Goal: Task Accomplishment & Management: Use online tool/utility

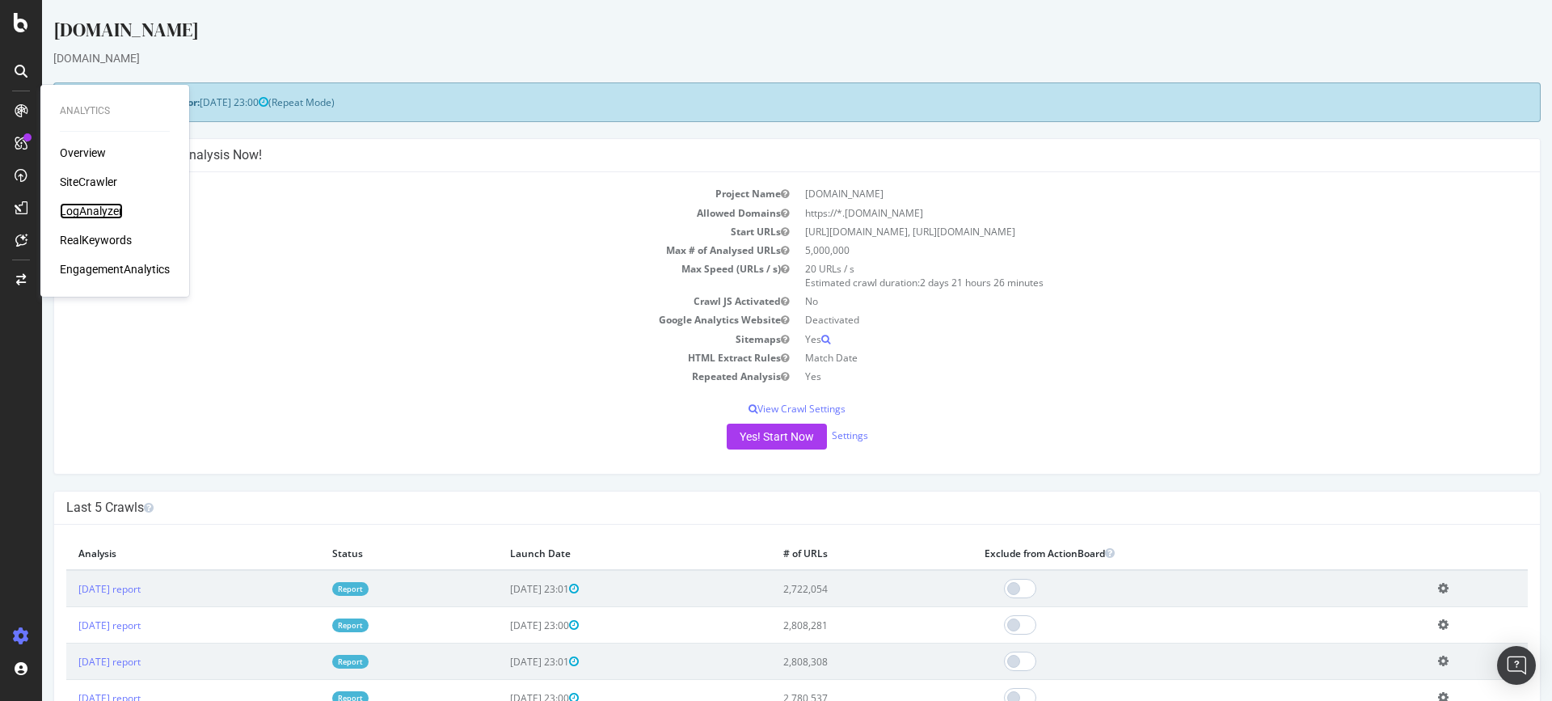
click at [76, 209] on div "LogAnalyzer" at bounding box center [91, 211] width 63 height 16
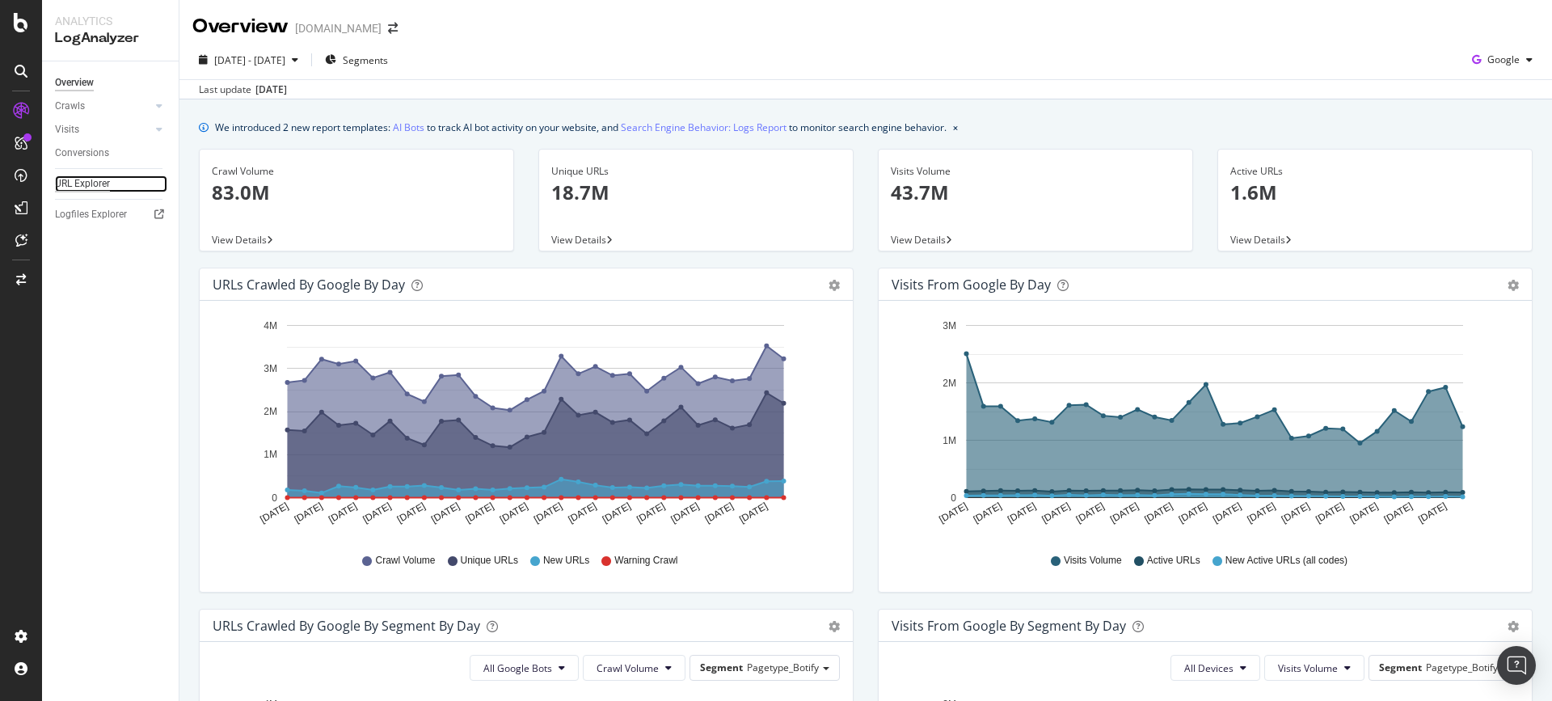
click at [98, 183] on div "URL Explorer" at bounding box center [82, 183] width 55 height 17
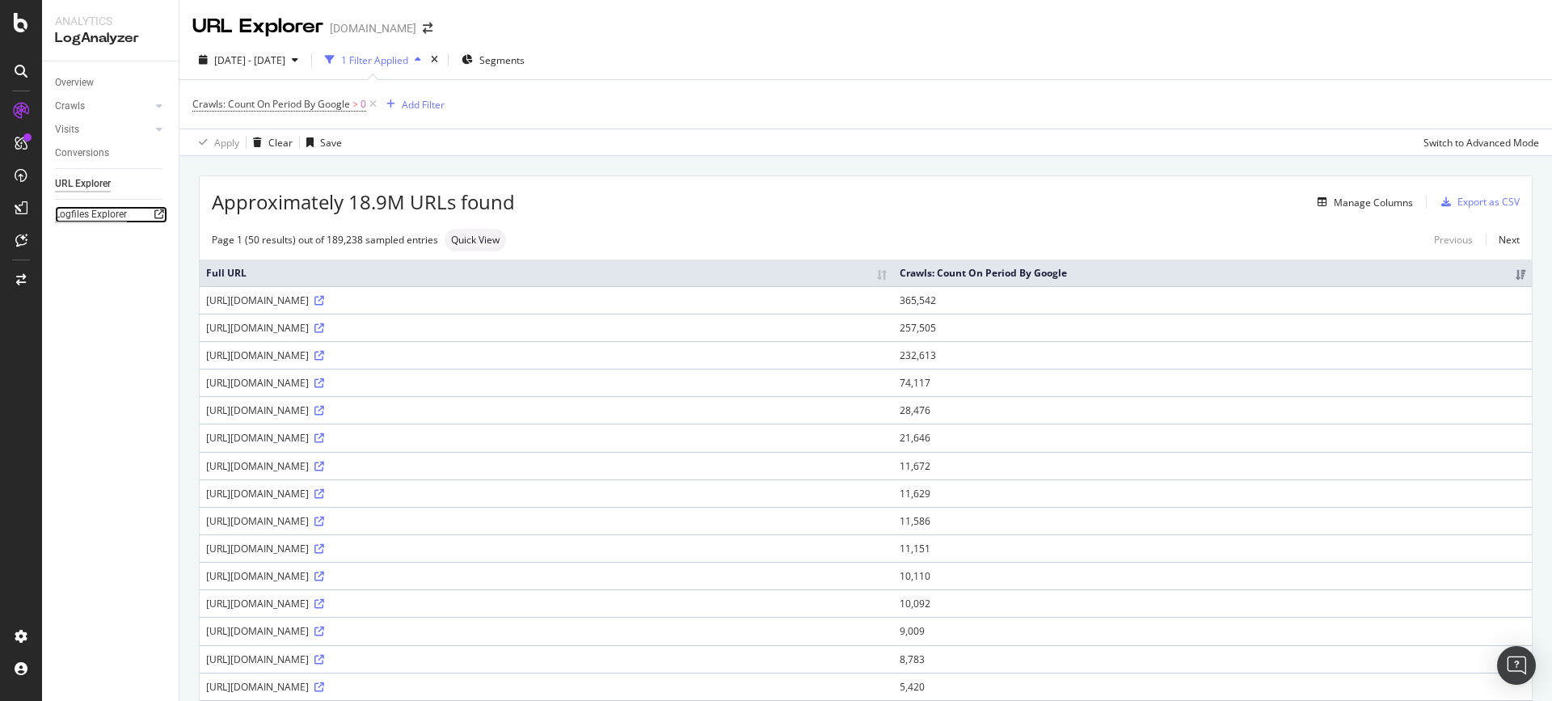
click at [117, 221] on div "Logfiles Explorer" at bounding box center [91, 214] width 72 height 17
click at [82, 182] on div "SiteCrawler" at bounding box center [88, 182] width 57 height 16
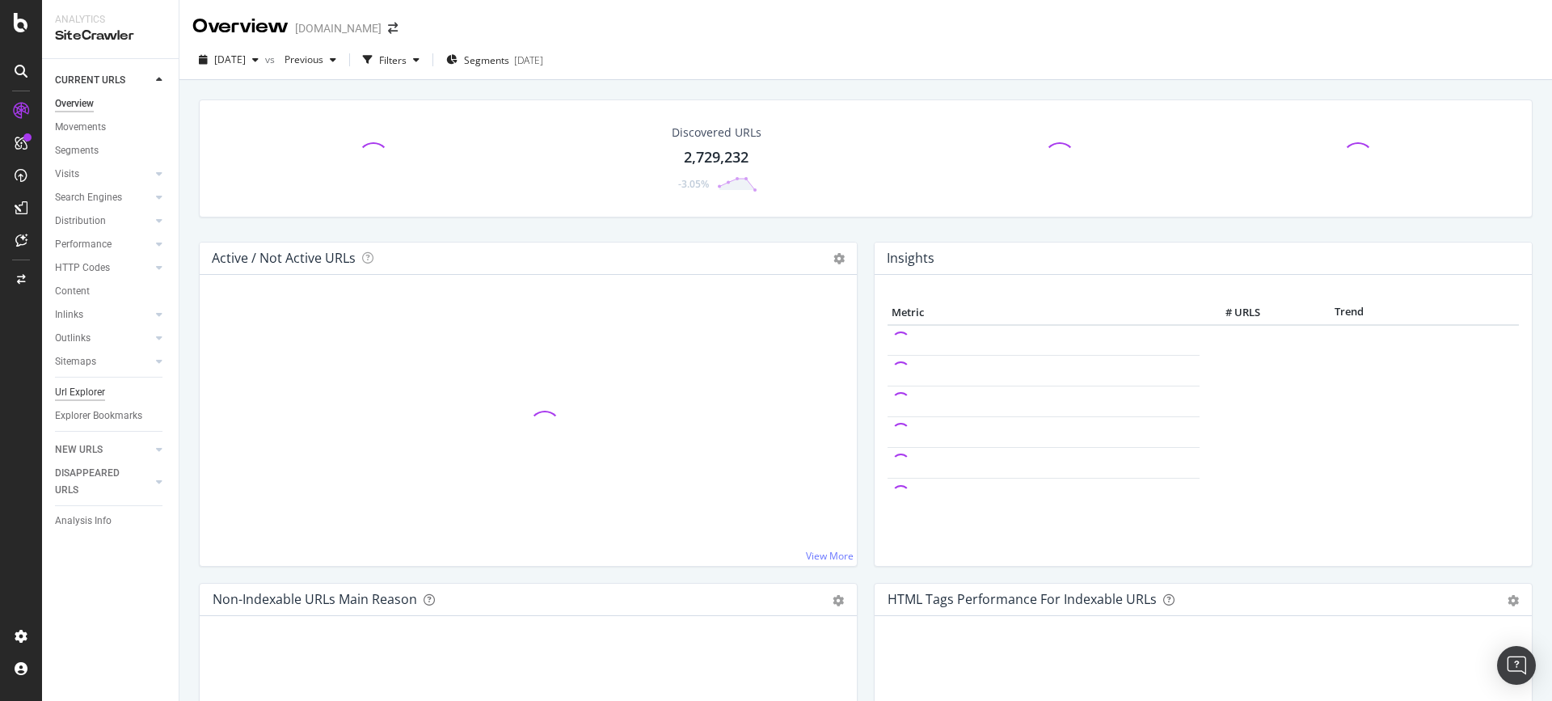
click at [71, 390] on div "Url Explorer" at bounding box center [80, 392] width 50 height 17
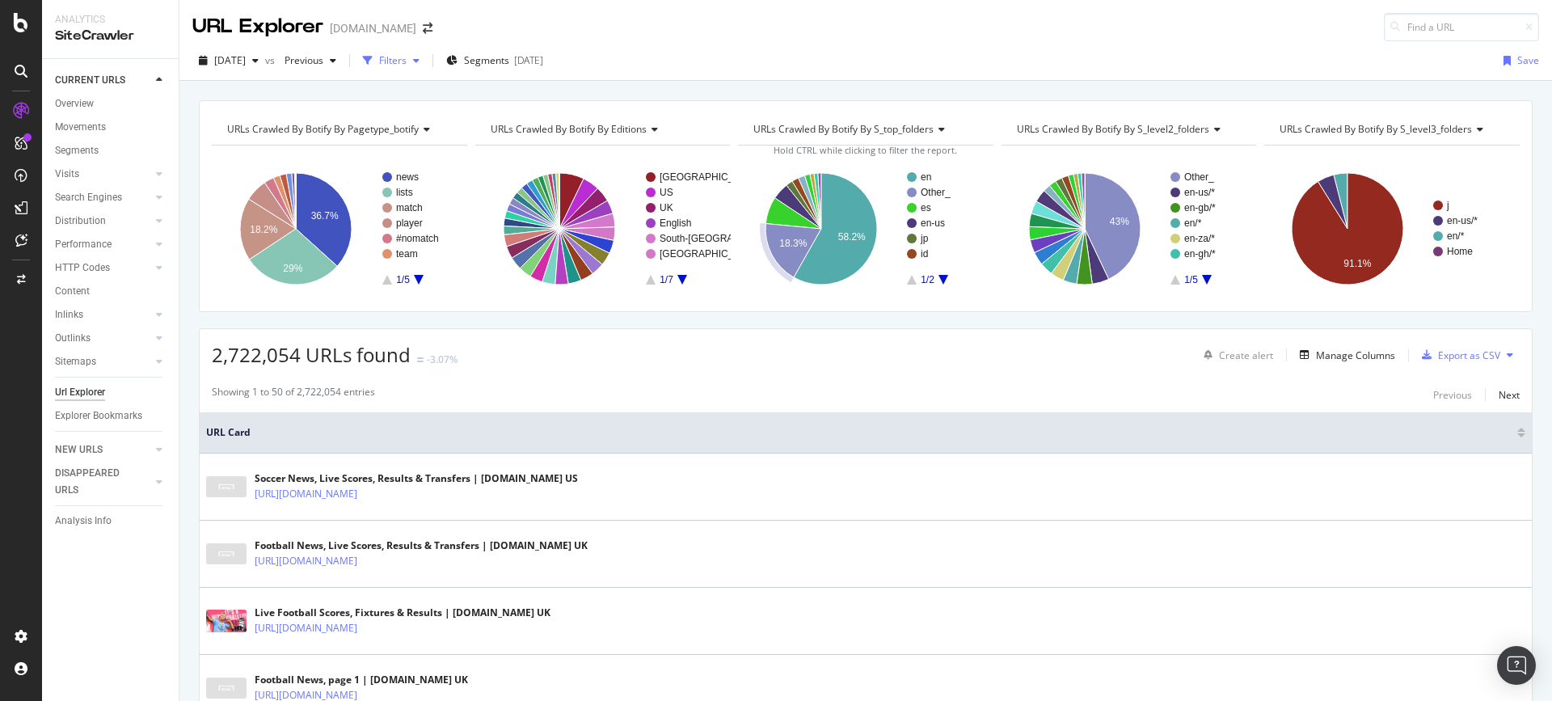
click at [407, 64] on div "Filters" at bounding box center [392, 60] width 27 height 14
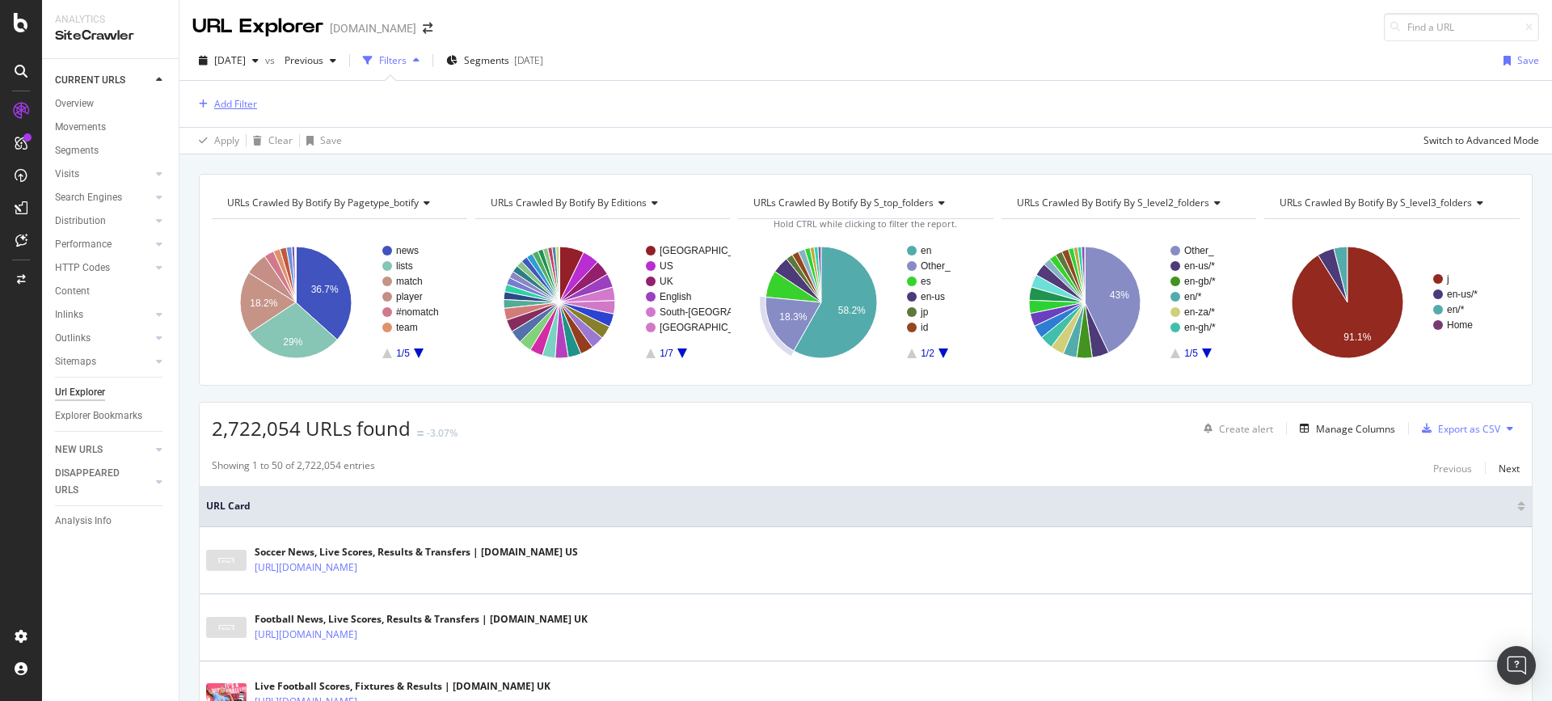
click at [245, 104] on div "Add Filter" at bounding box center [235, 104] width 43 height 14
drag, startPoint x: 308, startPoint y: 108, endPoint x: 2, endPoint y: 68, distance: 309.0
click at [2, 68] on body "Analytics SiteCrawler CURRENT URLS Overview Movements Segments Visits Analysis …" at bounding box center [776, 350] width 1552 height 701
type input "b5udgm9vakjqz8dcmy5b2g0xt"
click at [517, 82] on div "Add Filter" at bounding box center [865, 104] width 1347 height 46
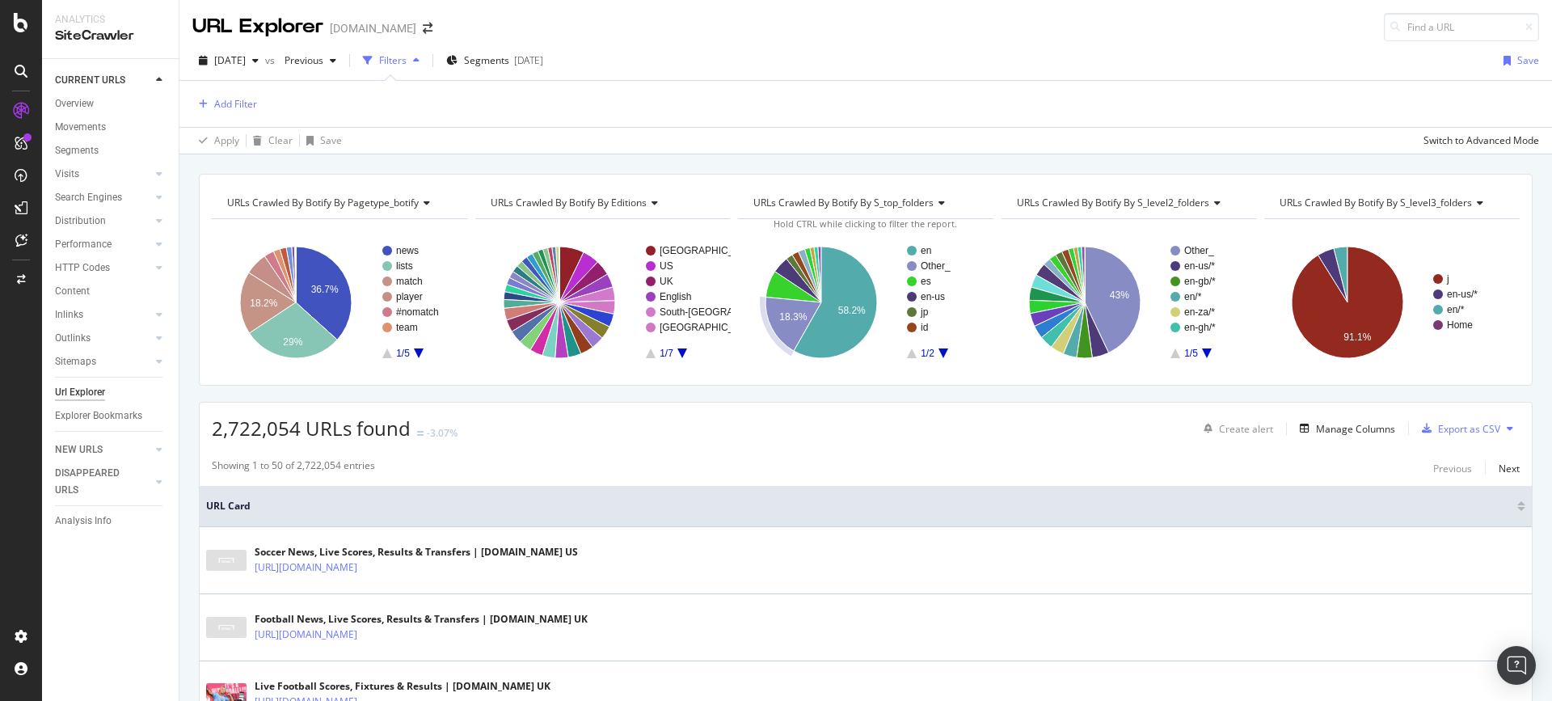
click at [201, 118] on div "Add Filter" at bounding box center [865, 104] width 1347 height 46
click at [216, 113] on button "Add Filter" at bounding box center [224, 104] width 65 height 19
click at [644, 124] on div "Add Filter" at bounding box center [865, 104] width 1347 height 46
click at [228, 98] on div "Add Filter" at bounding box center [235, 104] width 43 height 14
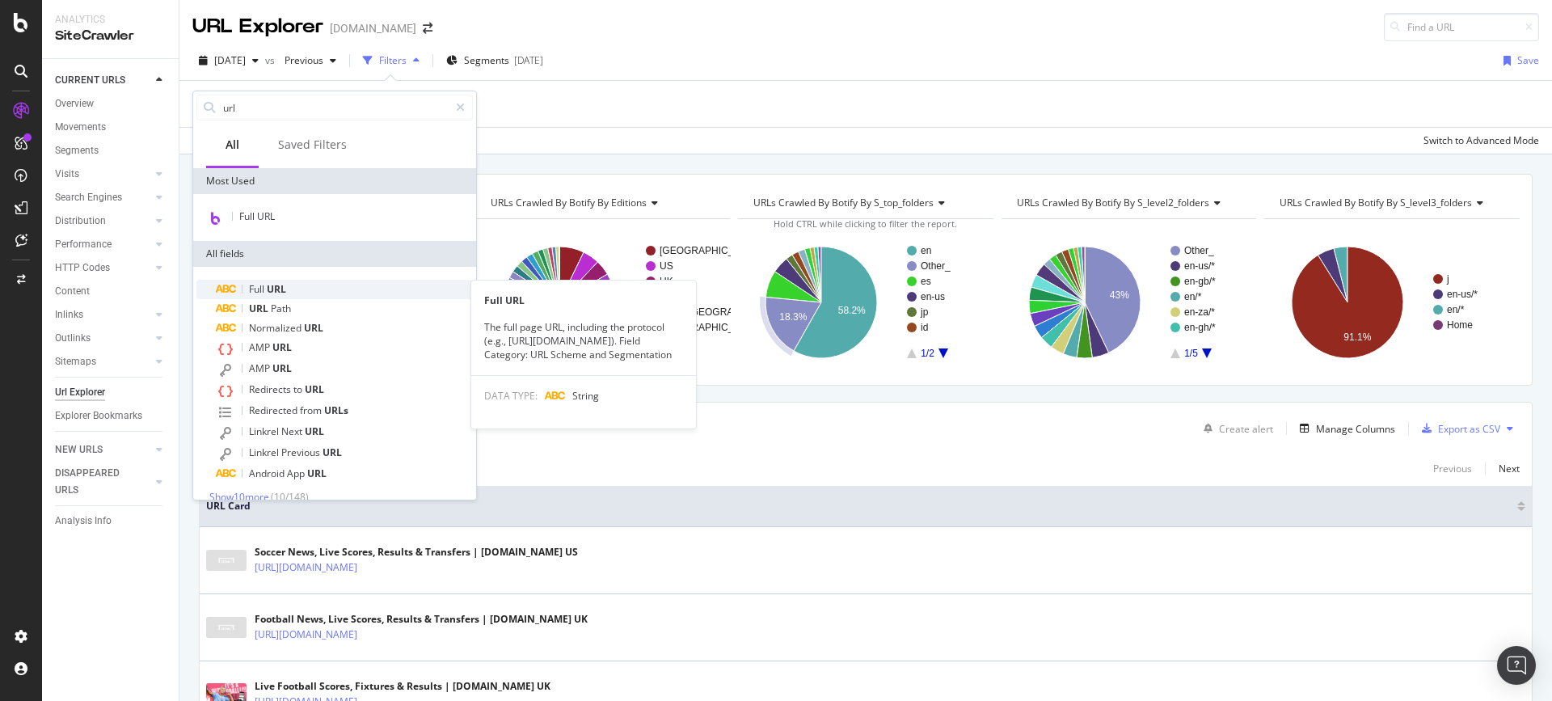
type input "url"
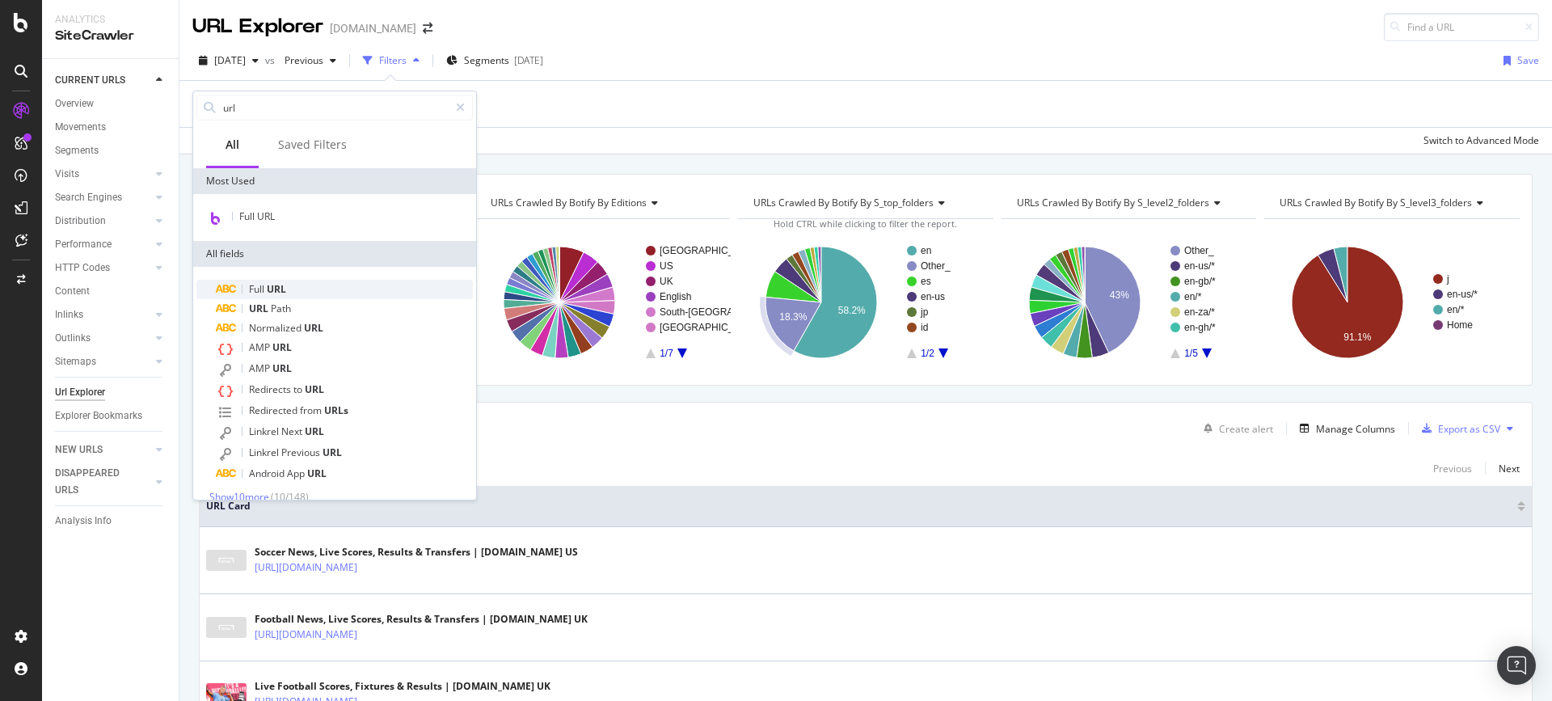
click at [314, 295] on div "Full URL" at bounding box center [344, 289] width 257 height 19
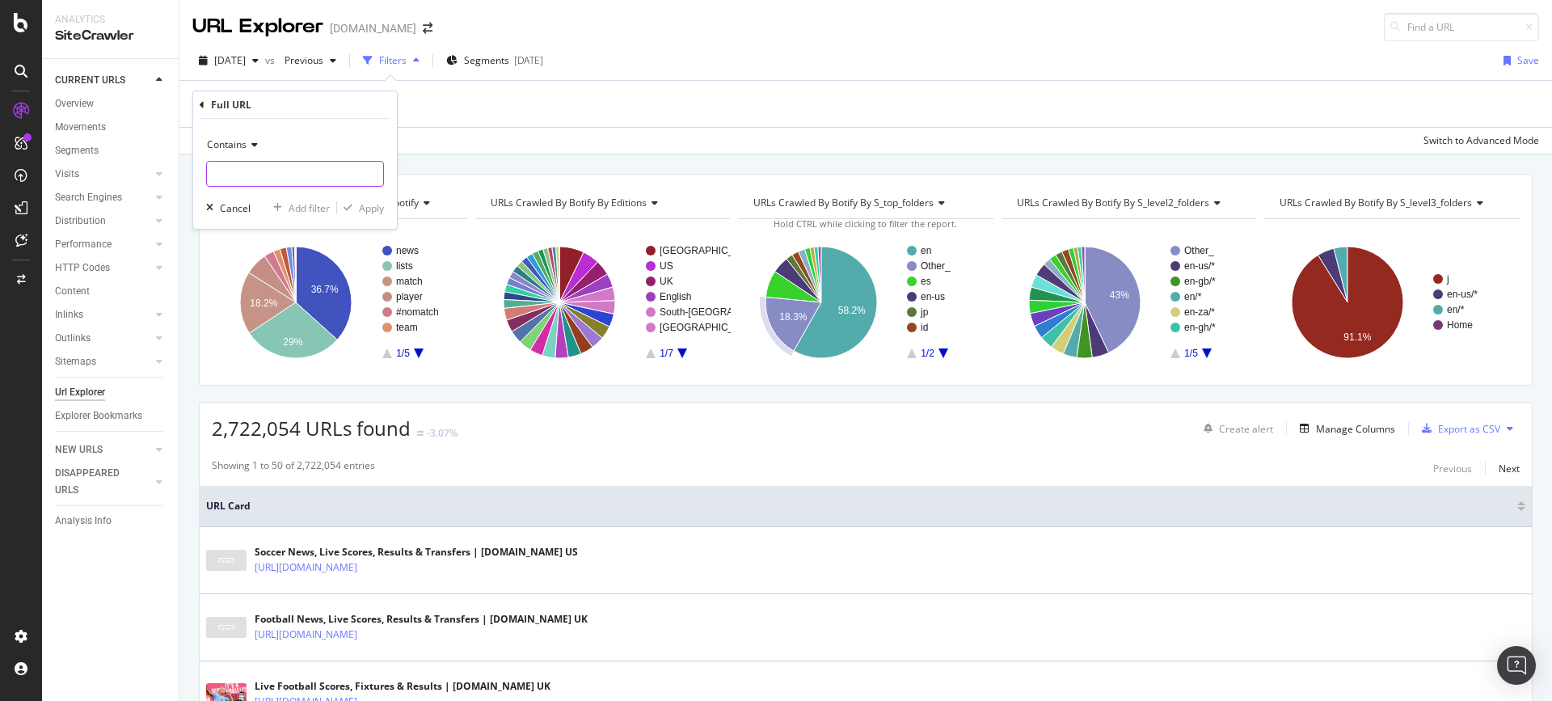
click at [267, 184] on input "text" at bounding box center [295, 174] width 176 height 26
paste input "[URL][DOMAIN_NAME]"
paste input "text"
type input "/en-gb/national-league/b5udgm9vakjqz8dcmy5b2g0xt"
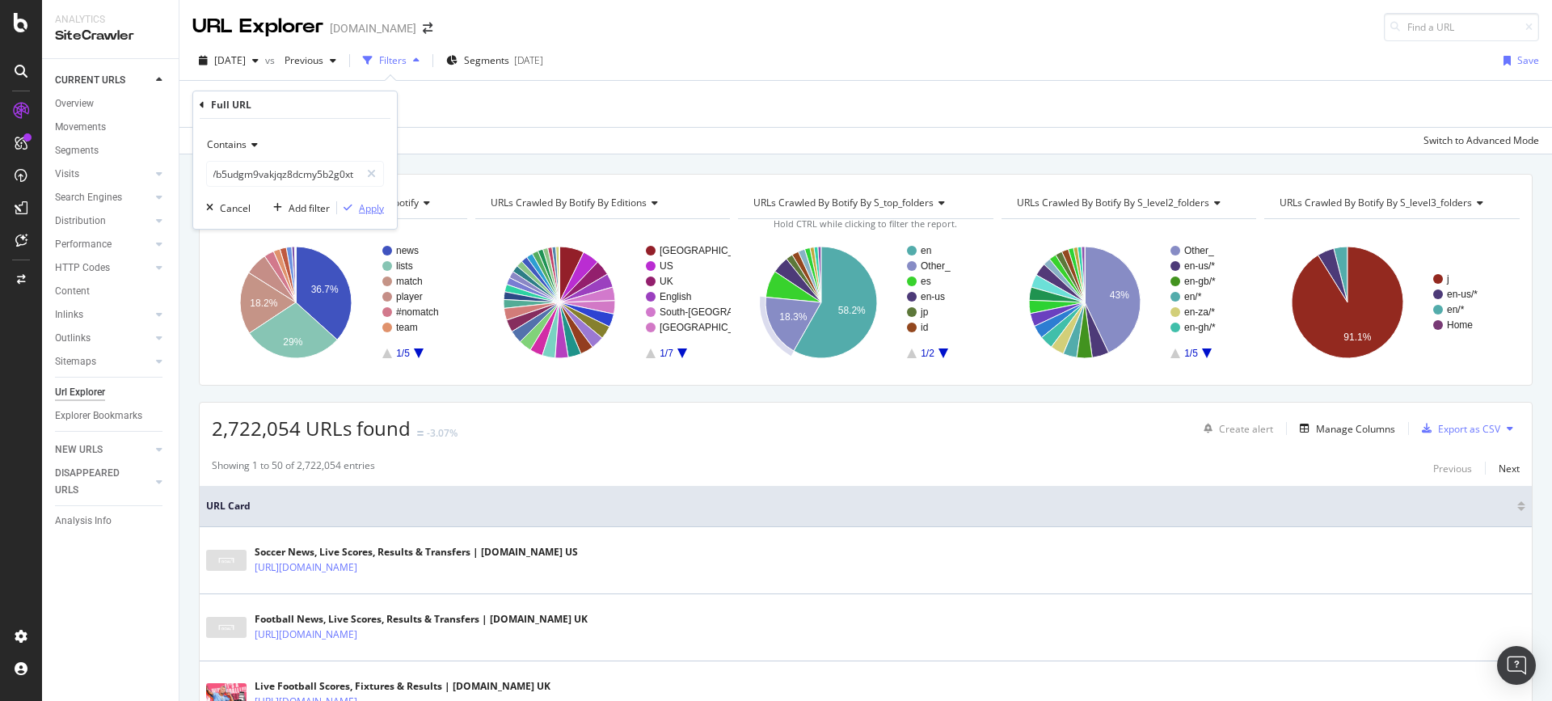
click at [371, 207] on div "Apply" at bounding box center [371, 208] width 25 height 14
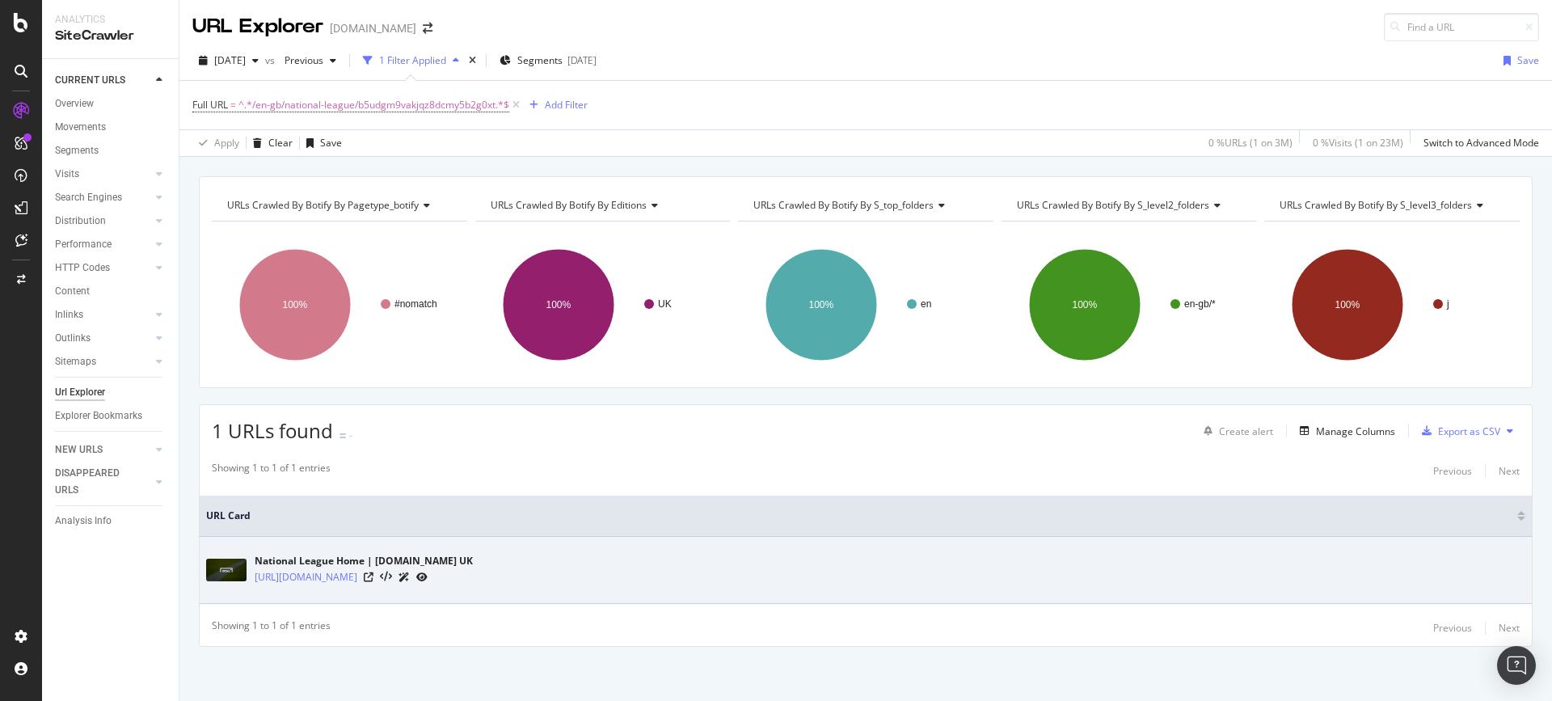
scroll to position [2, 0]
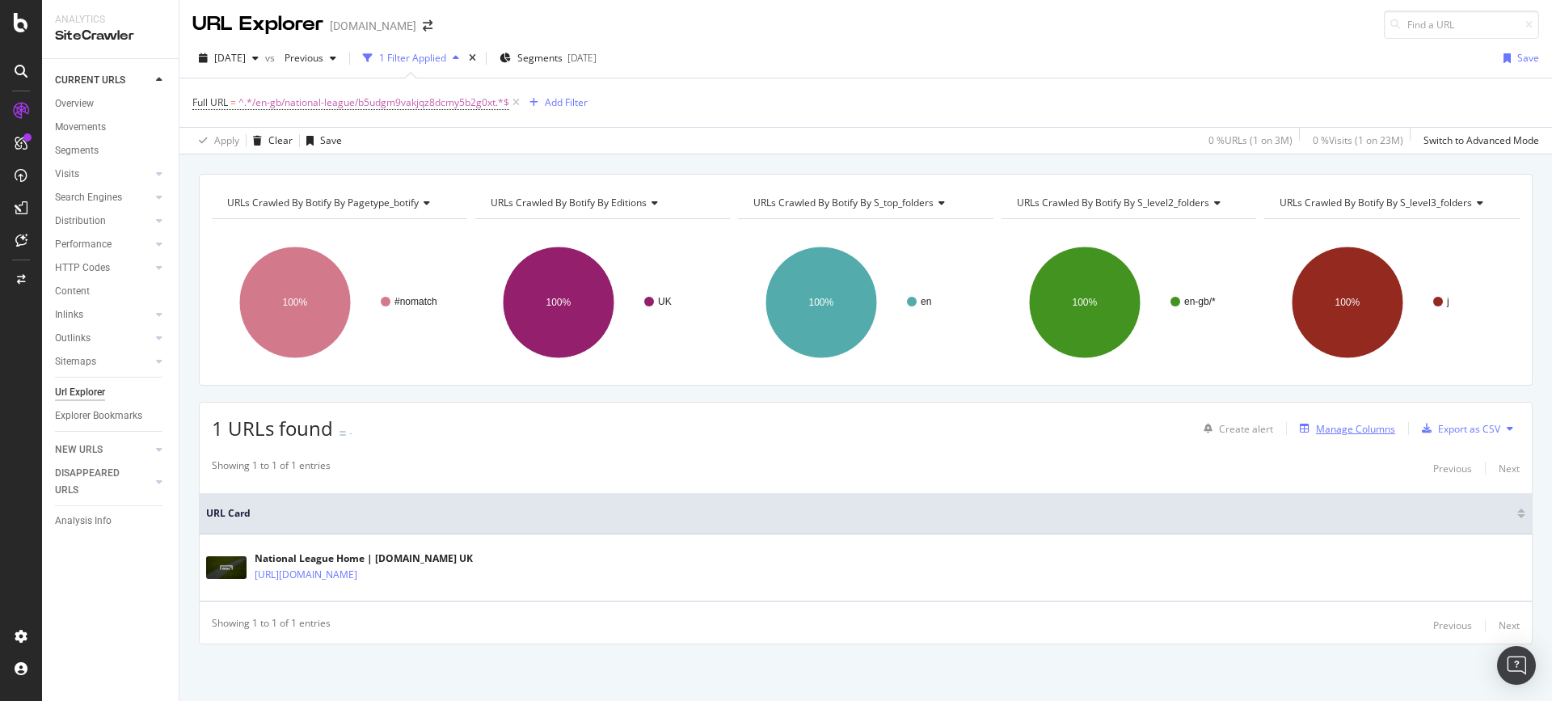
click at [1333, 423] on div "Manage Columns" at bounding box center [1355, 429] width 79 height 14
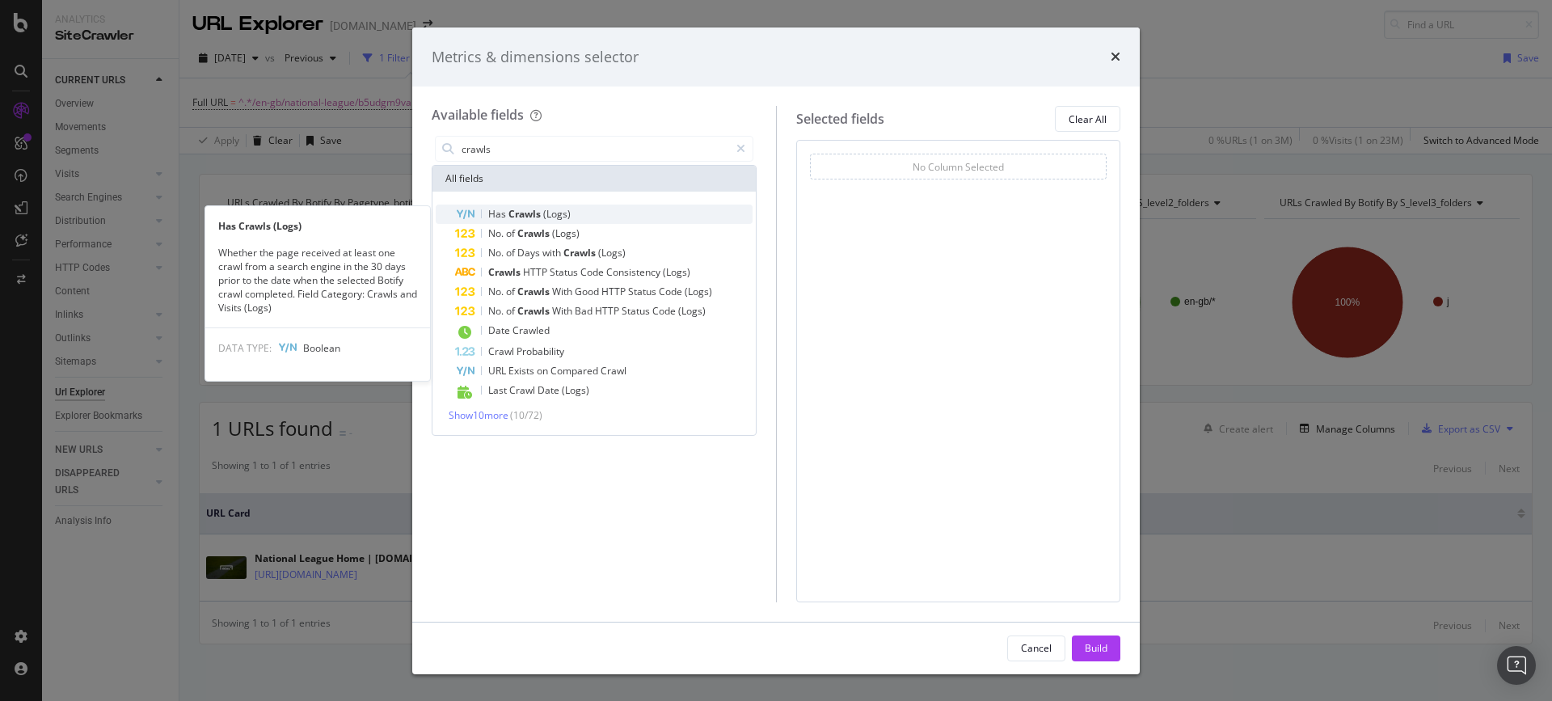
click at [544, 214] on span "(Logs)" at bounding box center [556, 214] width 27 height 14
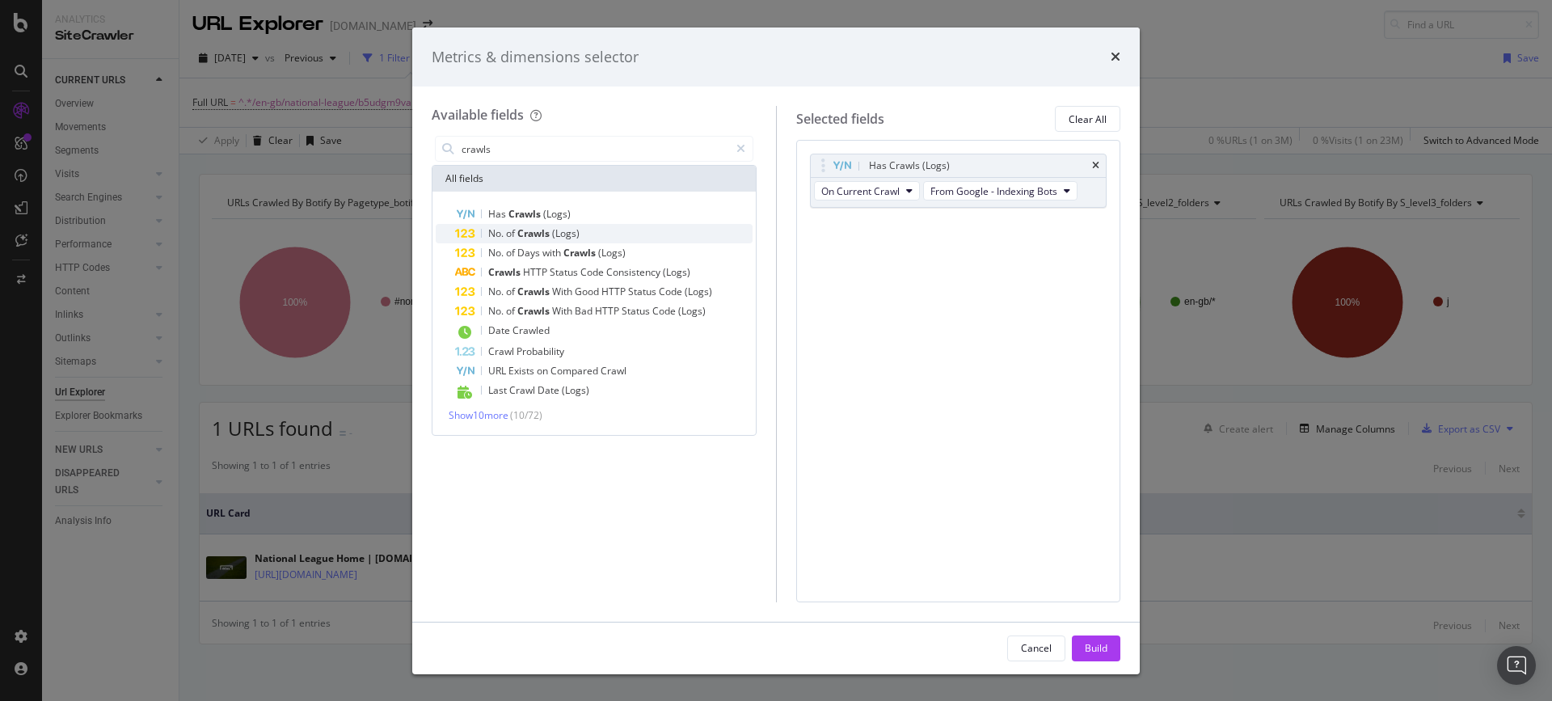
click at [542, 233] on span "Crawls" at bounding box center [534, 233] width 35 height 14
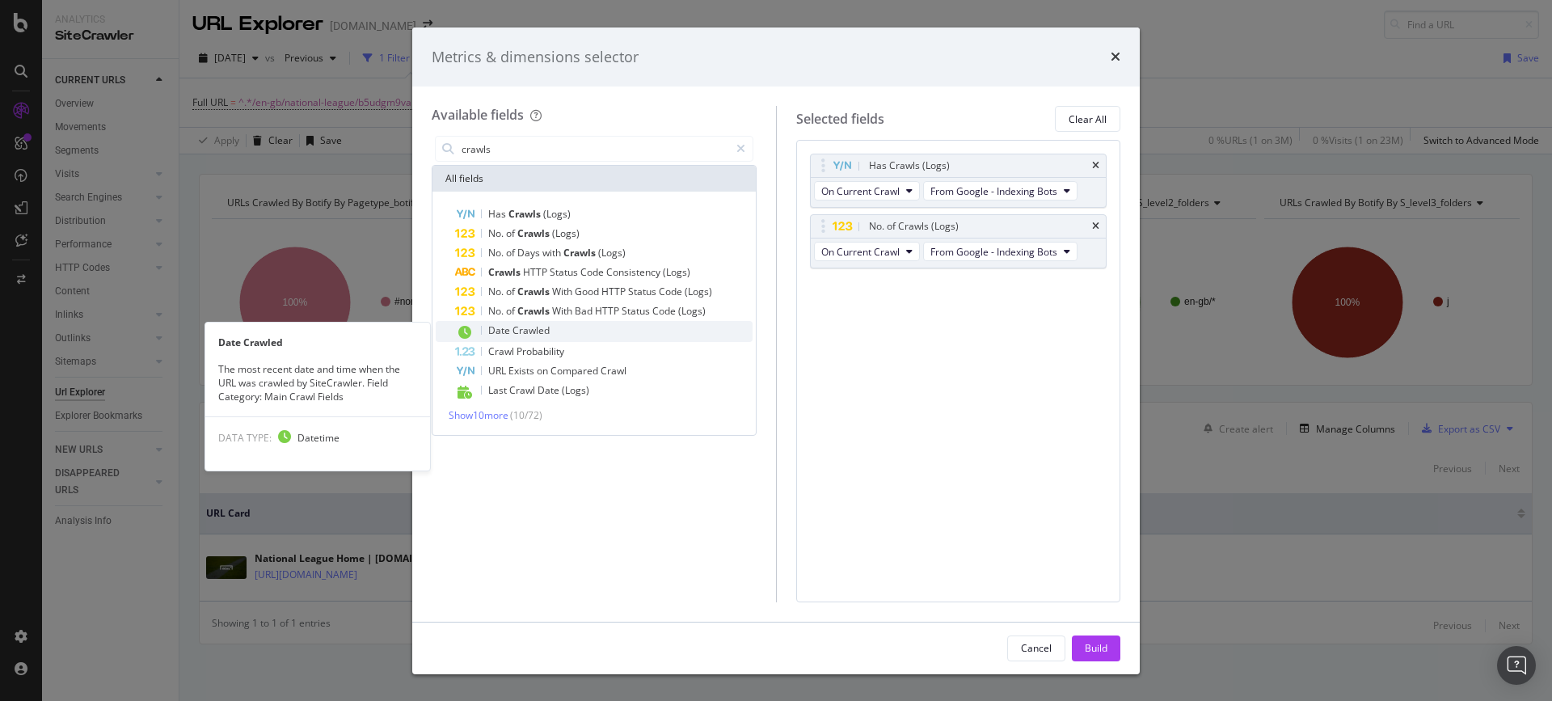
click at [513, 335] on span "Crawled" at bounding box center [531, 330] width 37 height 14
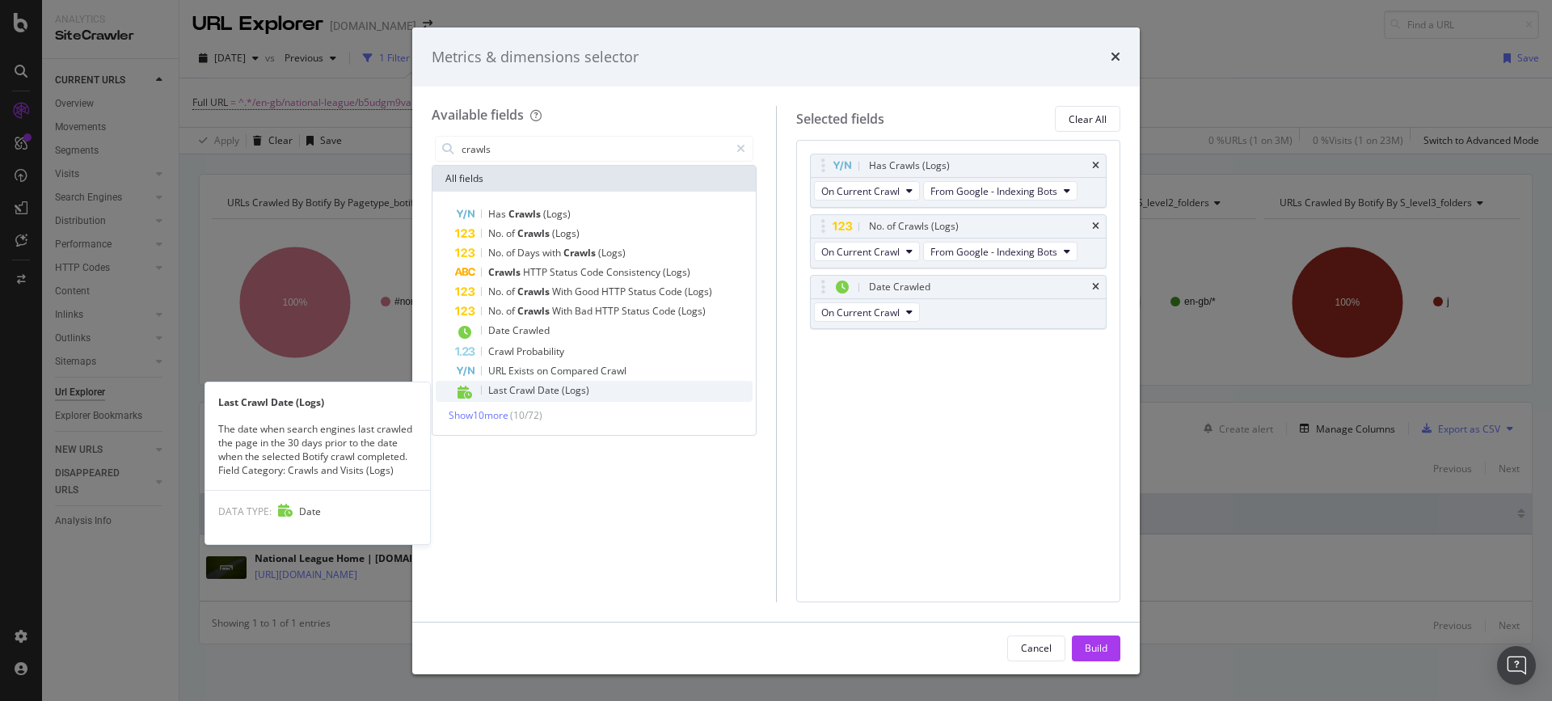
click at [523, 396] on span "Crawl" at bounding box center [523, 390] width 28 height 14
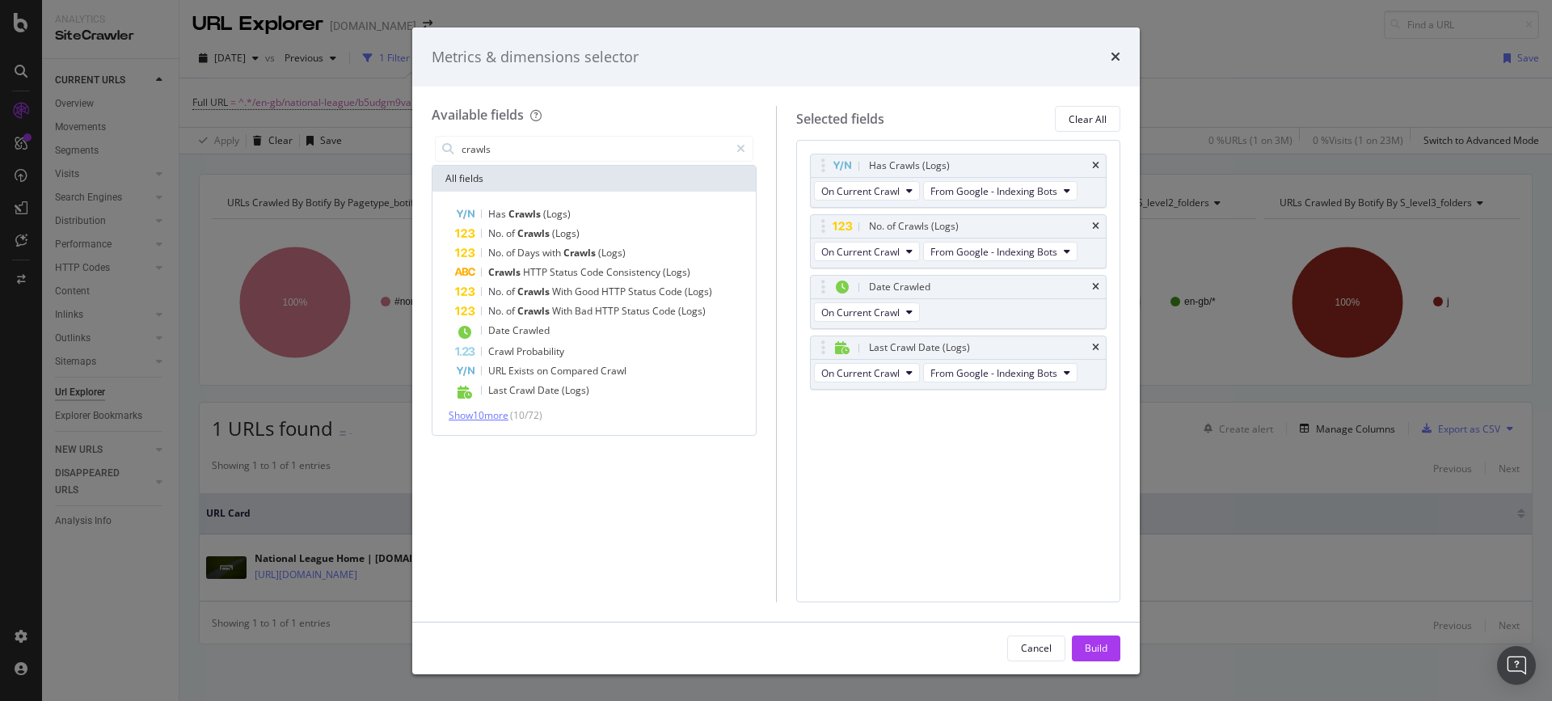
click at [507, 413] on span "Show 10 more" at bounding box center [479, 415] width 60 height 14
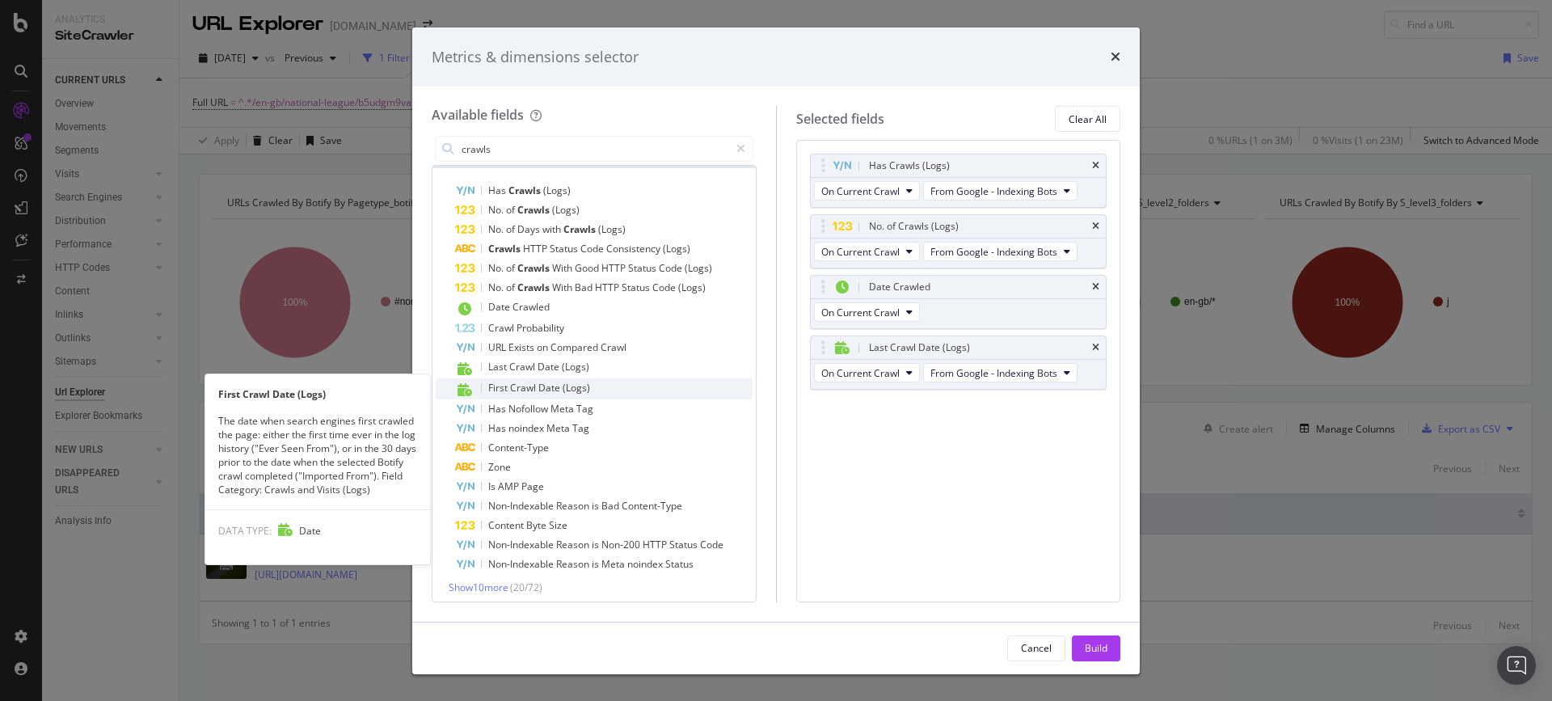
scroll to position [29, 0]
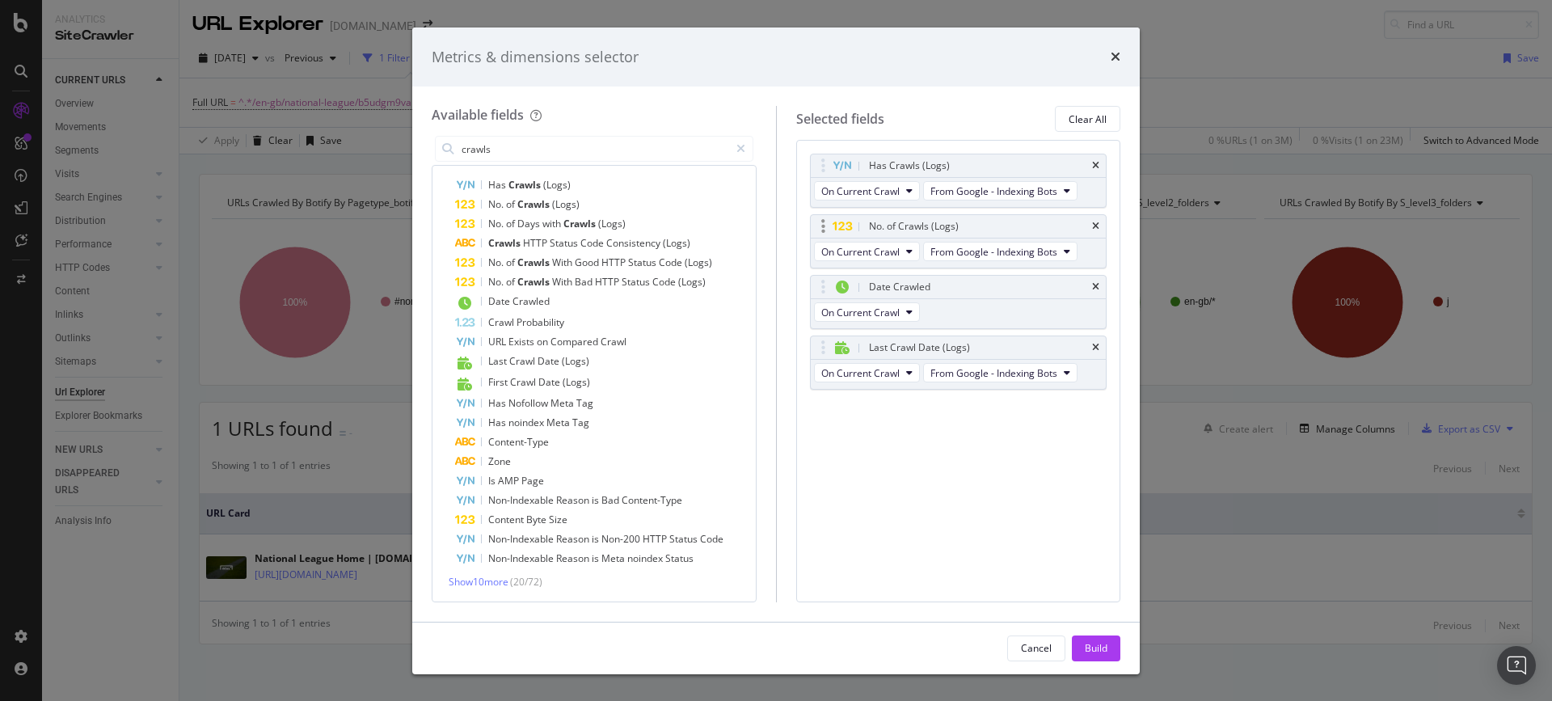
click at [1089, 226] on div "No. of Crawls (Logs)" at bounding box center [959, 226] width 296 height 23
click at [1095, 222] on icon "times" at bounding box center [1095, 227] width 7 height 10
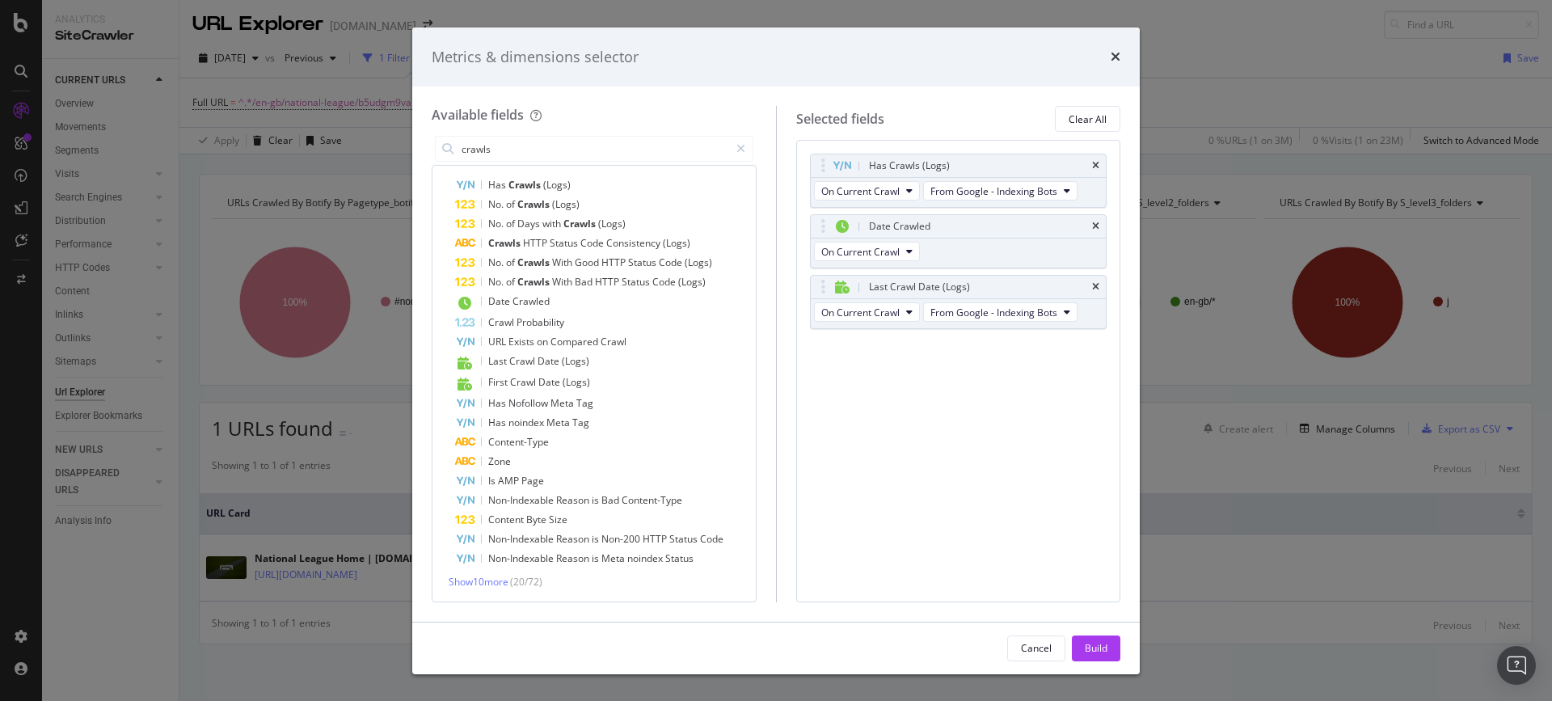
click at [1095, 222] on icon "times" at bounding box center [1095, 227] width 7 height 10
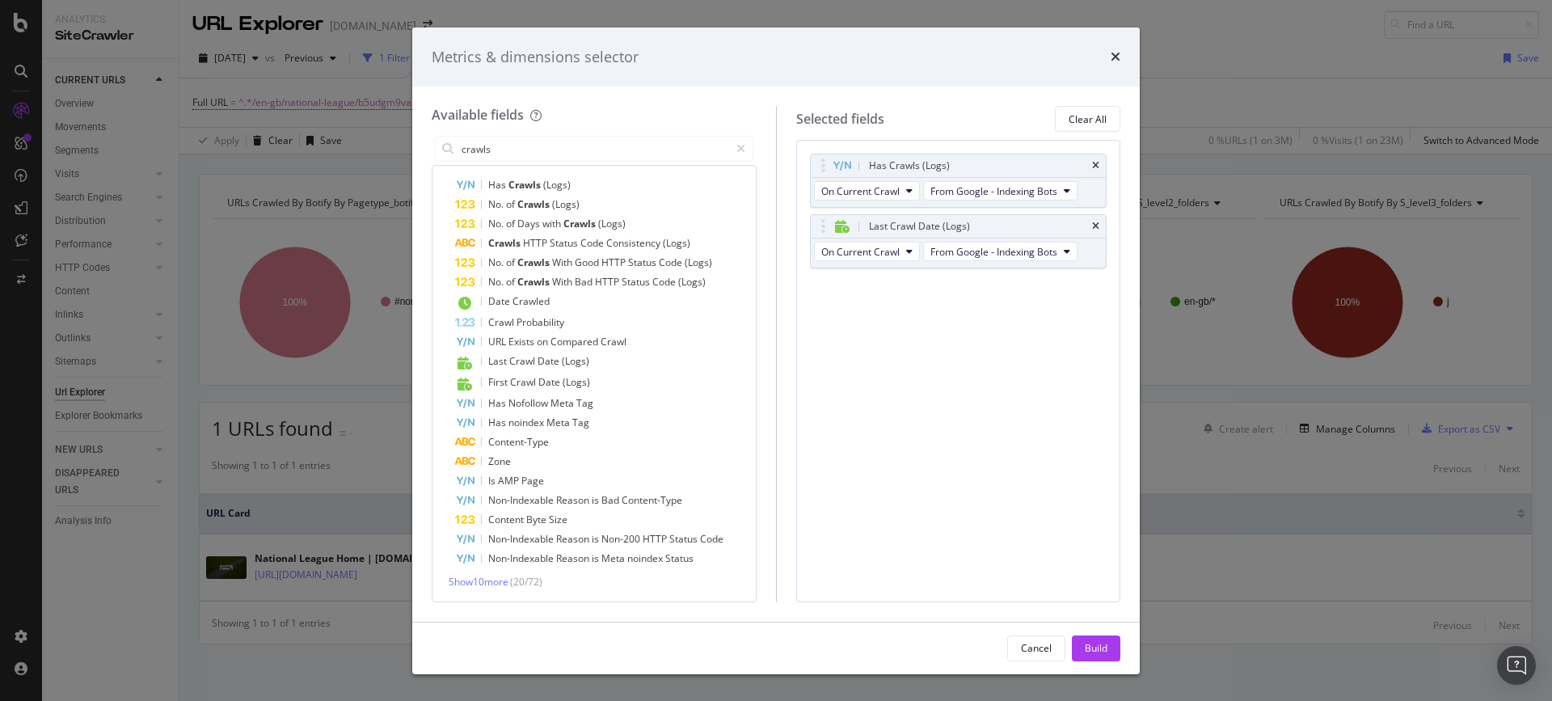
click at [1095, 222] on icon "times" at bounding box center [1095, 227] width 7 height 10
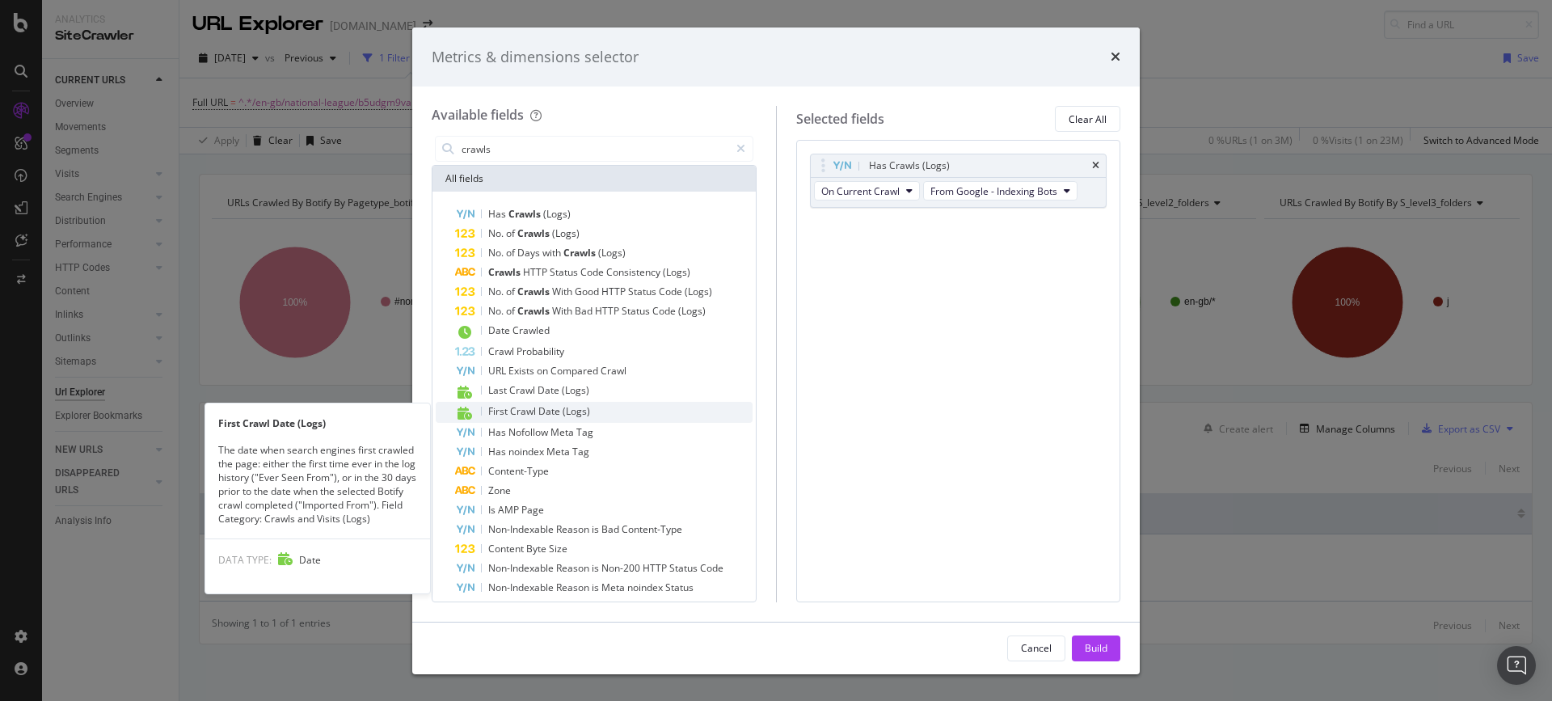
scroll to position [3, 0]
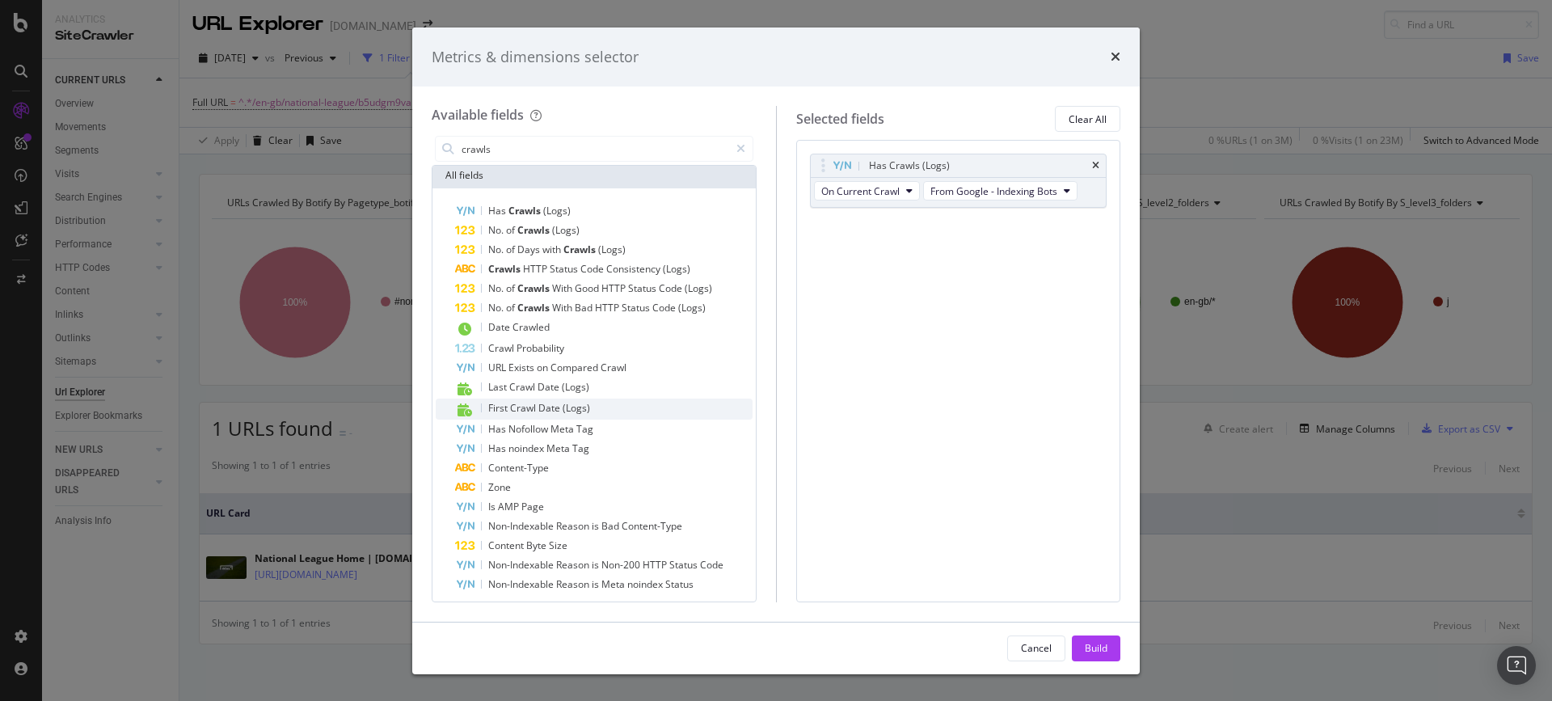
click at [544, 399] on div "First Crawl Date (Logs)" at bounding box center [603, 409] width 297 height 21
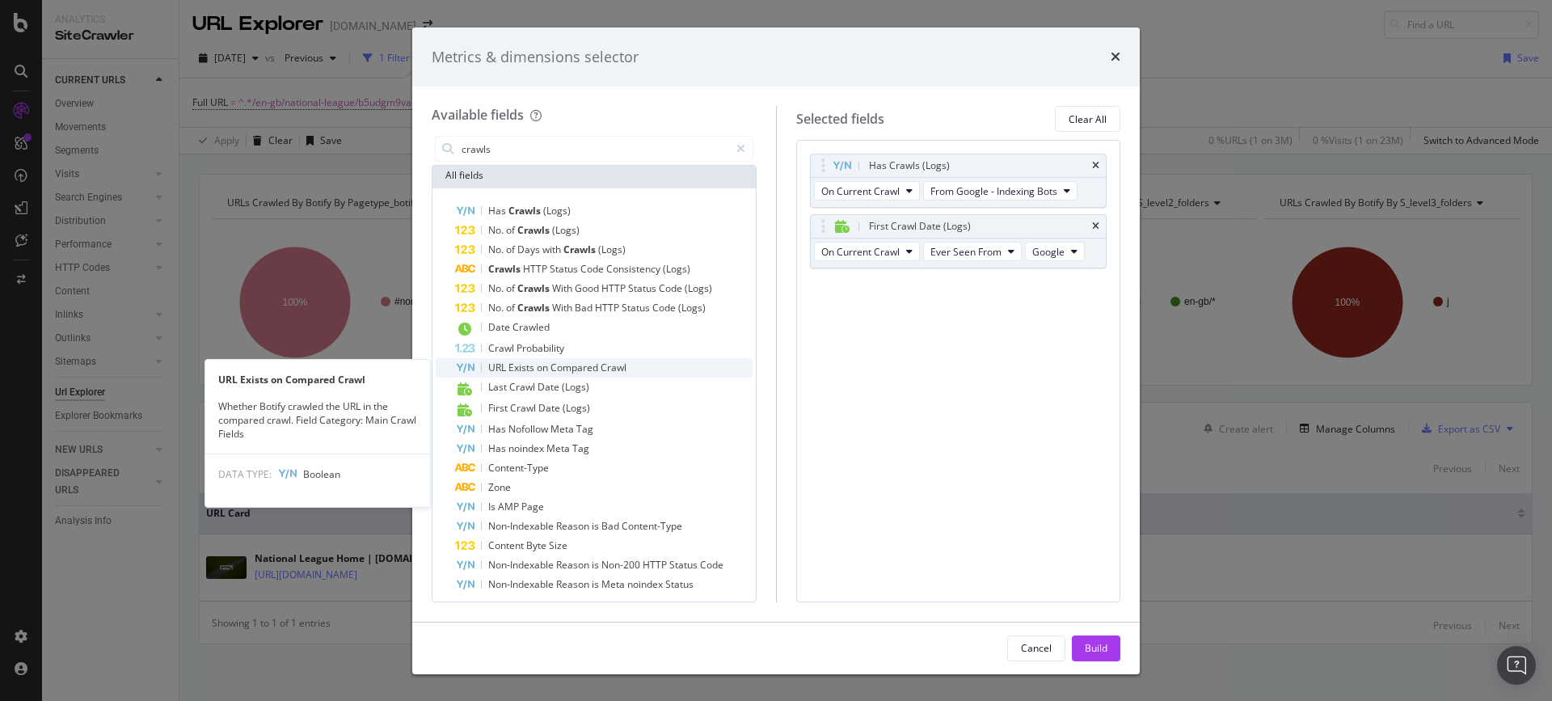
click at [539, 376] on div "URL Exists on Compared Crawl" at bounding box center [603, 367] width 297 height 19
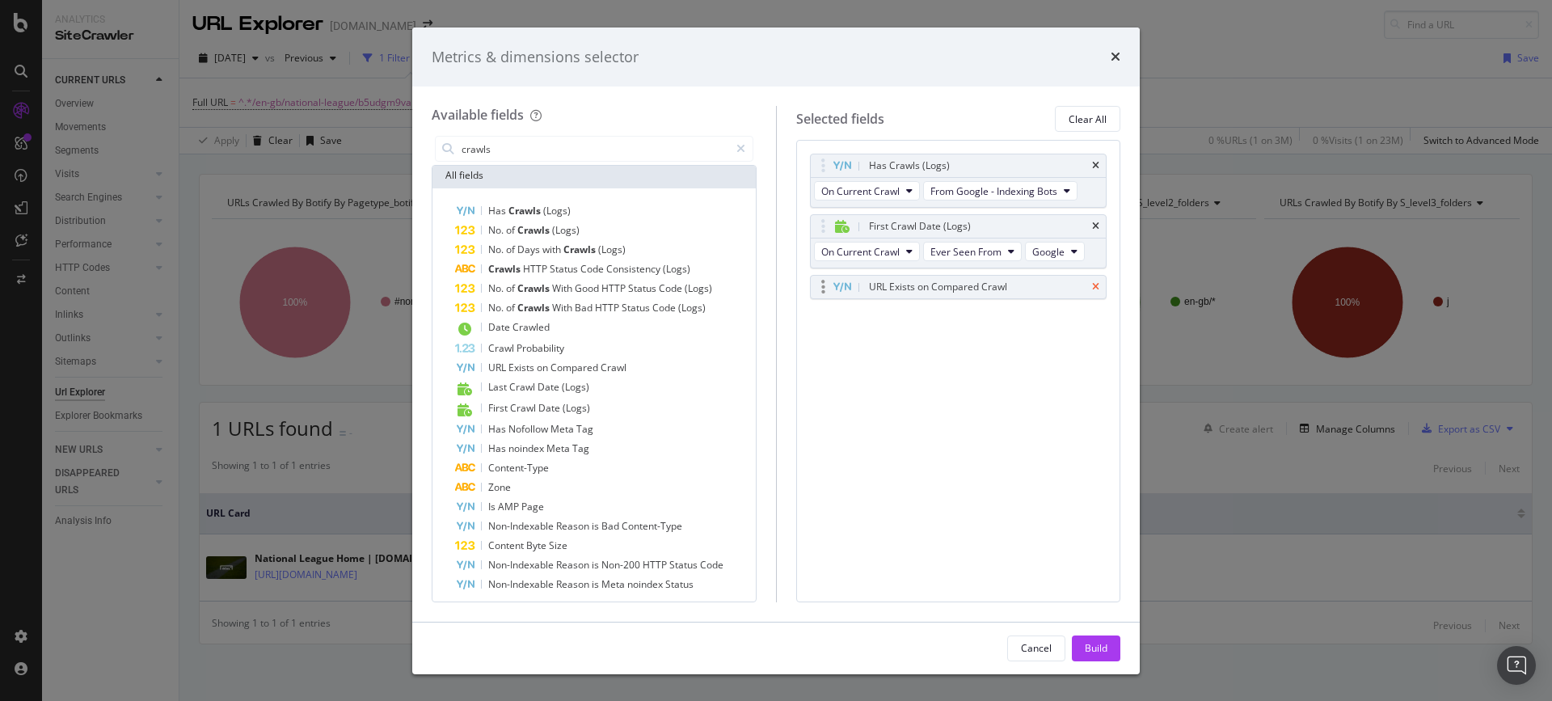
click at [1099, 285] on icon "times" at bounding box center [1095, 287] width 7 height 10
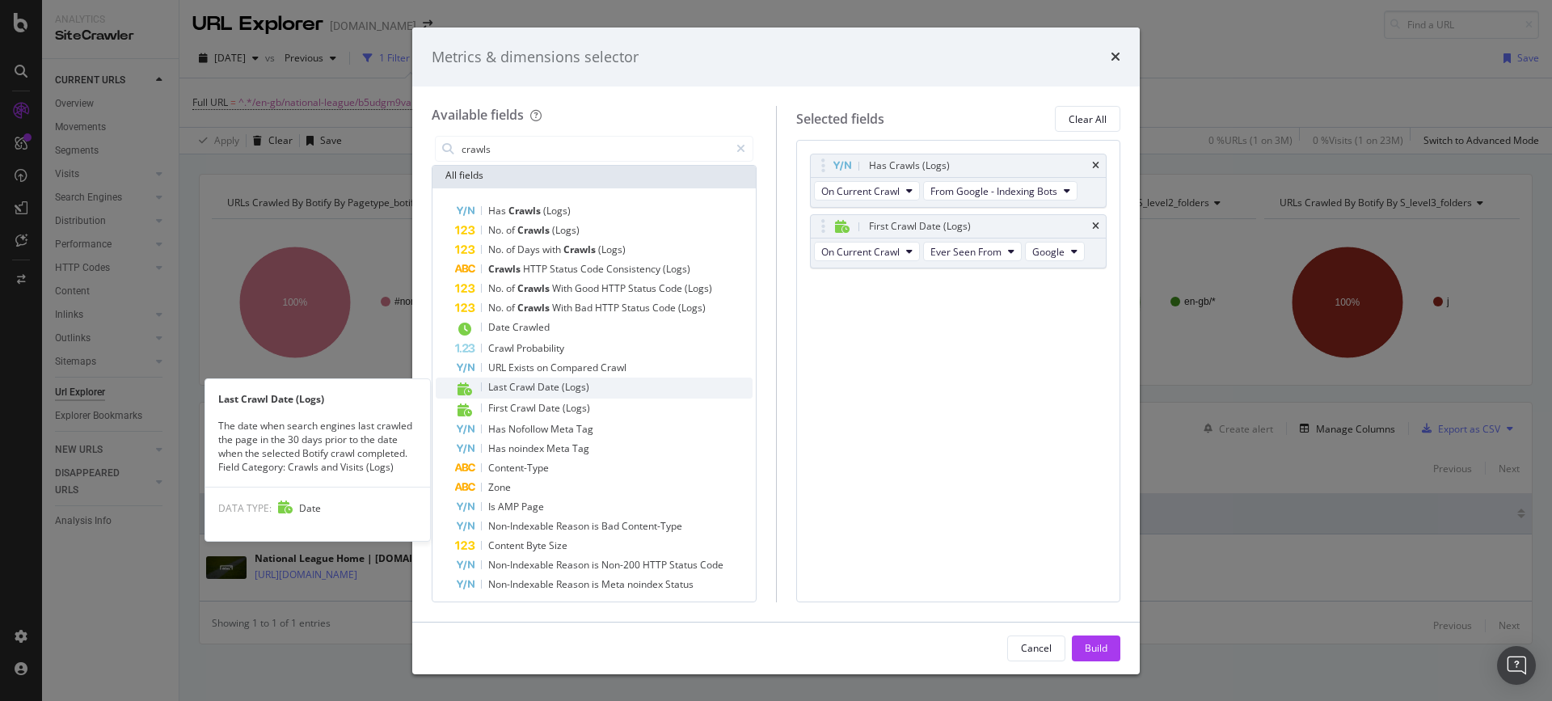
click at [557, 390] on span "Date" at bounding box center [550, 387] width 24 height 14
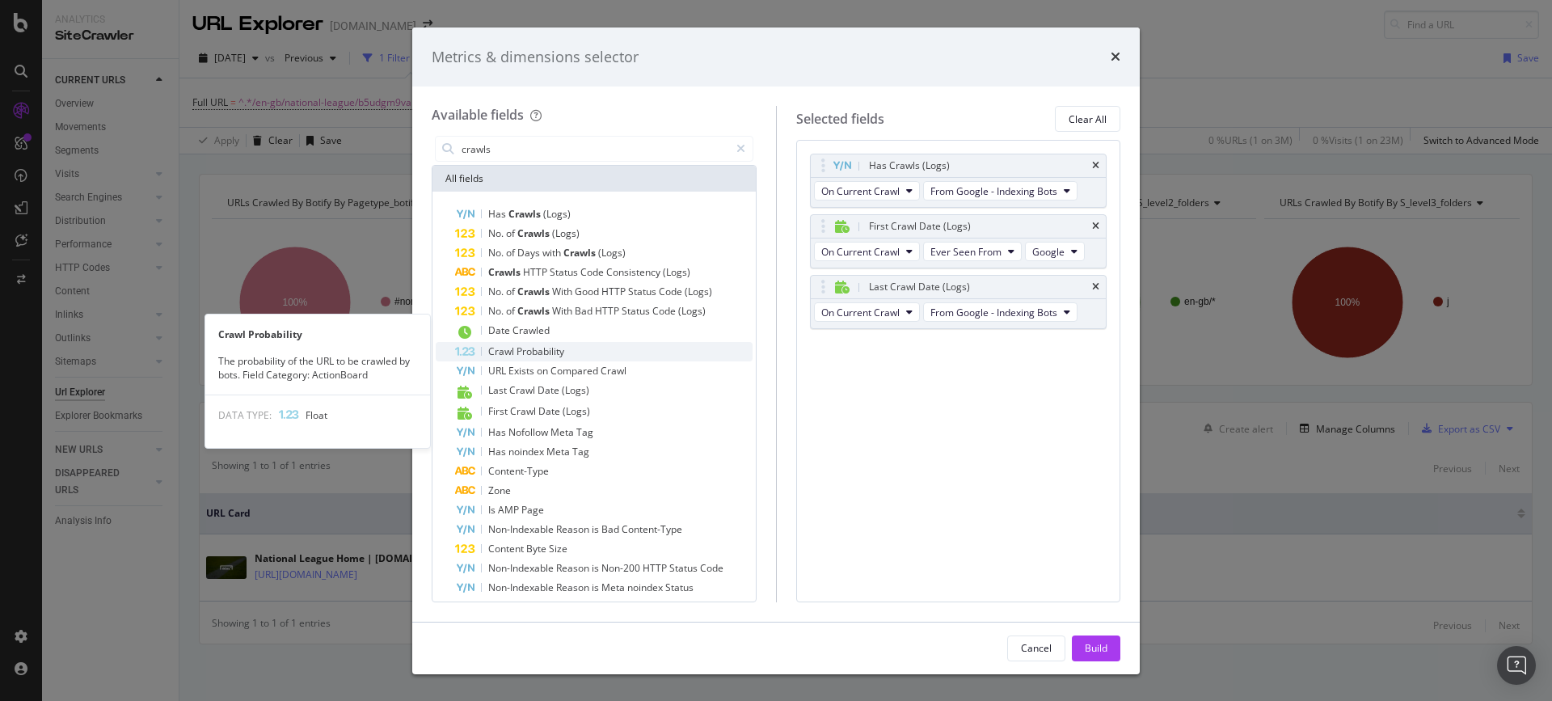
scroll to position [29, 0]
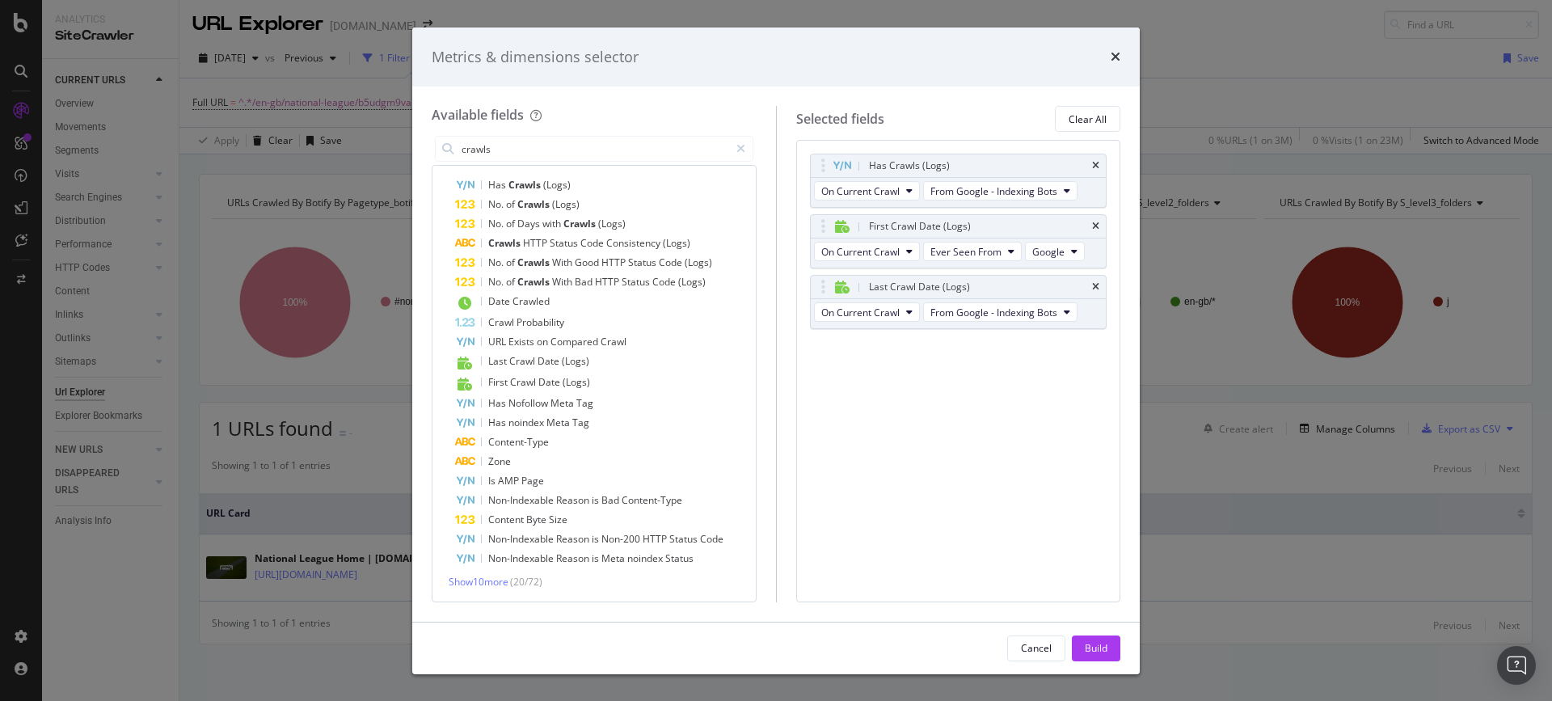
click at [488, 574] on div "Has Crawls (Logs) No. of Crawls (Logs) No. of Days with Crawls (Logs) Crawls HT…" at bounding box center [594, 381] width 317 height 413
click at [487, 587] on span "Show 10 more" at bounding box center [479, 582] width 60 height 14
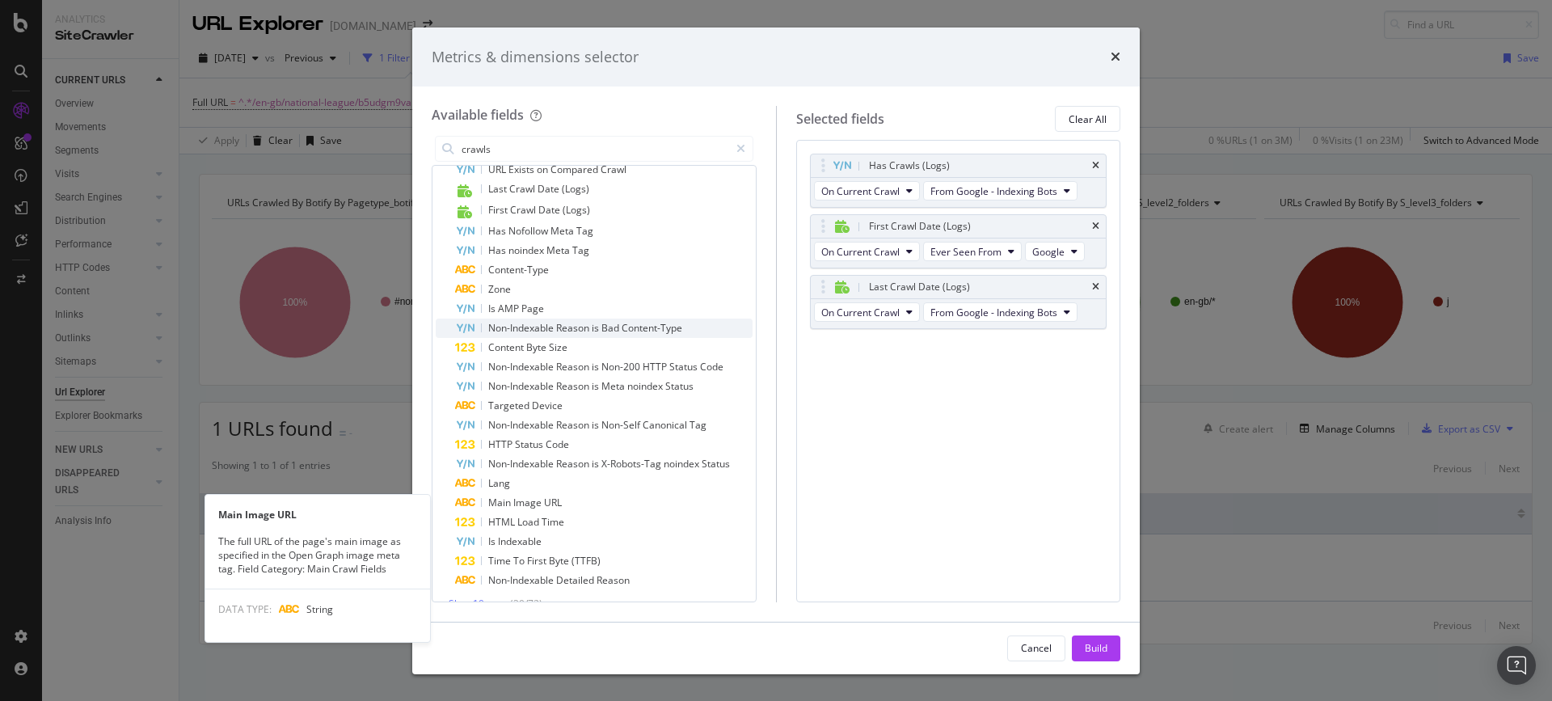
scroll to position [223, 0]
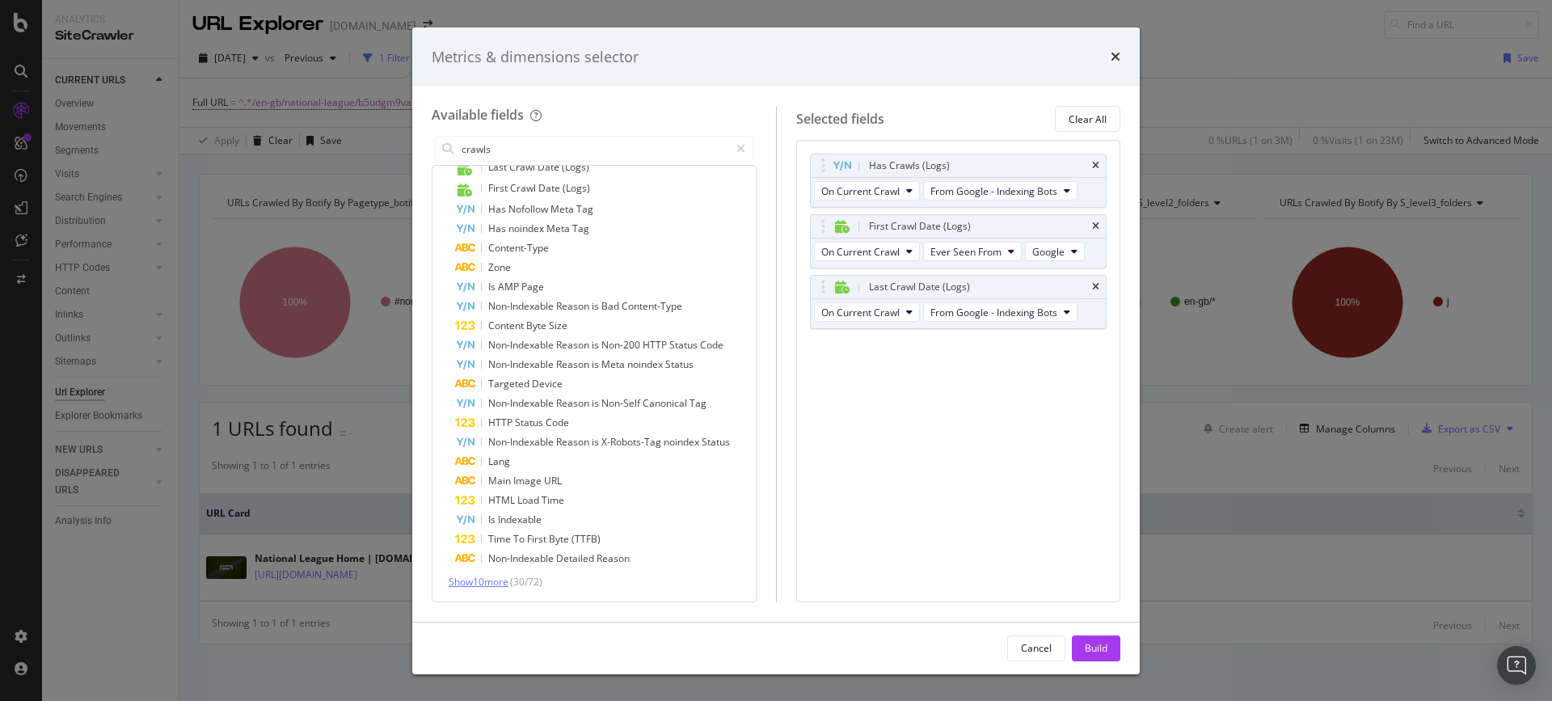
click at [490, 577] on span "Show 10 more" at bounding box center [479, 582] width 60 height 14
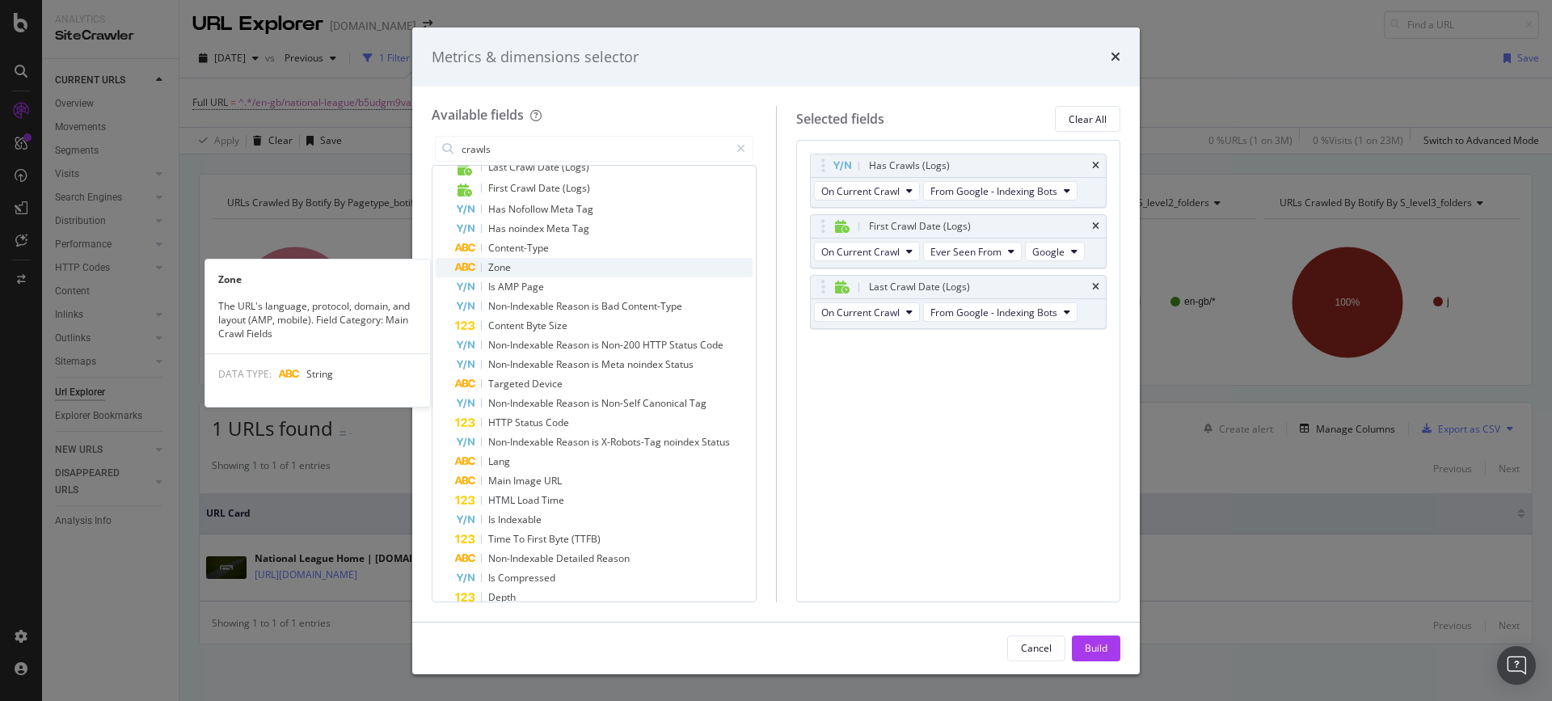
scroll to position [0, 0]
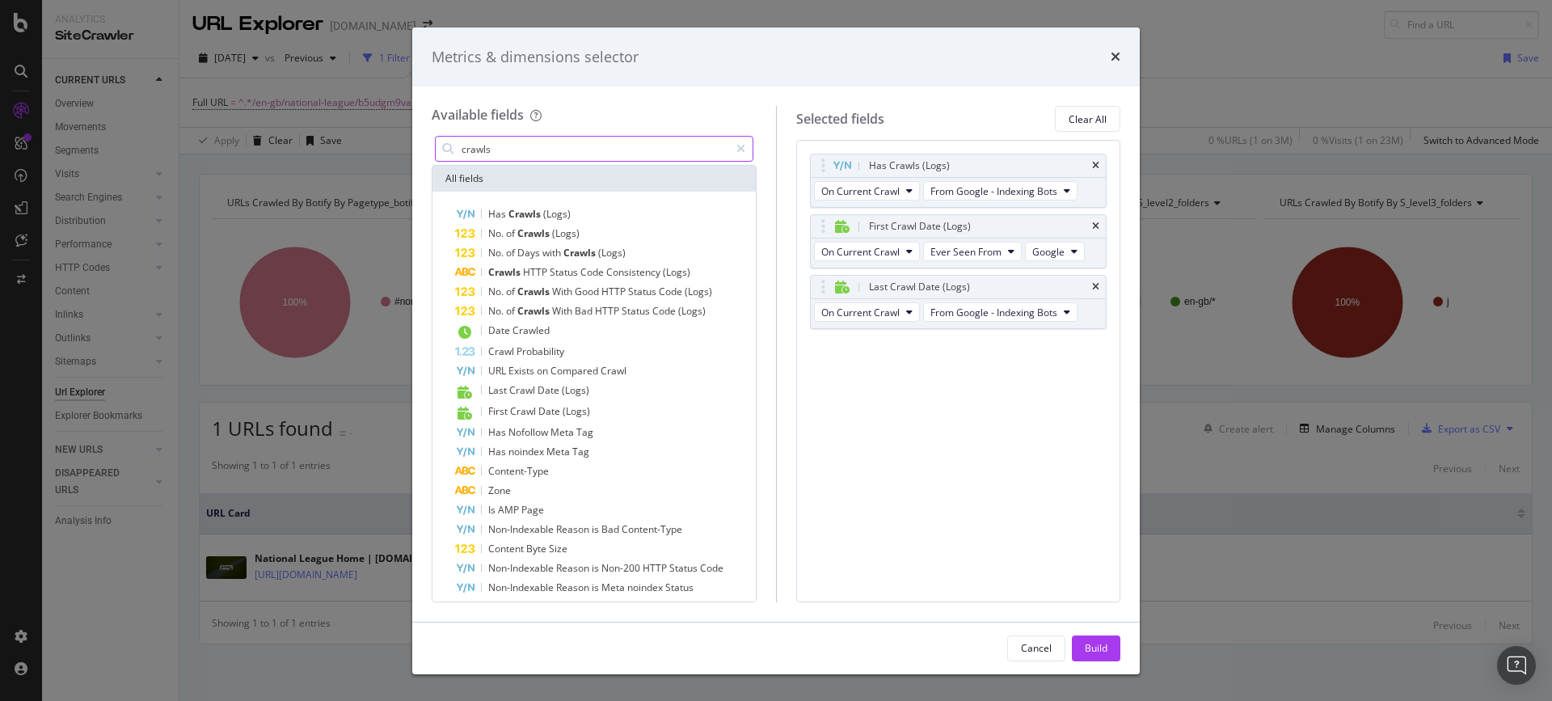
click at [576, 158] on input "crawls" at bounding box center [594, 149] width 269 height 24
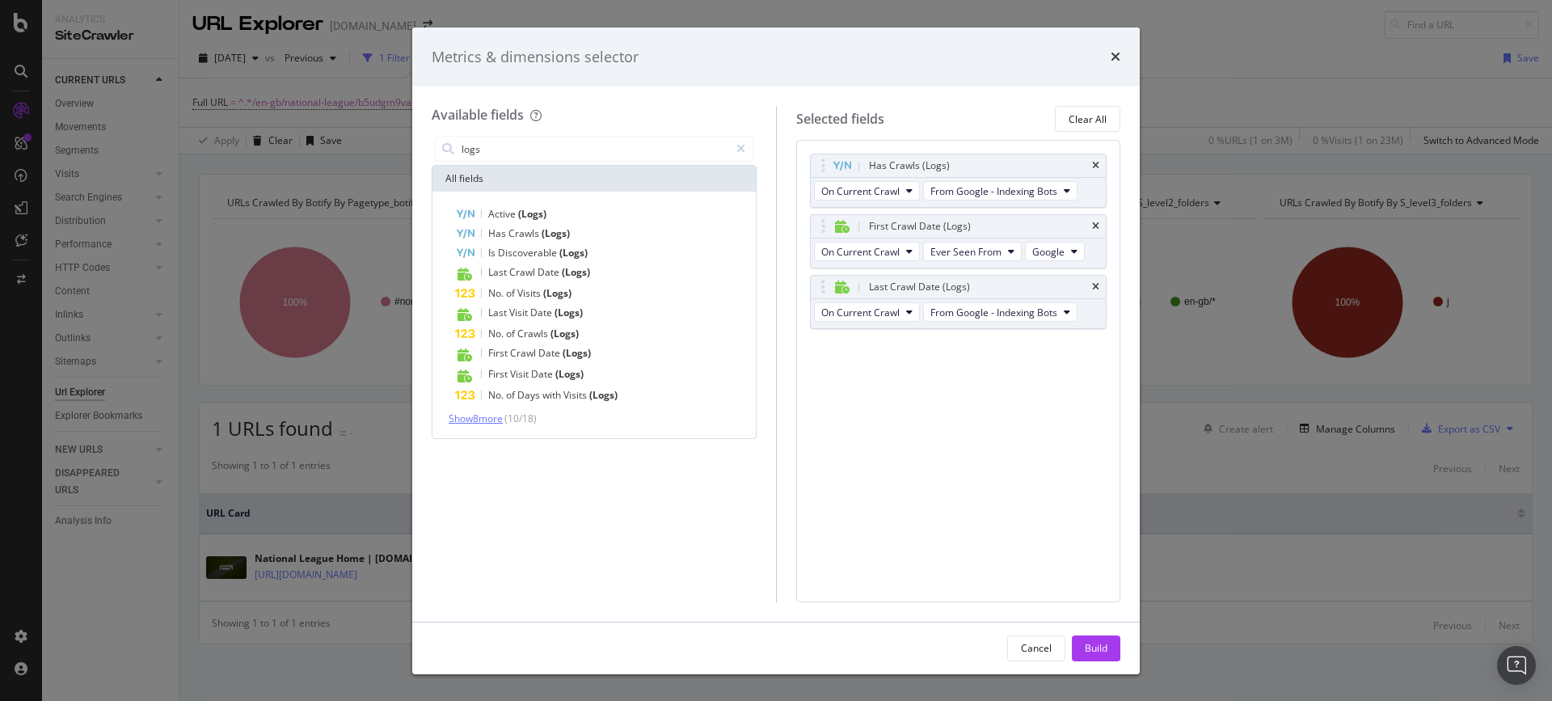
click at [488, 417] on span "Show 8 more" at bounding box center [476, 418] width 54 height 14
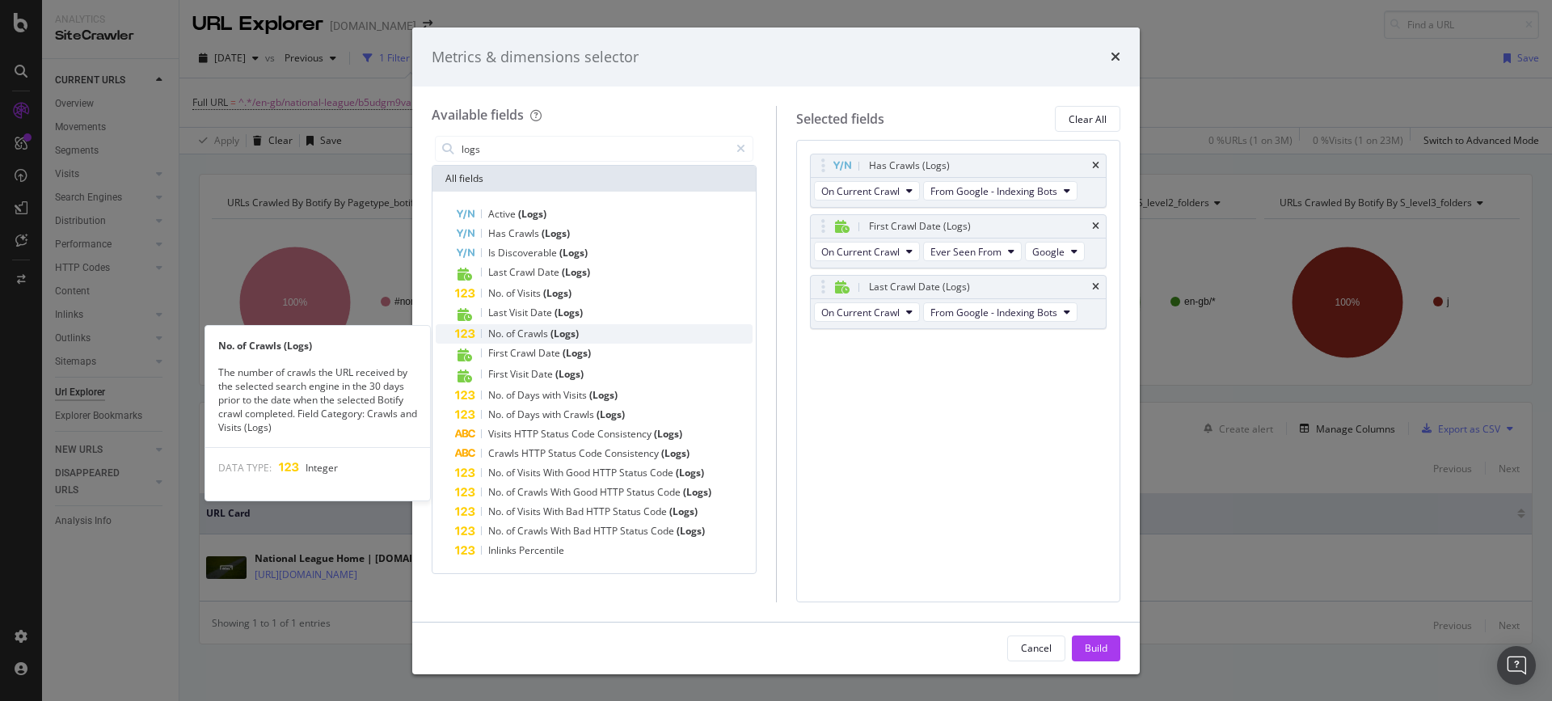
click at [526, 337] on span "Crawls" at bounding box center [533, 334] width 33 height 14
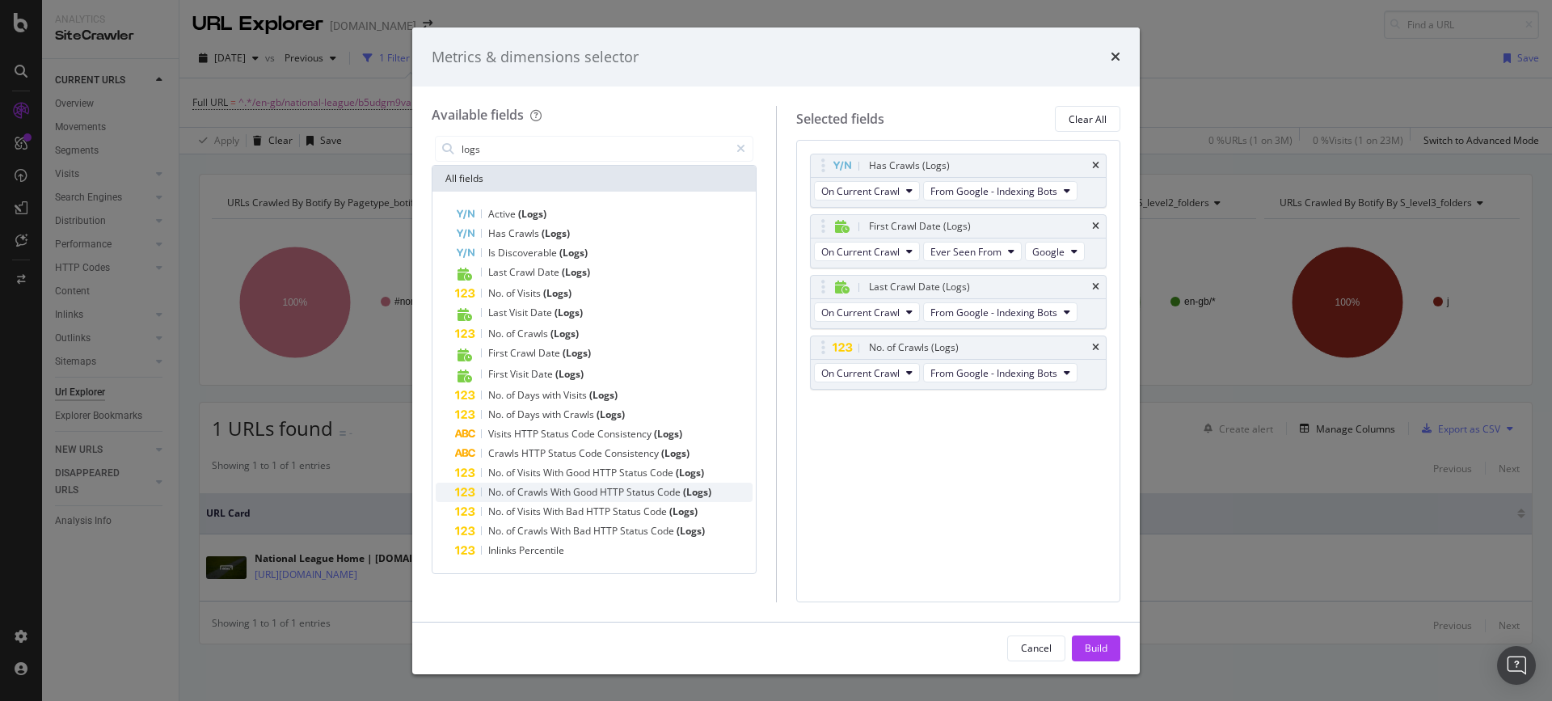
click at [557, 497] on span "With" at bounding box center [562, 492] width 23 height 14
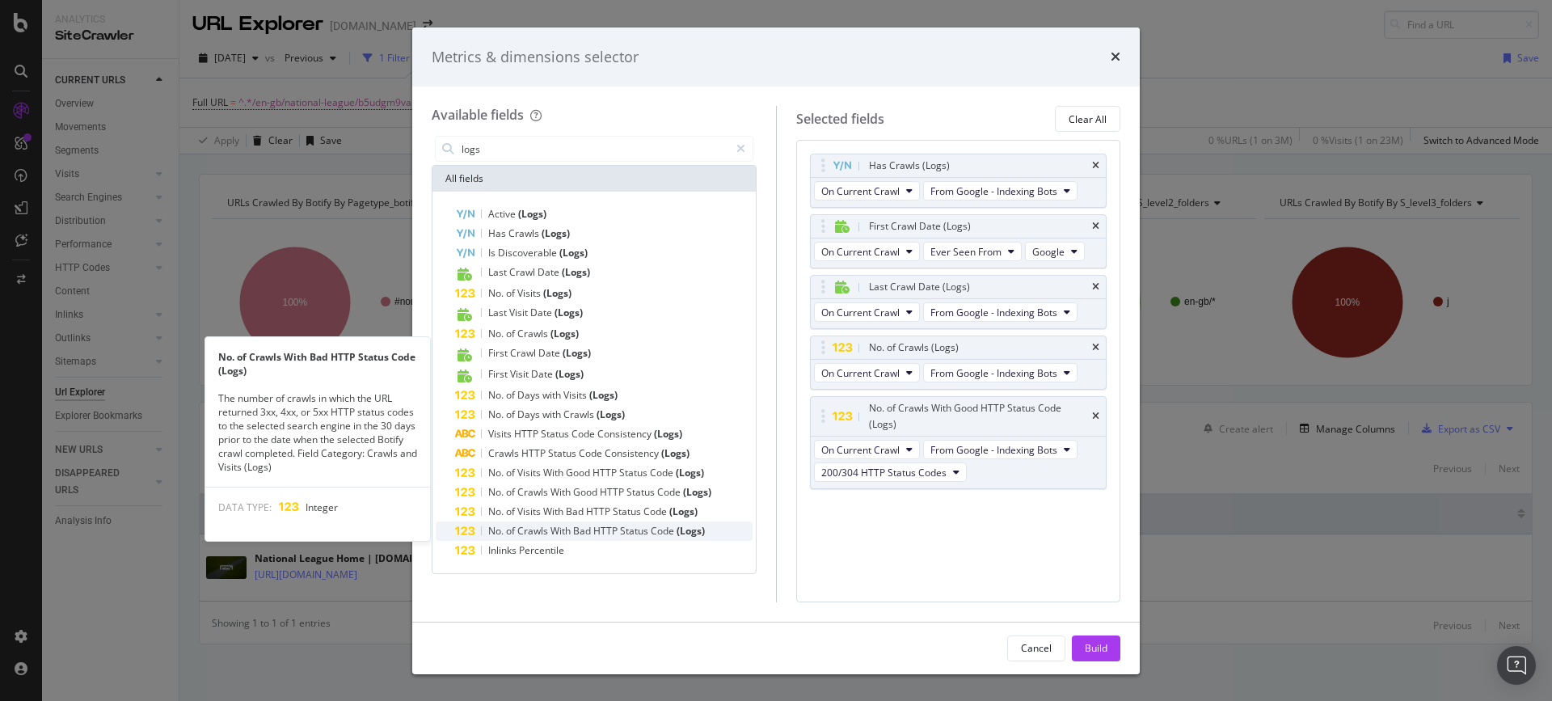
click at [550, 528] on span "Crawls" at bounding box center [533, 531] width 33 height 14
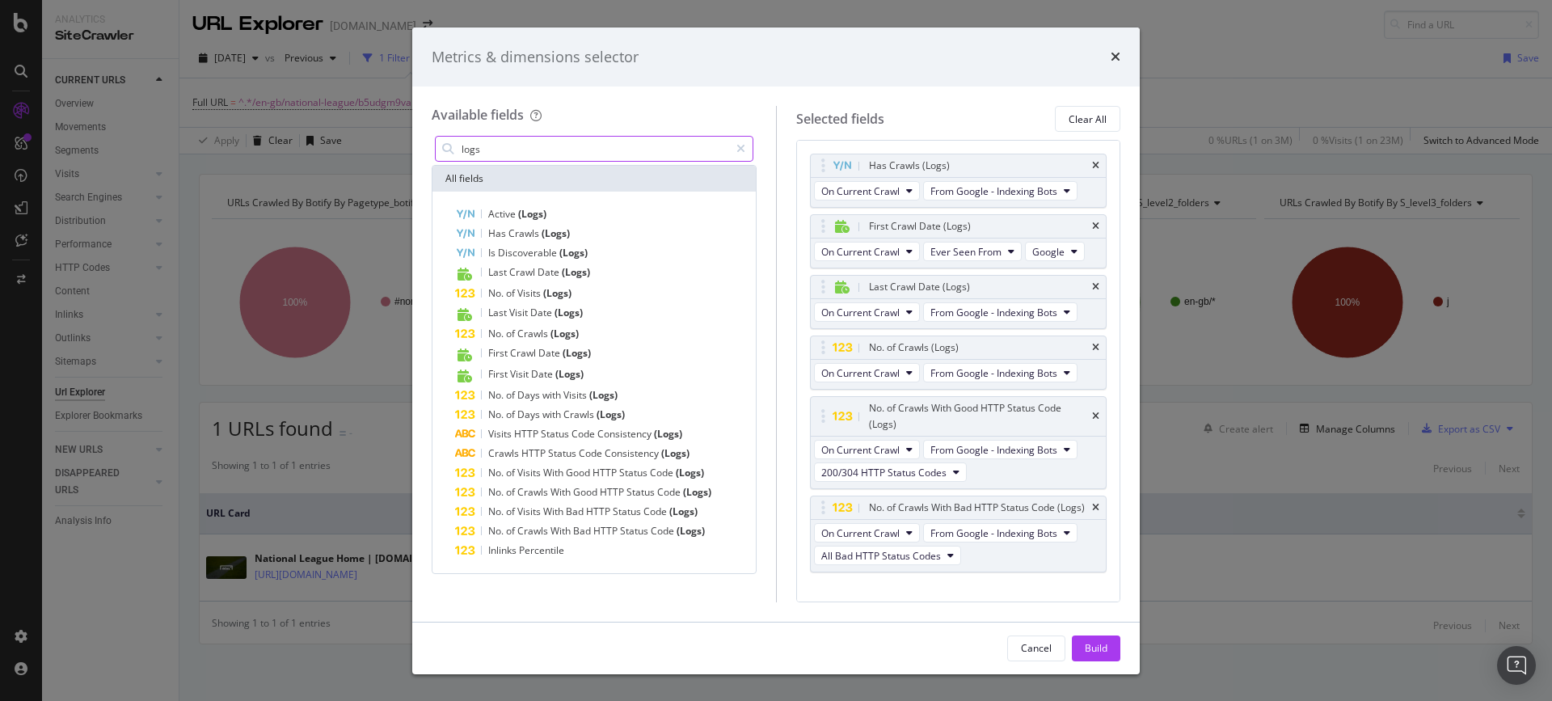
click at [549, 148] on input "logs" at bounding box center [594, 149] width 269 height 24
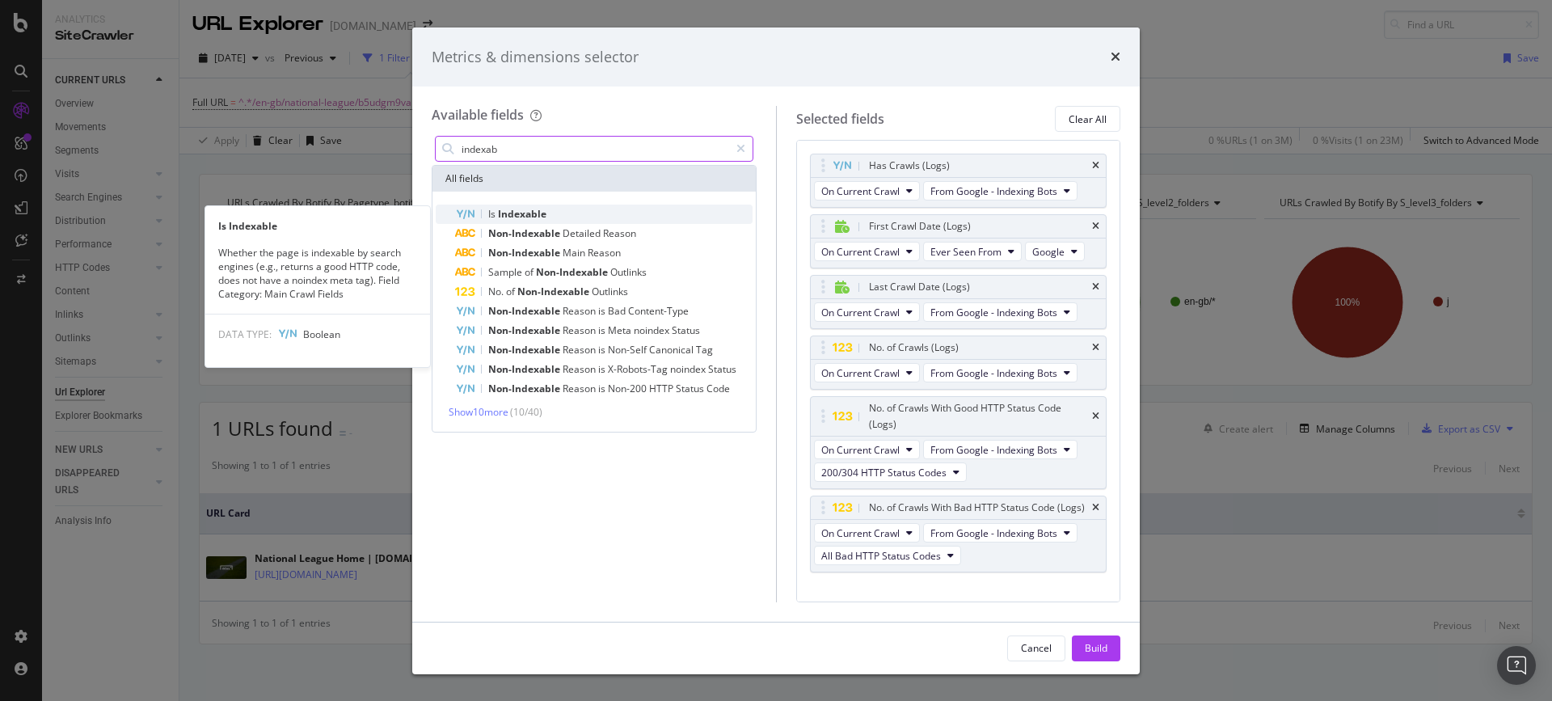
type input "indexab"
click at [548, 219] on div "Is Indexable" at bounding box center [603, 214] width 297 height 19
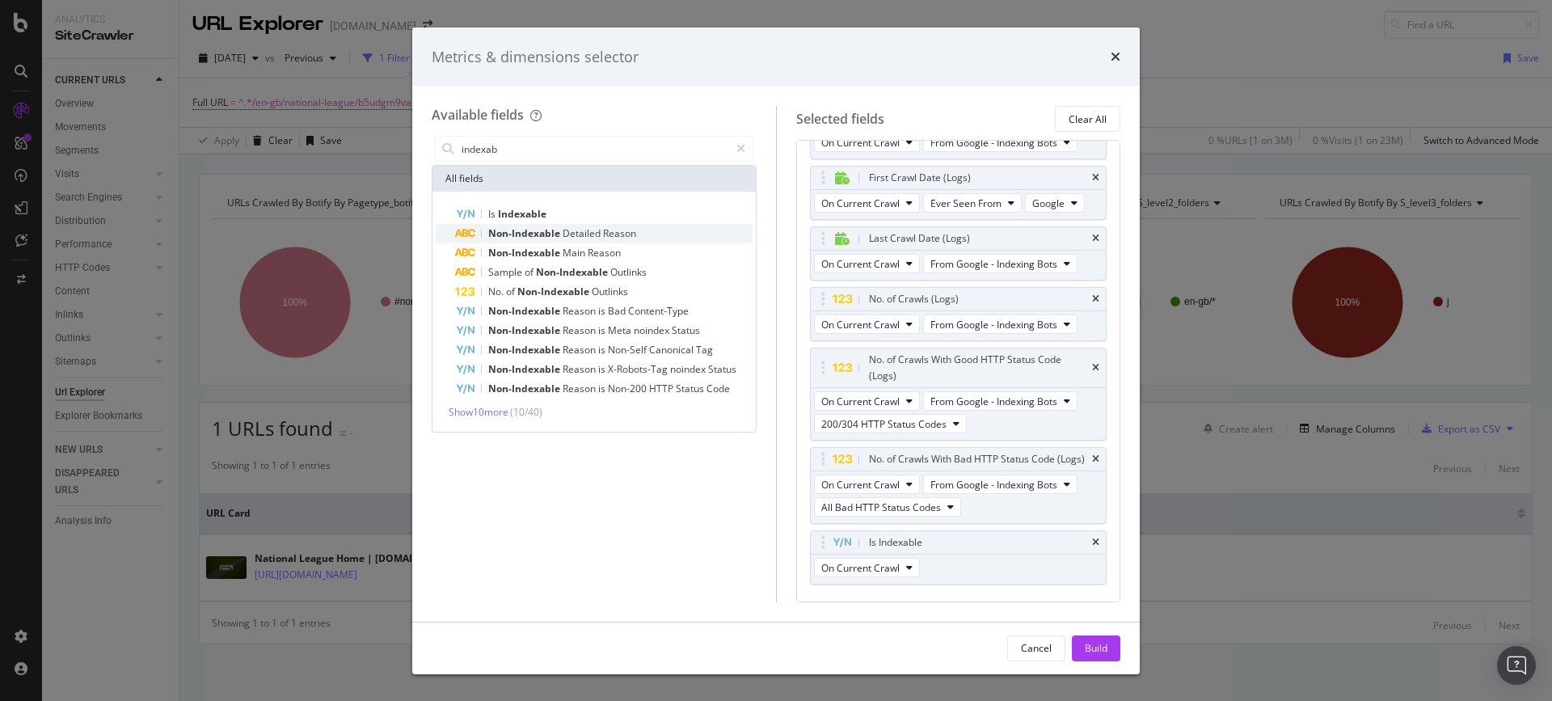
click at [563, 241] on div "Non-Indexable Detailed Reason" at bounding box center [603, 233] width 297 height 19
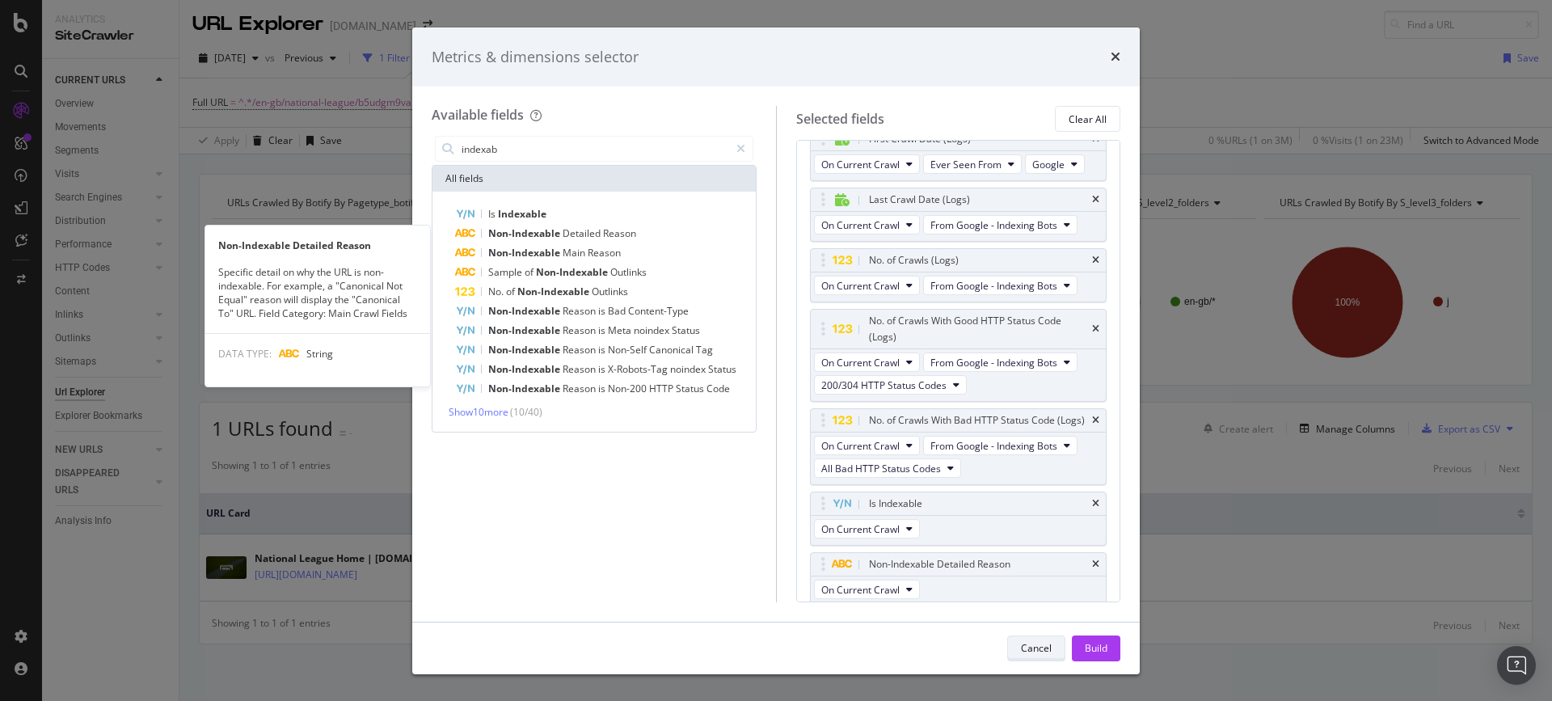
scroll to position [109, 0]
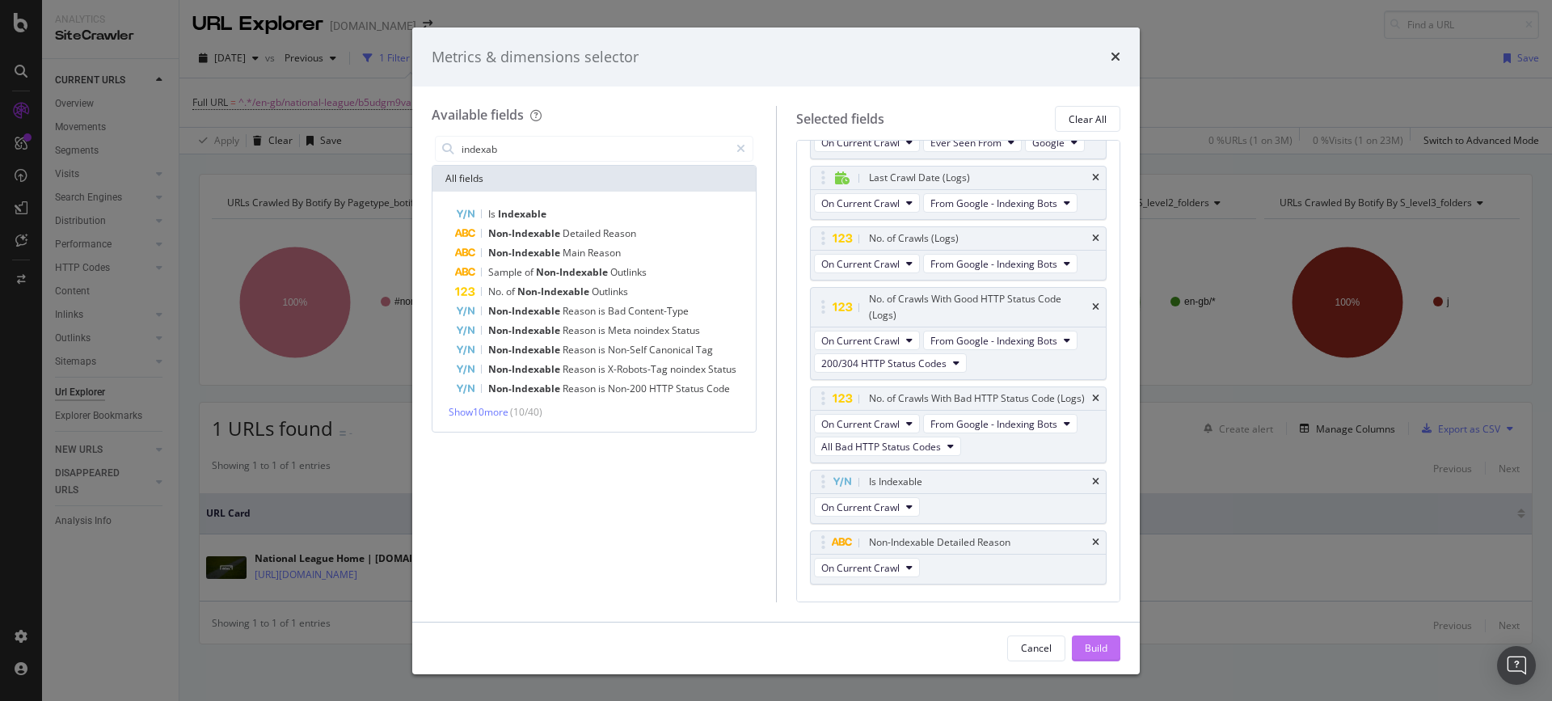
click at [1091, 639] on div "Build" at bounding box center [1096, 648] width 23 height 24
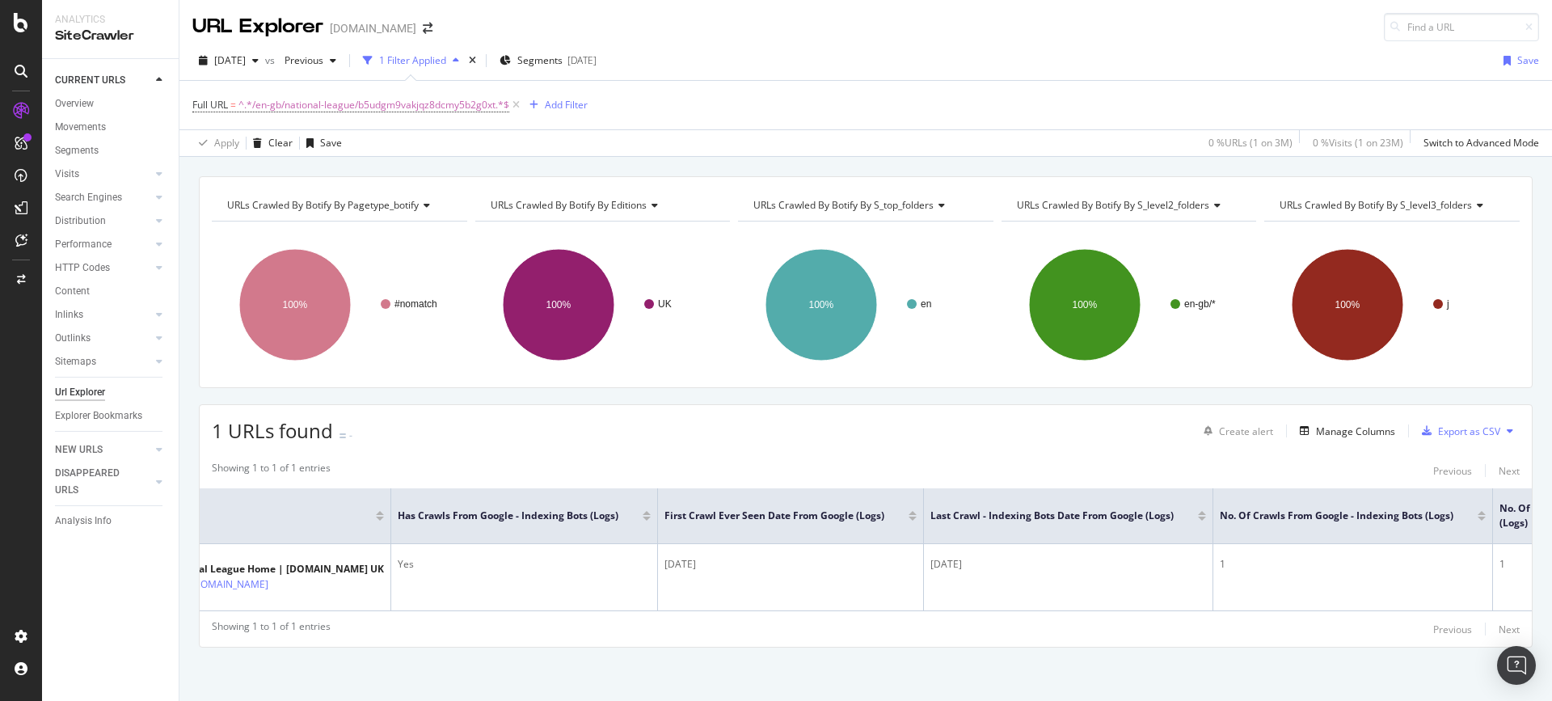
scroll to position [0, 92]
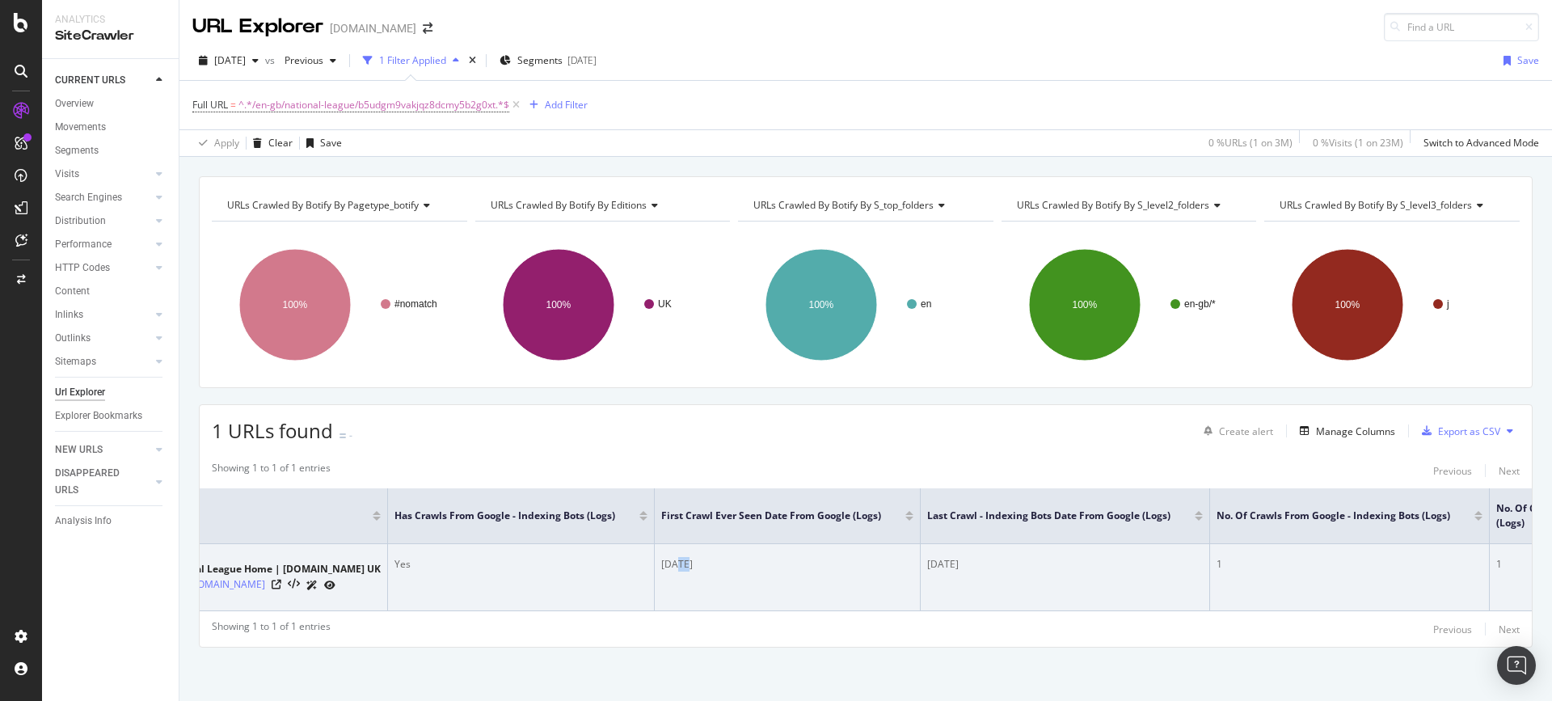
drag, startPoint x: 804, startPoint y: 560, endPoint x: 812, endPoint y: 568, distance: 12.0
click at [812, 568] on div "[DATE]" at bounding box center [787, 564] width 252 height 15
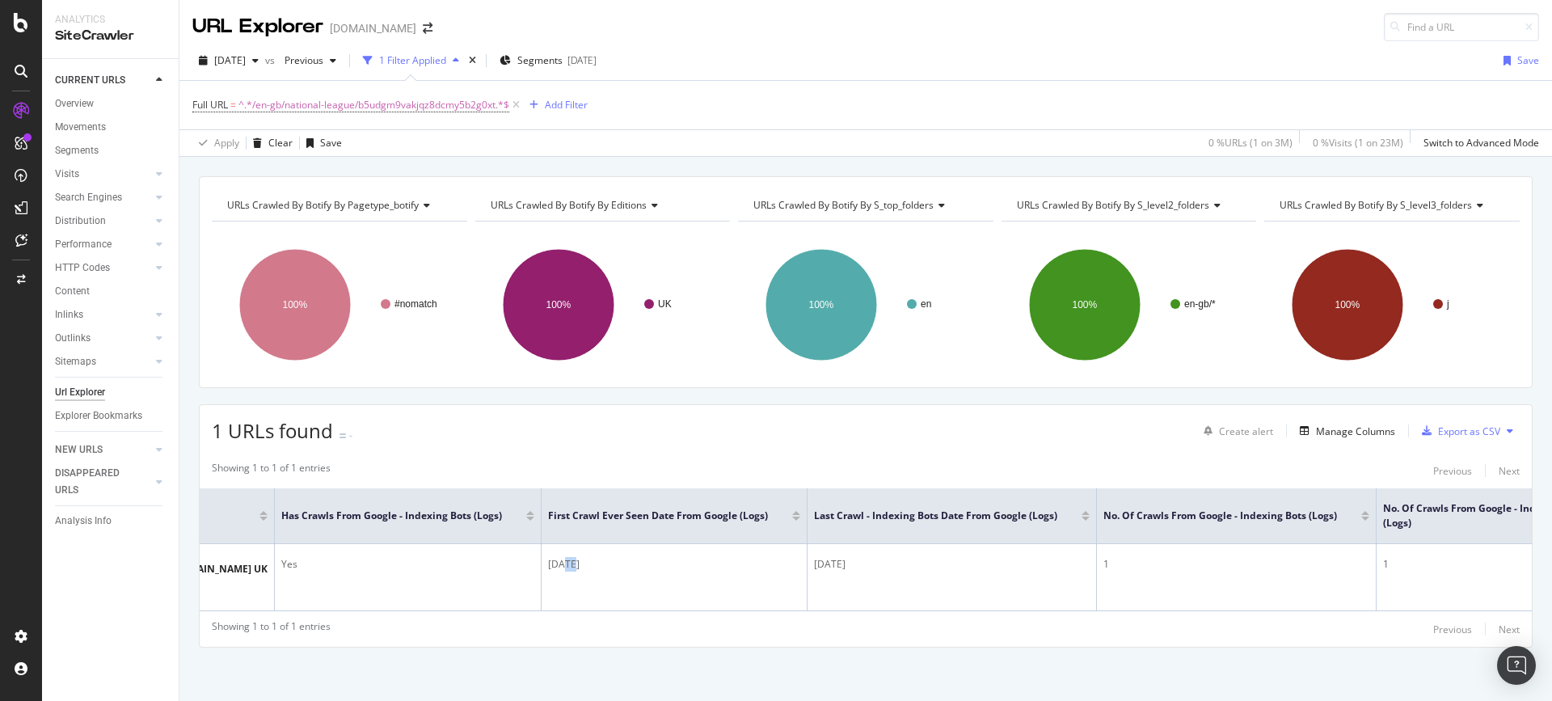
scroll to position [0, 0]
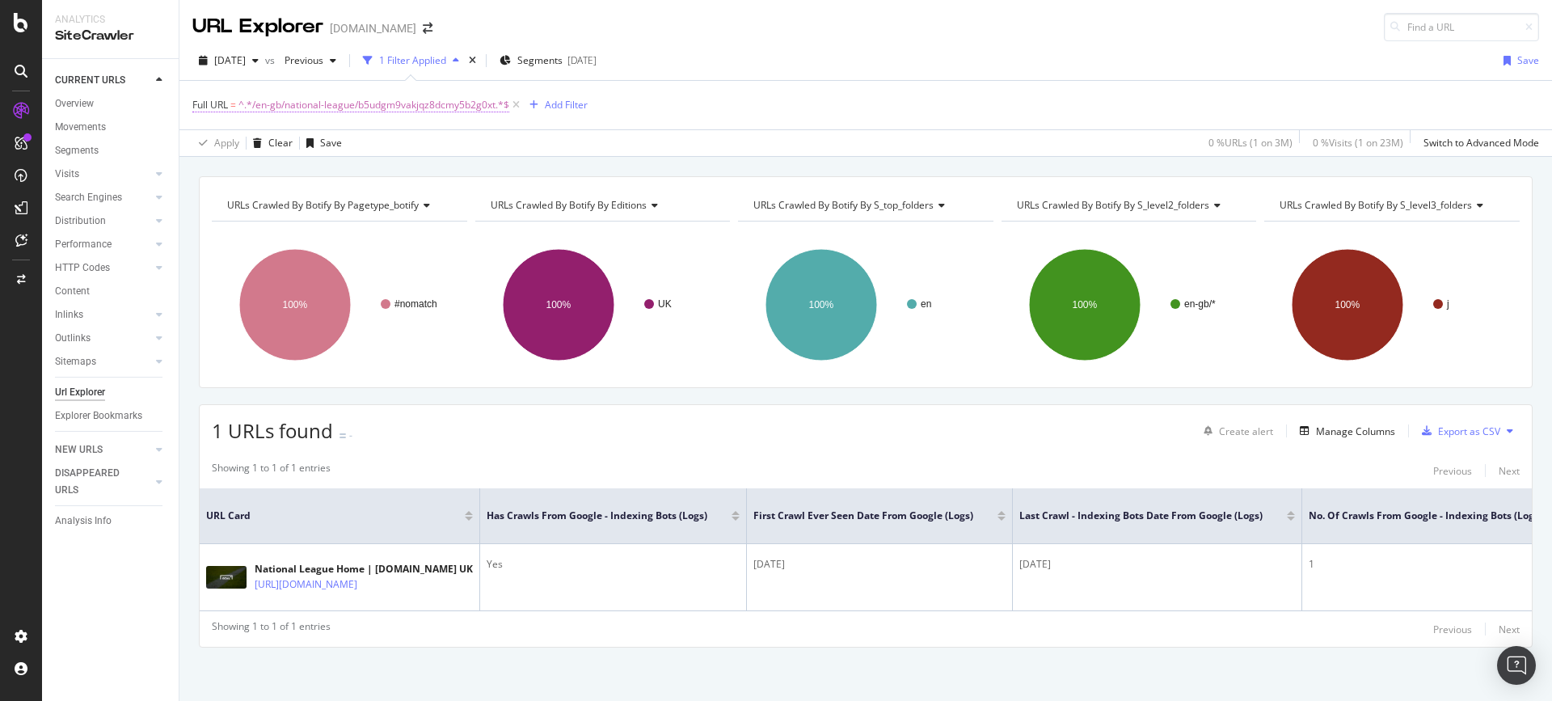
click at [438, 105] on span "^.*/en-gb/national-league/b5udgm9vakjqz8dcmy5b2g0xt.*$" at bounding box center [373, 105] width 271 height 23
click at [247, 149] on div "Contains" at bounding box center [295, 143] width 178 height 26
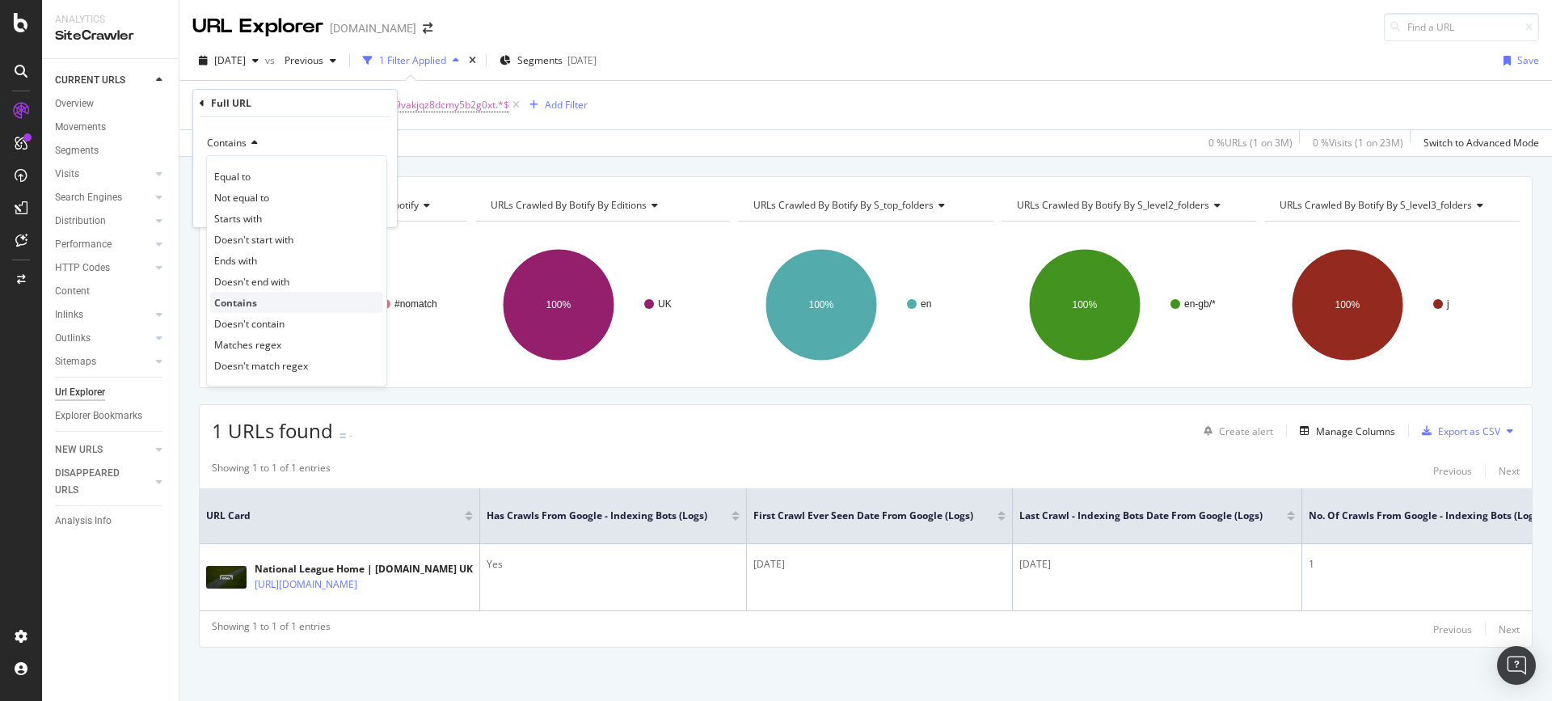
click at [255, 312] on div "Contains" at bounding box center [296, 302] width 173 height 21
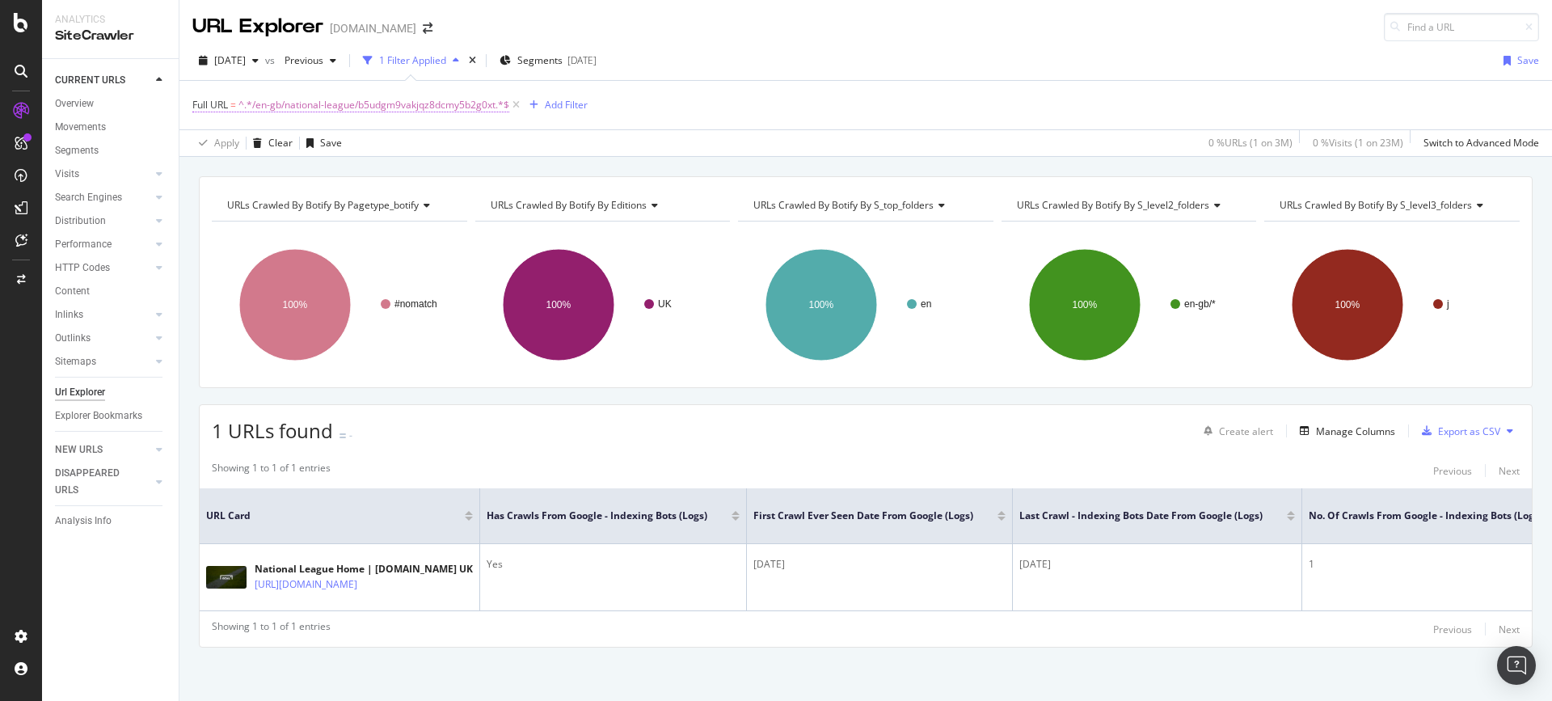
click at [468, 103] on span "^.*/en-gb/national-league/b5udgm9vakjqz8dcmy5b2g0xt.*$" at bounding box center [373, 105] width 271 height 23
click at [240, 175] on input "/en-gb/national-league/b5udgm9vakjqz8dcmy5b2g0xt" at bounding box center [283, 172] width 153 height 26
click at [252, 173] on input "/en-gb/national-league/b5udgm9vakjqz8dcmy5b2g0xt" at bounding box center [283, 172] width 153 height 26
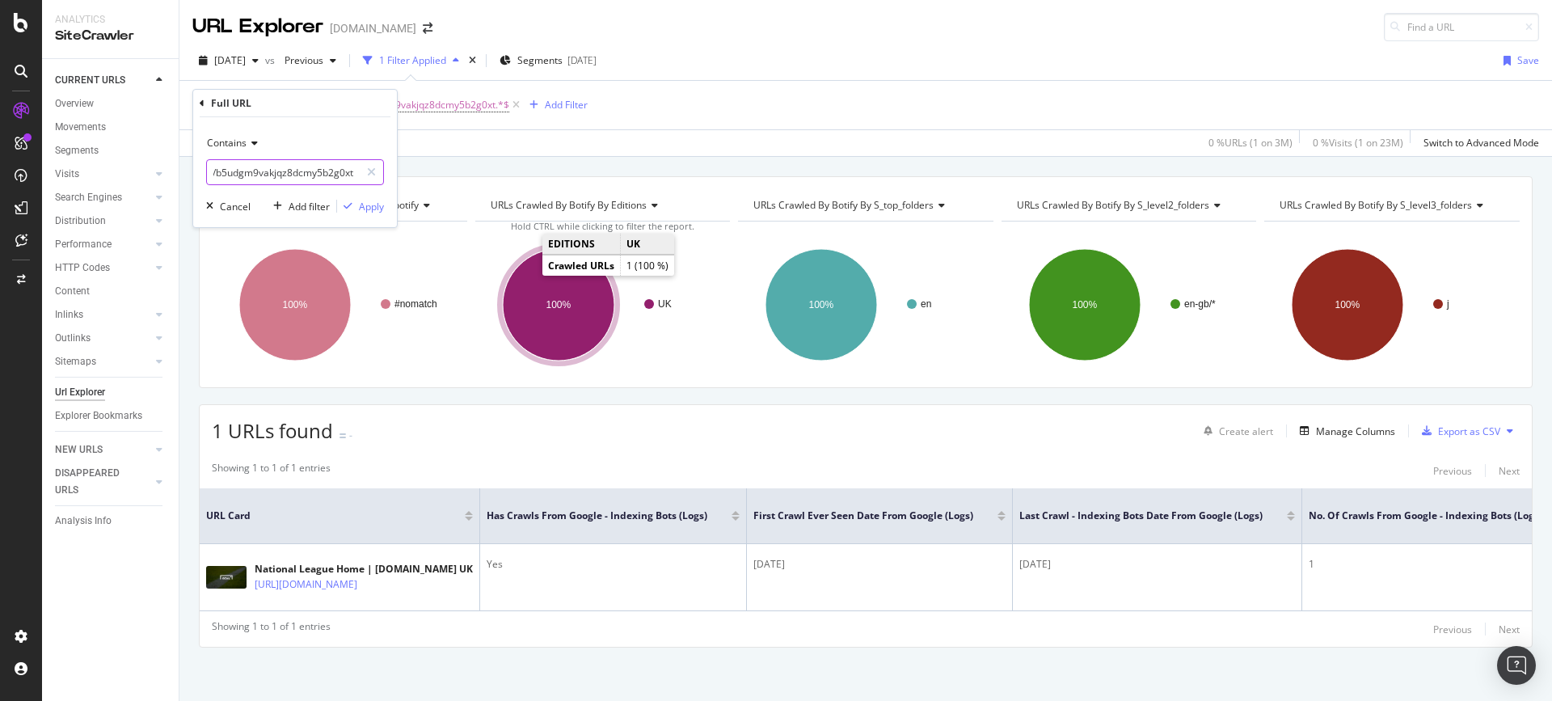
drag, startPoint x: 246, startPoint y: 171, endPoint x: 559, endPoint y: 288, distance: 334.9
click at [559, 288] on body "Analytics SiteCrawler CURRENT URLS Overview Movements Segments Visits Analysis …" at bounding box center [776, 350] width 1552 height 701
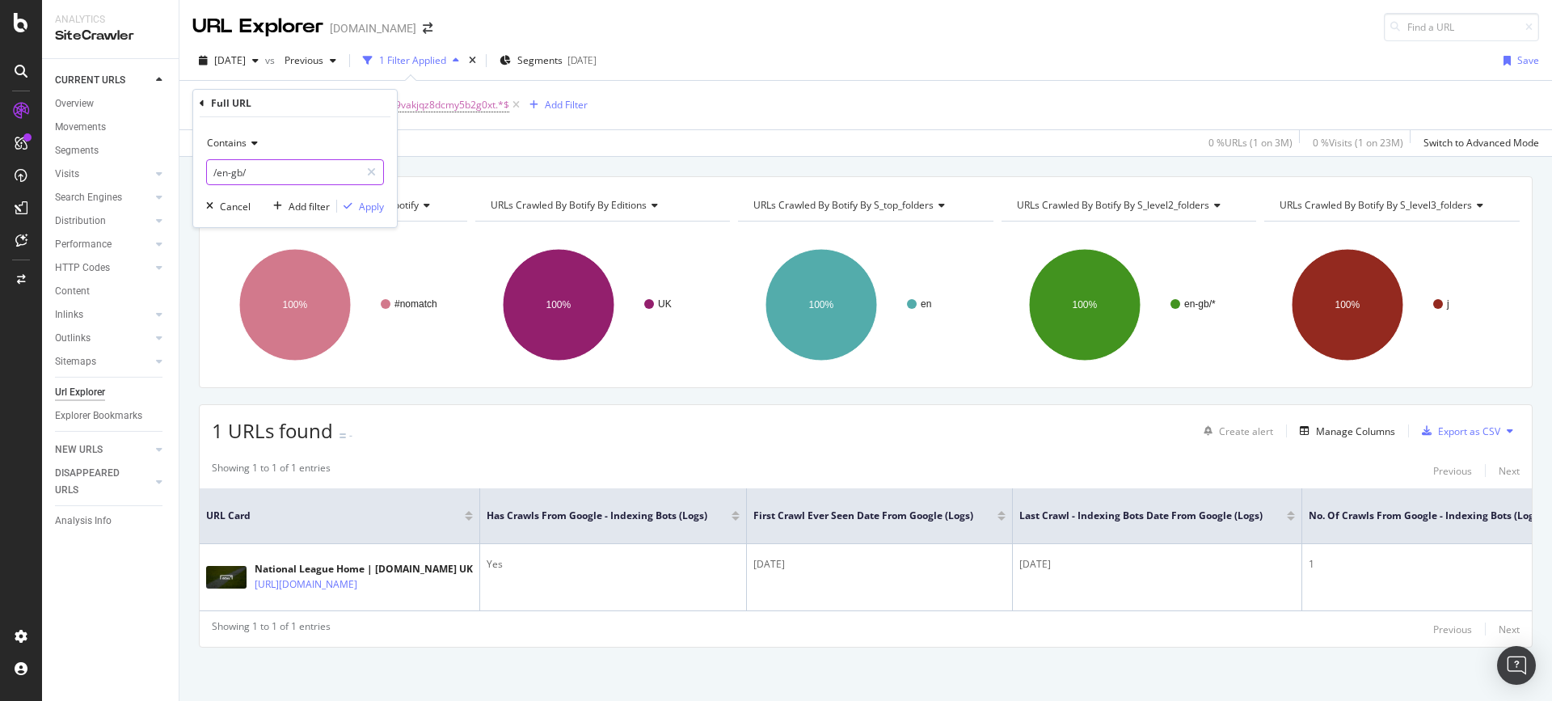
type input "/en-gb/"
click at [373, 215] on div "Contains /en-gb/ Cancel Add filter Apply" at bounding box center [295, 172] width 204 height 110
click at [372, 208] on div "Apply" at bounding box center [371, 207] width 25 height 14
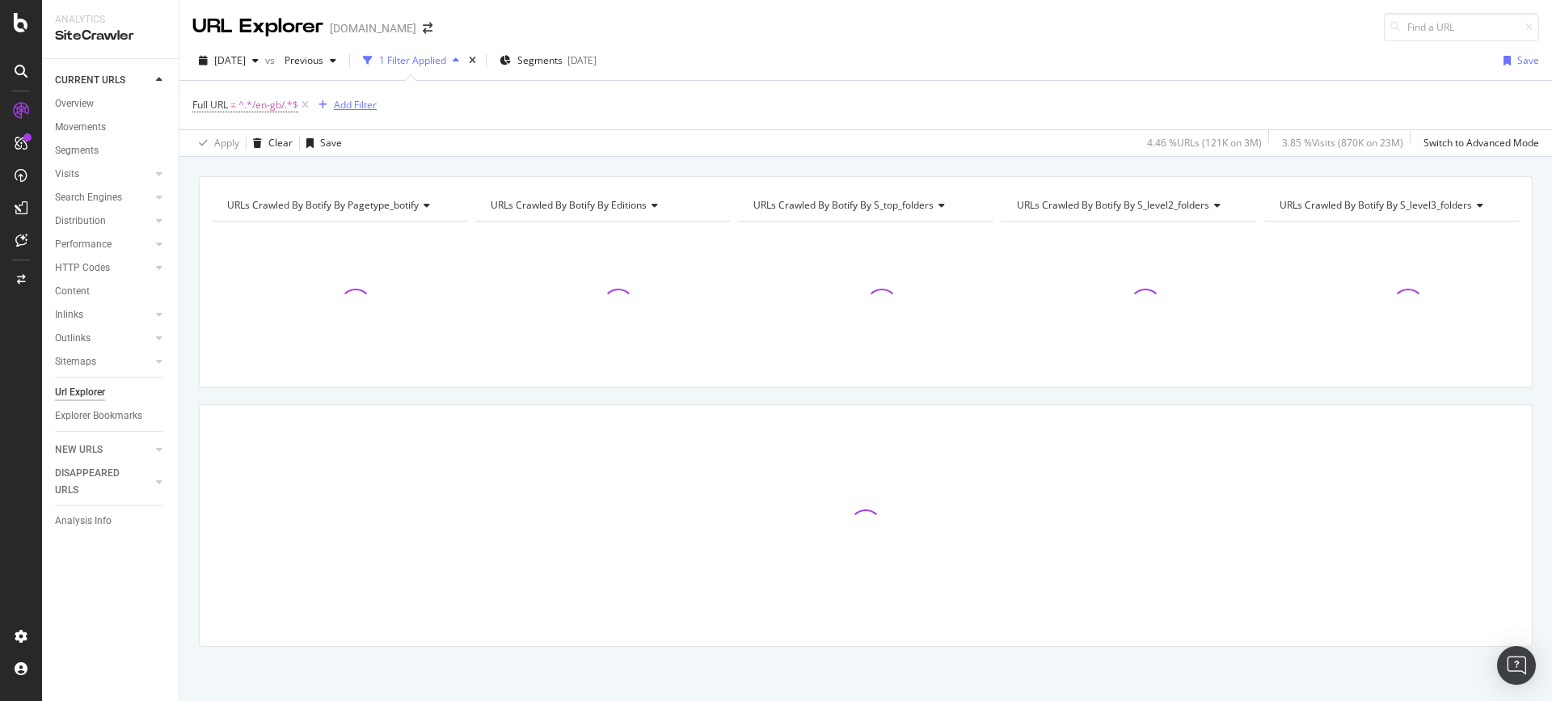
click at [349, 105] on div "Add Filter" at bounding box center [355, 105] width 43 height 14
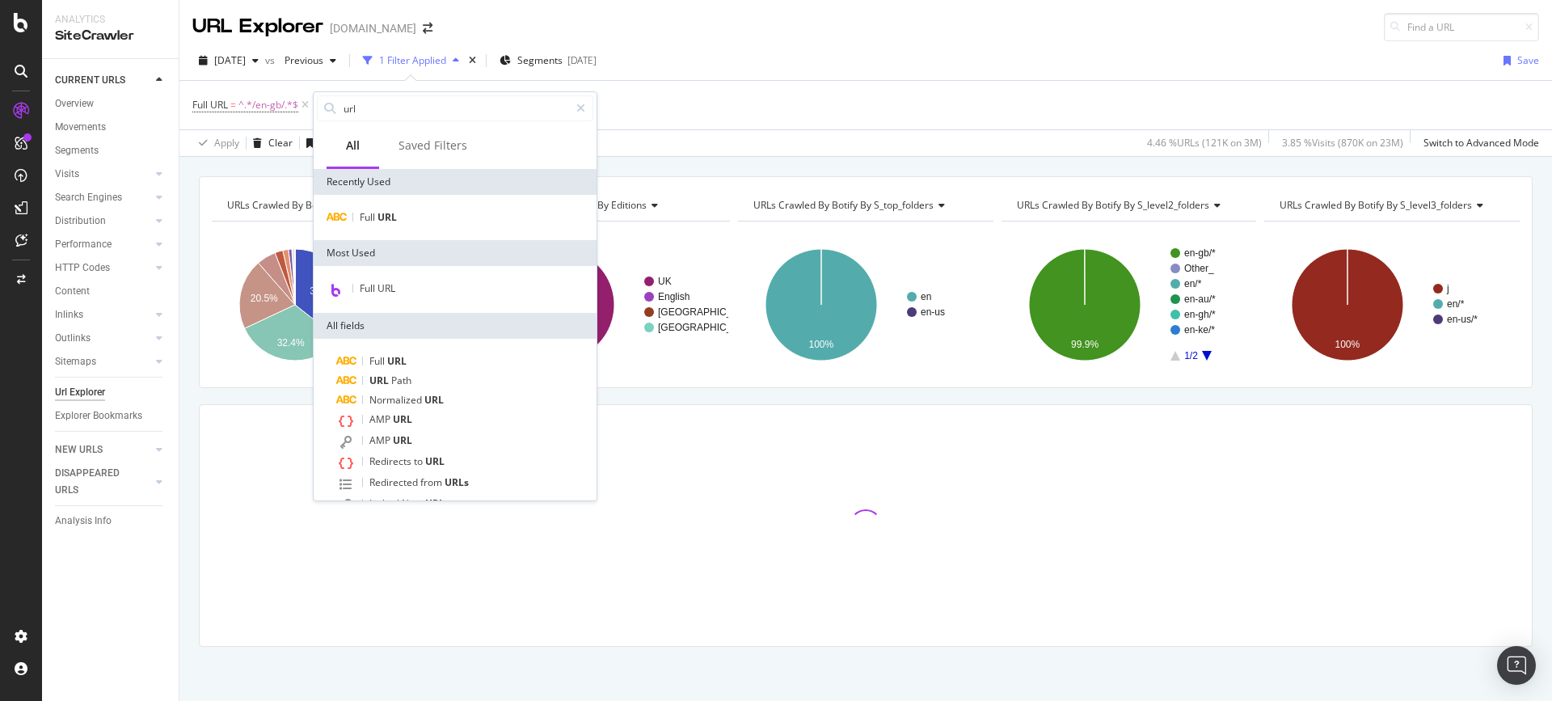
click at [677, 128] on div "Full URL = ^.*/en-gb/.*$ Add Filter" at bounding box center [865, 105] width 1347 height 49
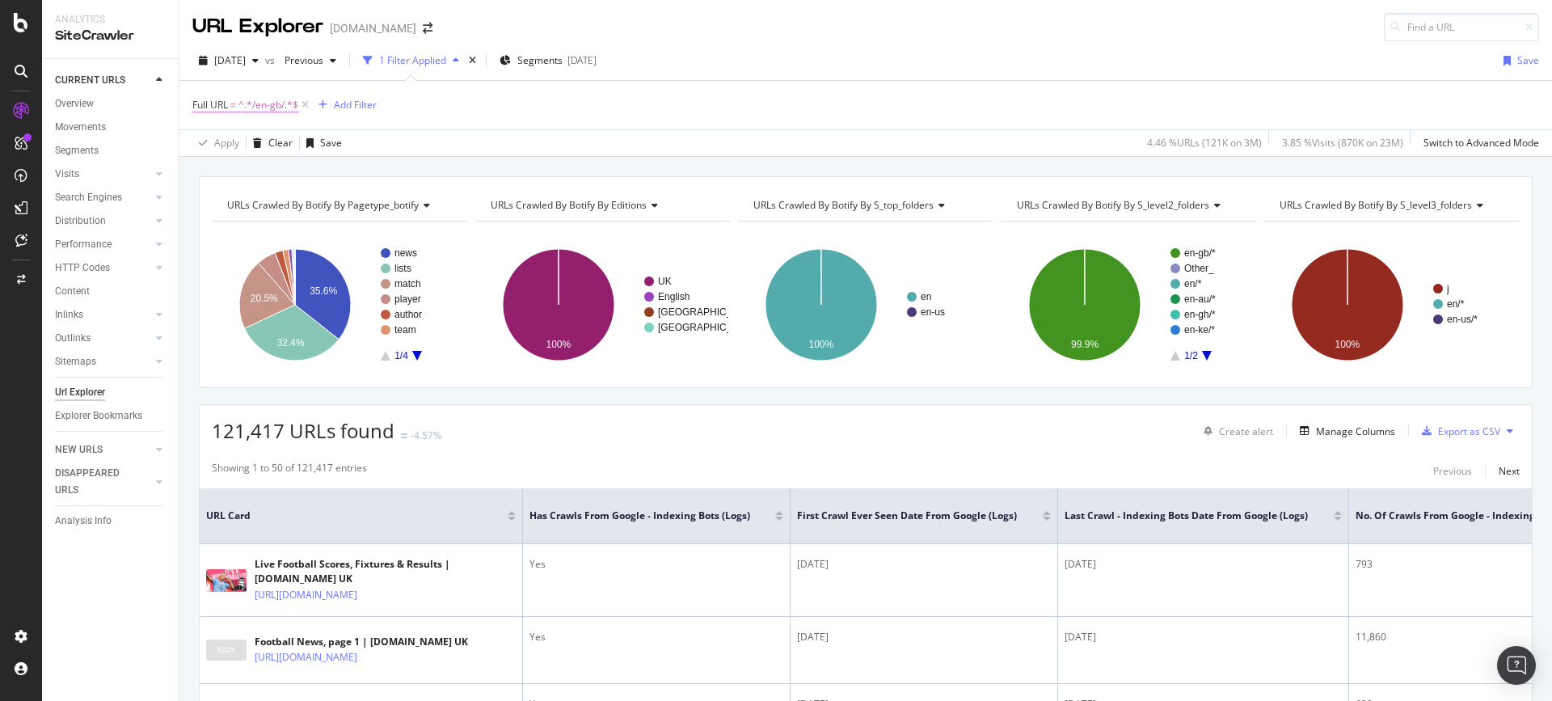
click at [260, 102] on span "^.*/en-gb/.*$" at bounding box center [268, 105] width 60 height 23
click at [489, 116] on div "Full URL = ^.*/en-gb/.*$ Add Filter" at bounding box center [865, 105] width 1347 height 49
click at [346, 108] on div "Add Filter" at bounding box center [355, 105] width 43 height 14
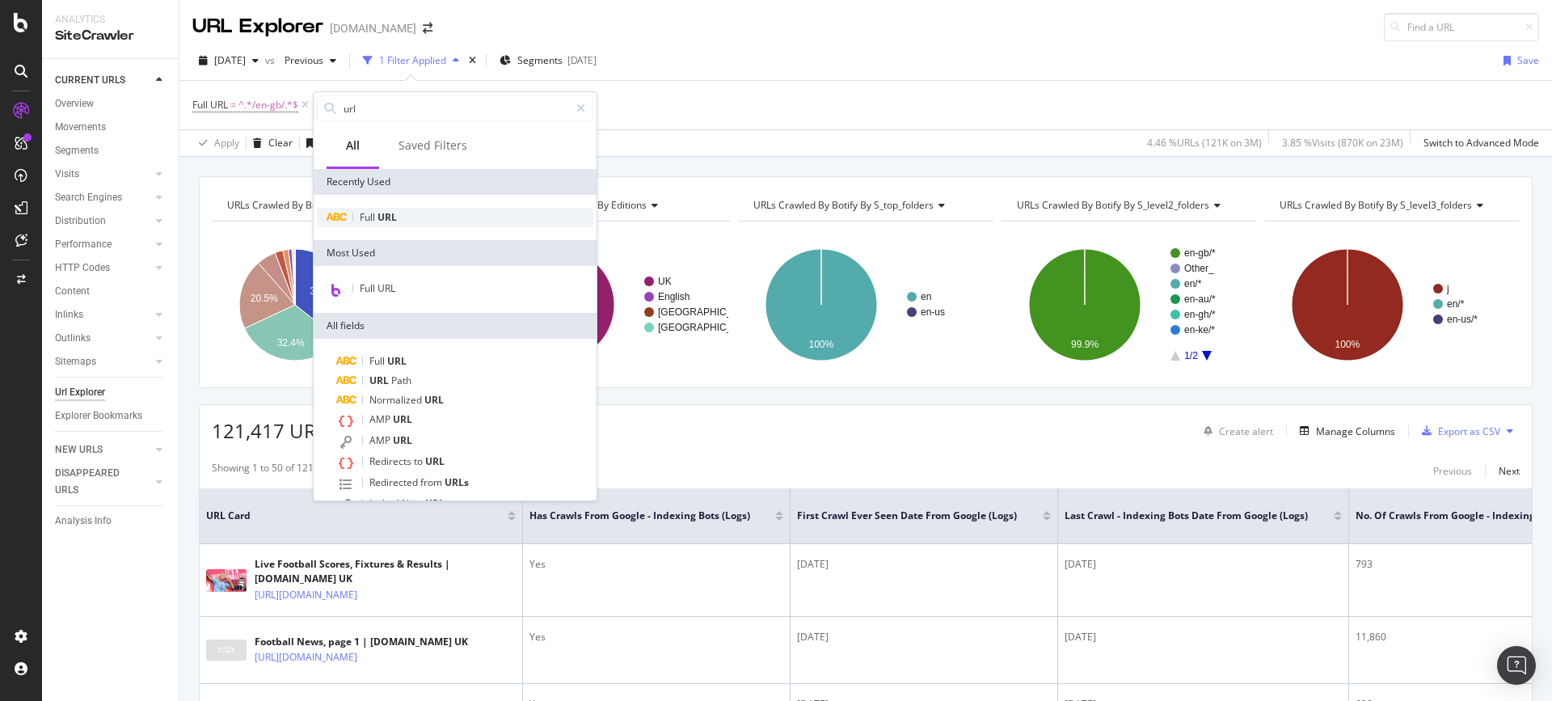
click at [374, 210] on span "Full" at bounding box center [369, 217] width 18 height 14
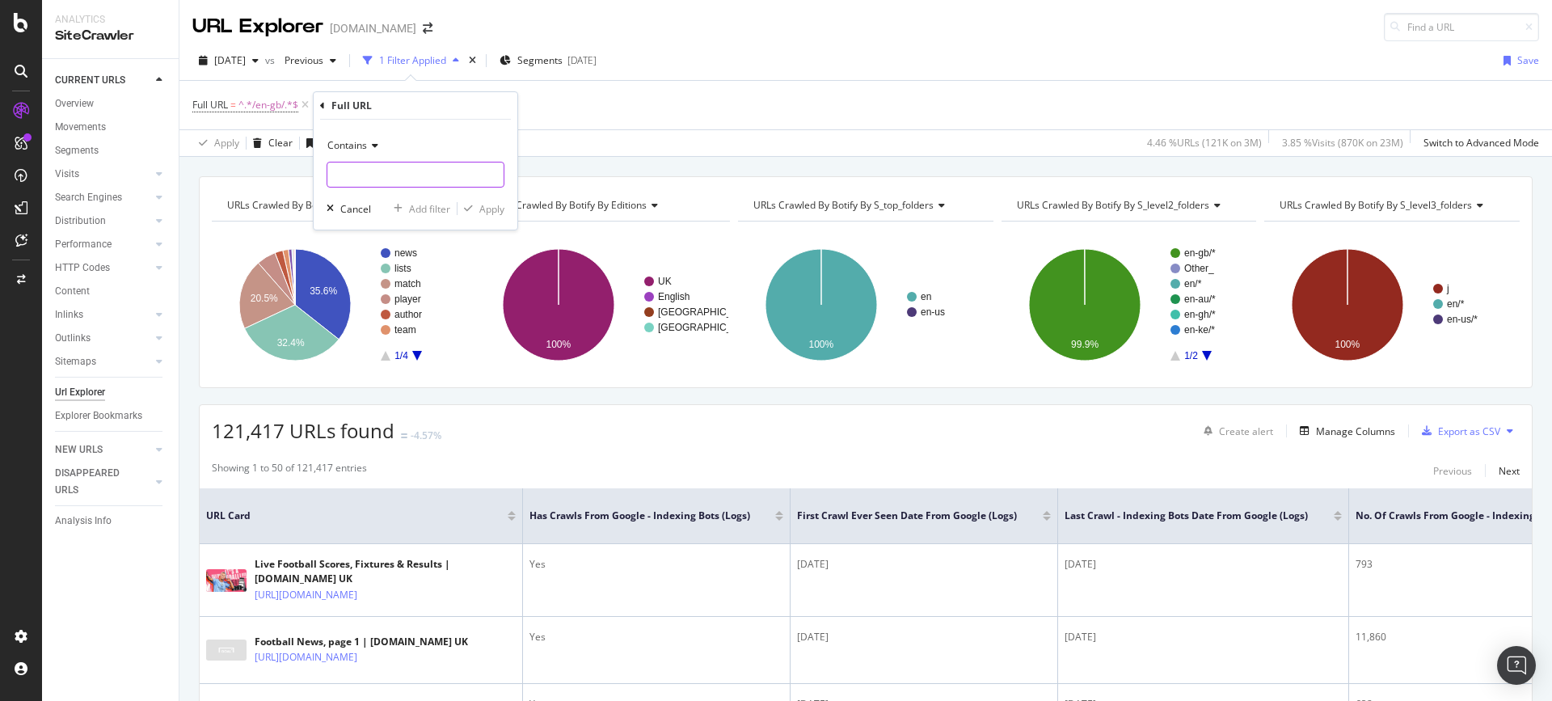
click at [473, 180] on input "text" at bounding box center [415, 175] width 176 height 26
click at [355, 138] on span "Contains" at bounding box center [347, 145] width 40 height 14
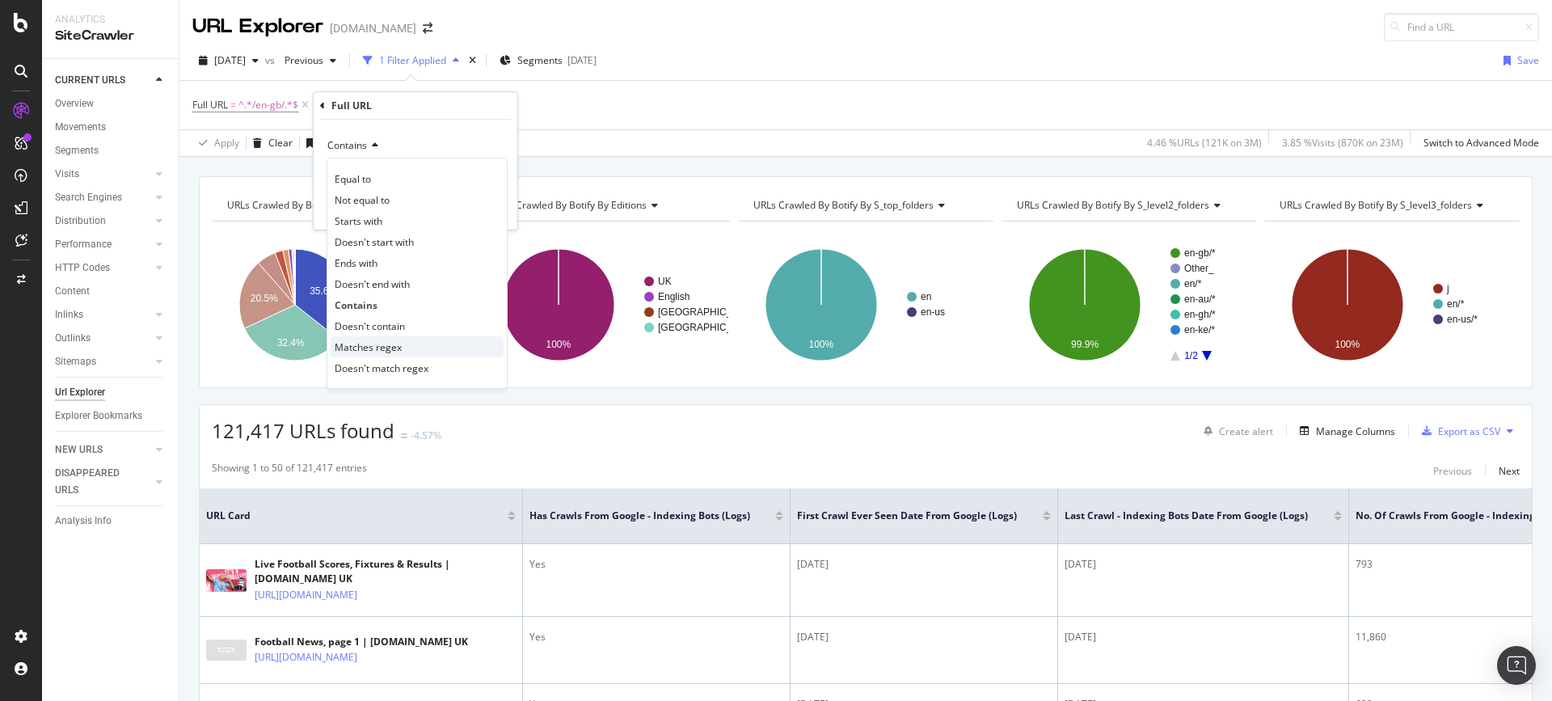
click at [370, 350] on span "Matches regex" at bounding box center [368, 347] width 67 height 14
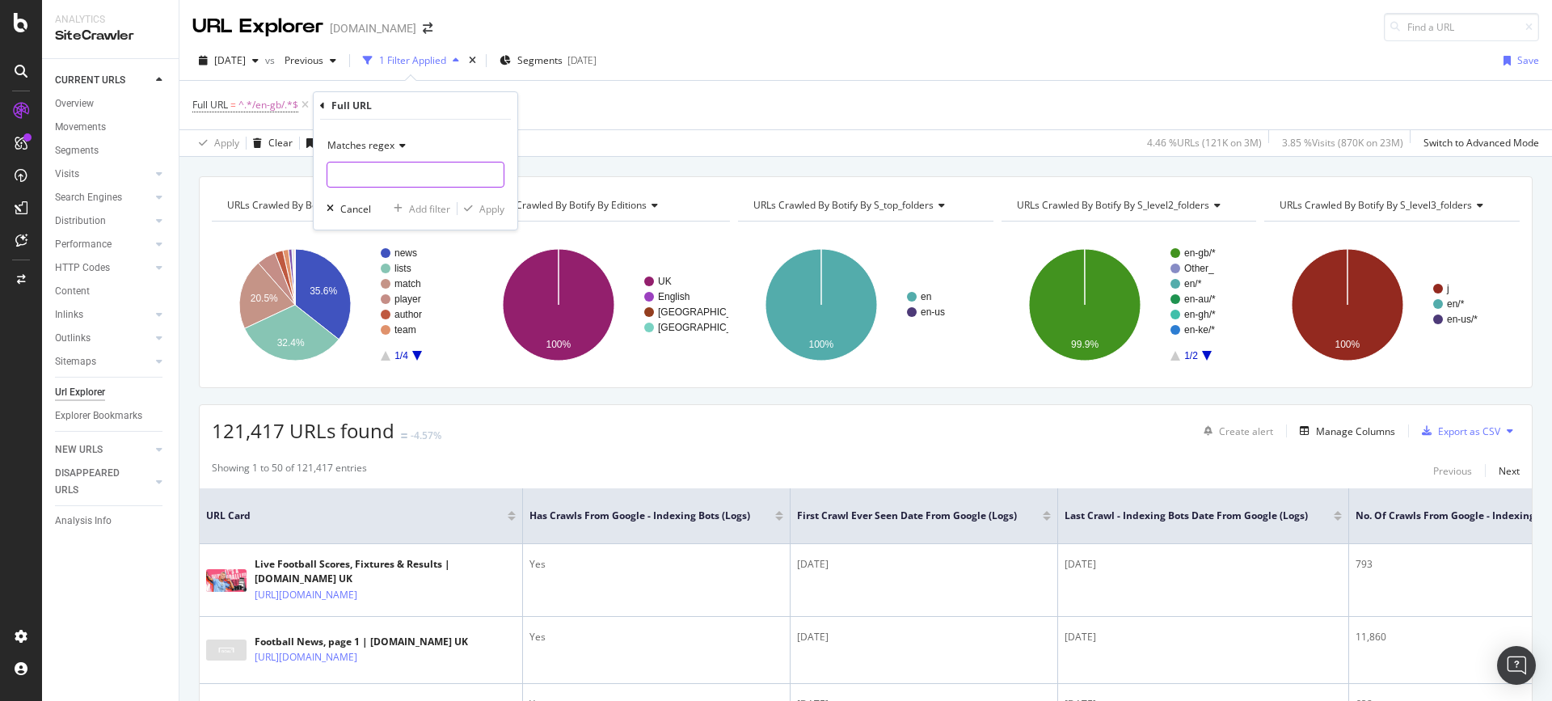
click at [400, 167] on input "text" at bounding box center [415, 175] width 176 height 26
paste input "4oogyu6o156iphvdvphwpck10|7ntvbsyq31jnzoqoa8850b9b8|3frp1zxrqulrlrnk503n6l4l|bg…"
type input "4oogyu6o156iphvdvphwpck10|7ntvbsyq31jnzoqoa8850b9b8|3frp1zxrqulrlrnk503n6l4l|bg…"
click at [445, 154] on div "Matches regex" at bounding box center [416, 146] width 178 height 26
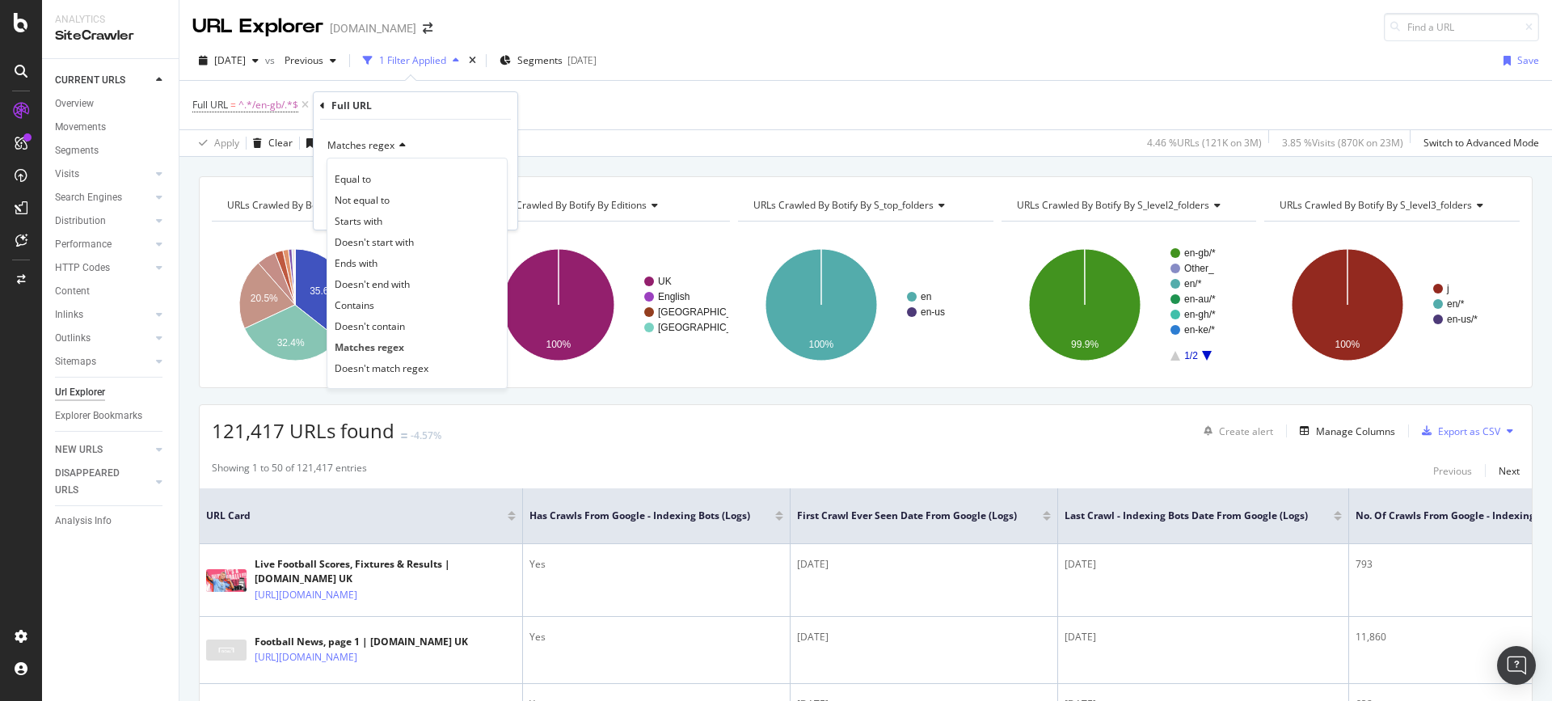
scroll to position [0, 0]
click at [438, 125] on div "Matches regex Equal to Not equal to Starts with Doesn't start with Ends with Do…" at bounding box center [416, 175] width 204 height 110
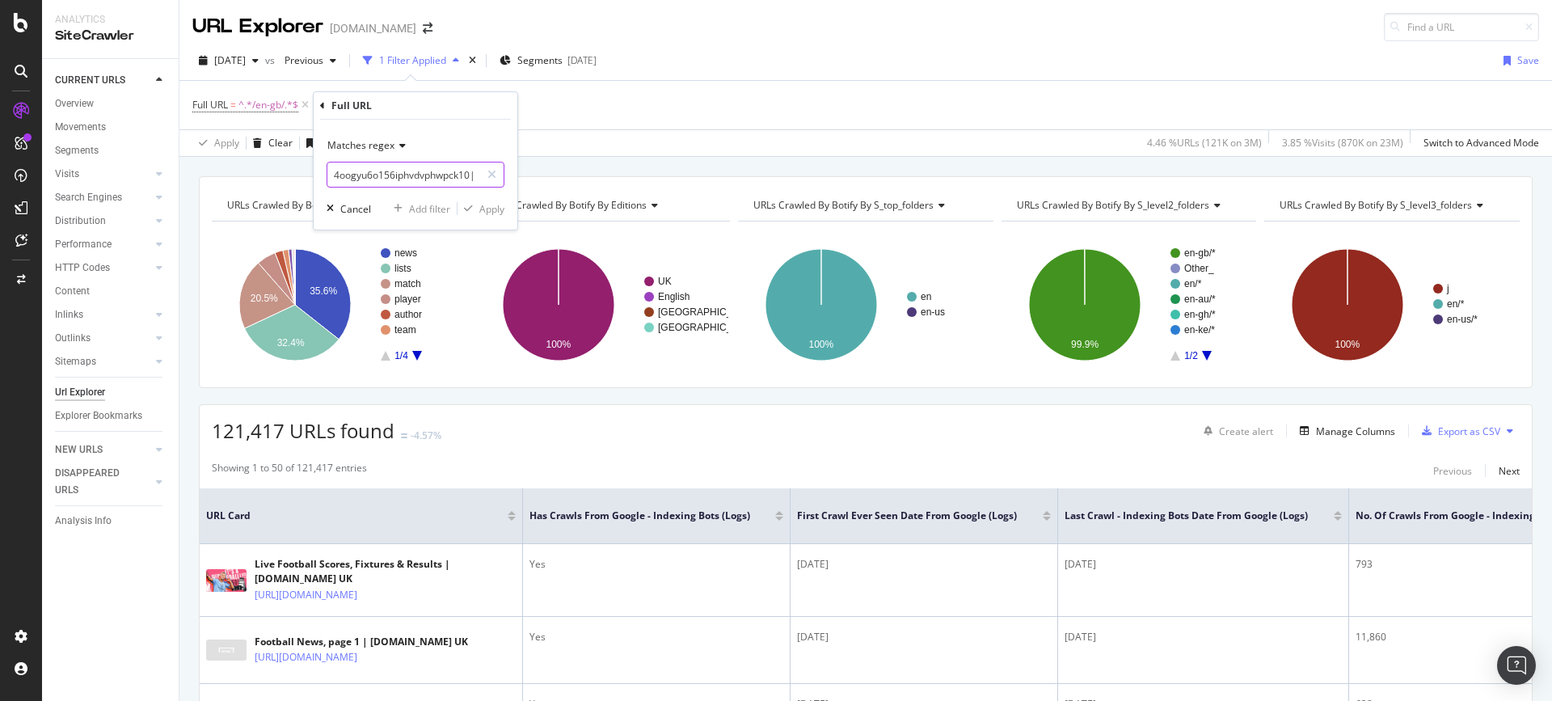
click at [427, 182] on input "4oogyu6o156iphvdvphwpck10|7ntvbsyq31jnzoqoa8850b9b8|3frp1zxrqulrlrnk503n6l4l|bg…" at bounding box center [403, 175] width 153 height 26
click at [421, 191] on div "Matches regex 4oogyu6o156iphvdvphwpck10|7ntvbsyq31jnzoqoa8850b9b8|3frp1zxrqulrl…" at bounding box center [416, 175] width 204 height 110
click at [408, 175] on input "4oogyu6o156iphvdvphwpck10|7ntvbsyq31jnzoqoa8850b9b8|3frp1zxrqulrlrnk503n6l4l|bg…" at bounding box center [403, 175] width 153 height 26
paste input "4oogyu6o156iphvdvphwpck10|7ntvbsyq31jnzoqoa8850b9b8|3frp1zxrqulrlrnk503n6l4l|bg…"
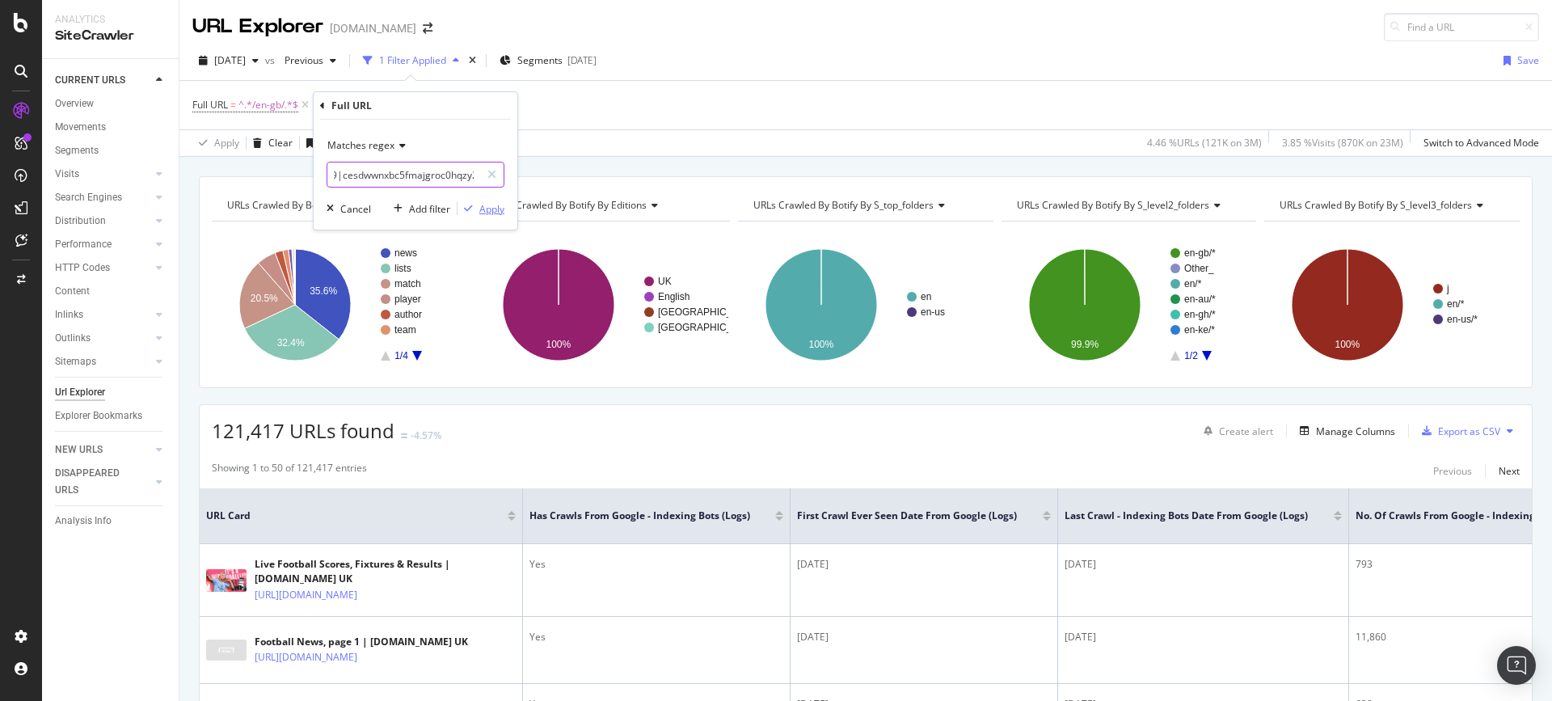
type input "4oogyu6o156iphvdvphwpck10|7ntvbsyq31jnzoqoa8850b9b8|3frp1zxrqulrlrnk503n6l4l|bg…"
click at [496, 211] on div "Apply" at bounding box center [491, 209] width 25 height 14
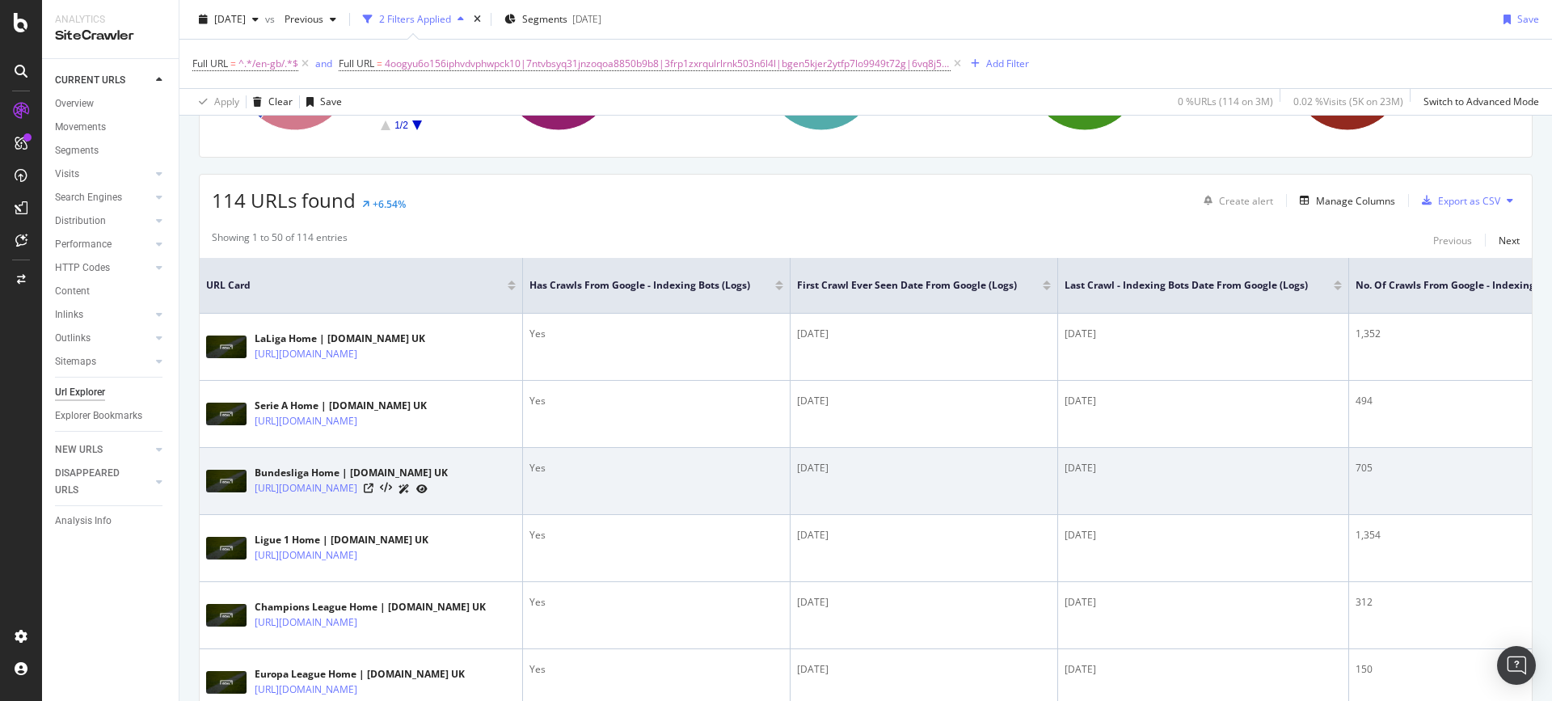
drag, startPoint x: 841, startPoint y: 531, endPoint x: 844, endPoint y: 508, distance: 22.9
click at [844, 508] on td "[DATE]" at bounding box center [925, 481] width 268 height 67
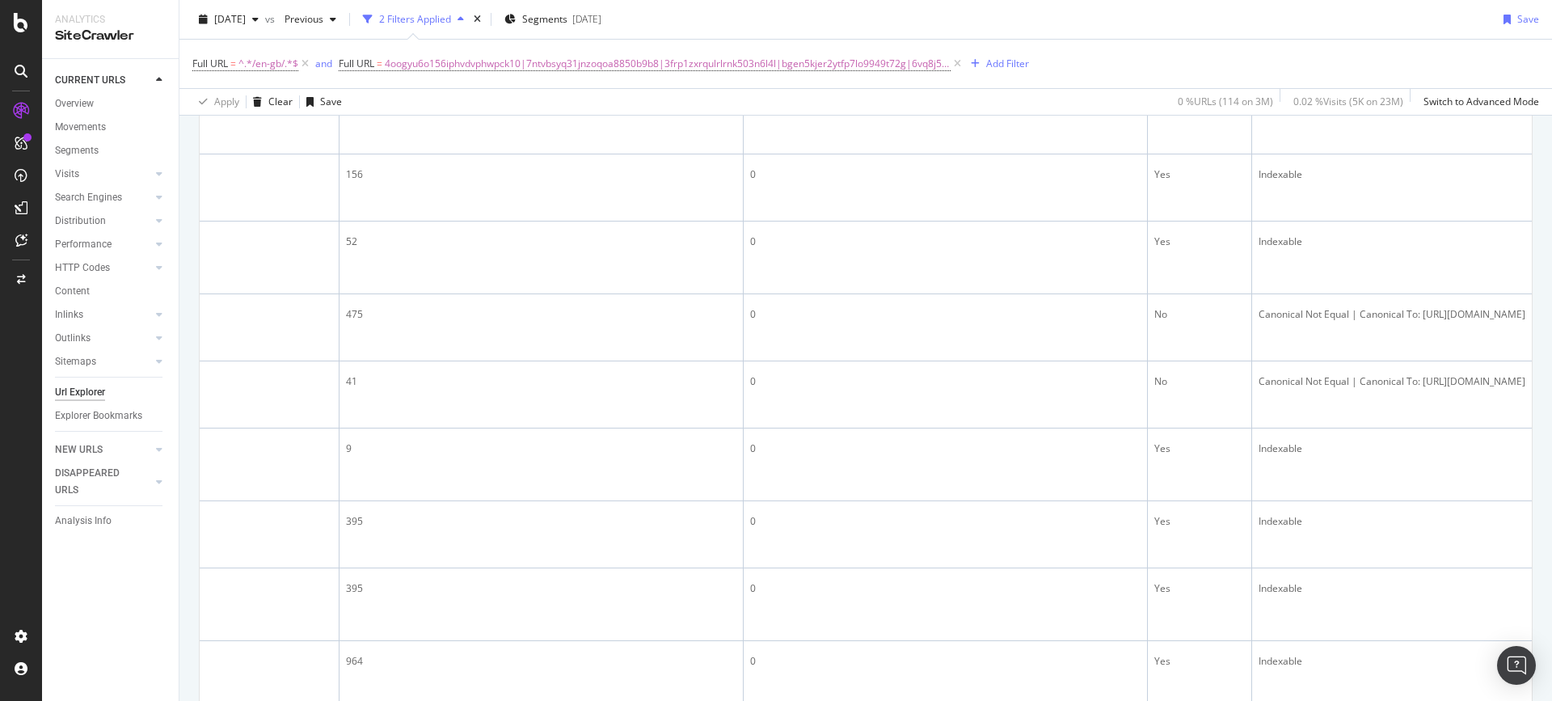
scroll to position [1199, 0]
click at [1148, 430] on td "No" at bounding box center [1200, 396] width 104 height 67
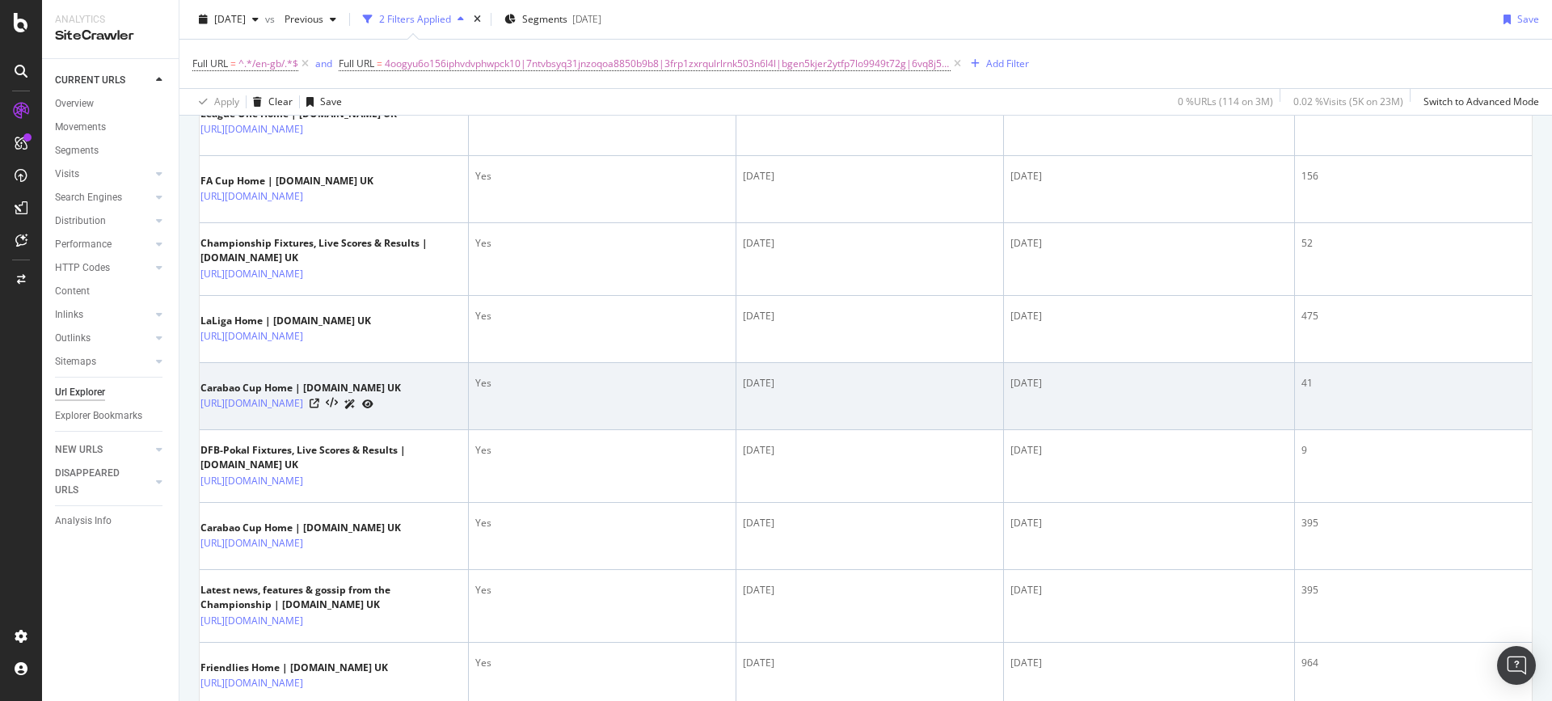
scroll to position [0, 0]
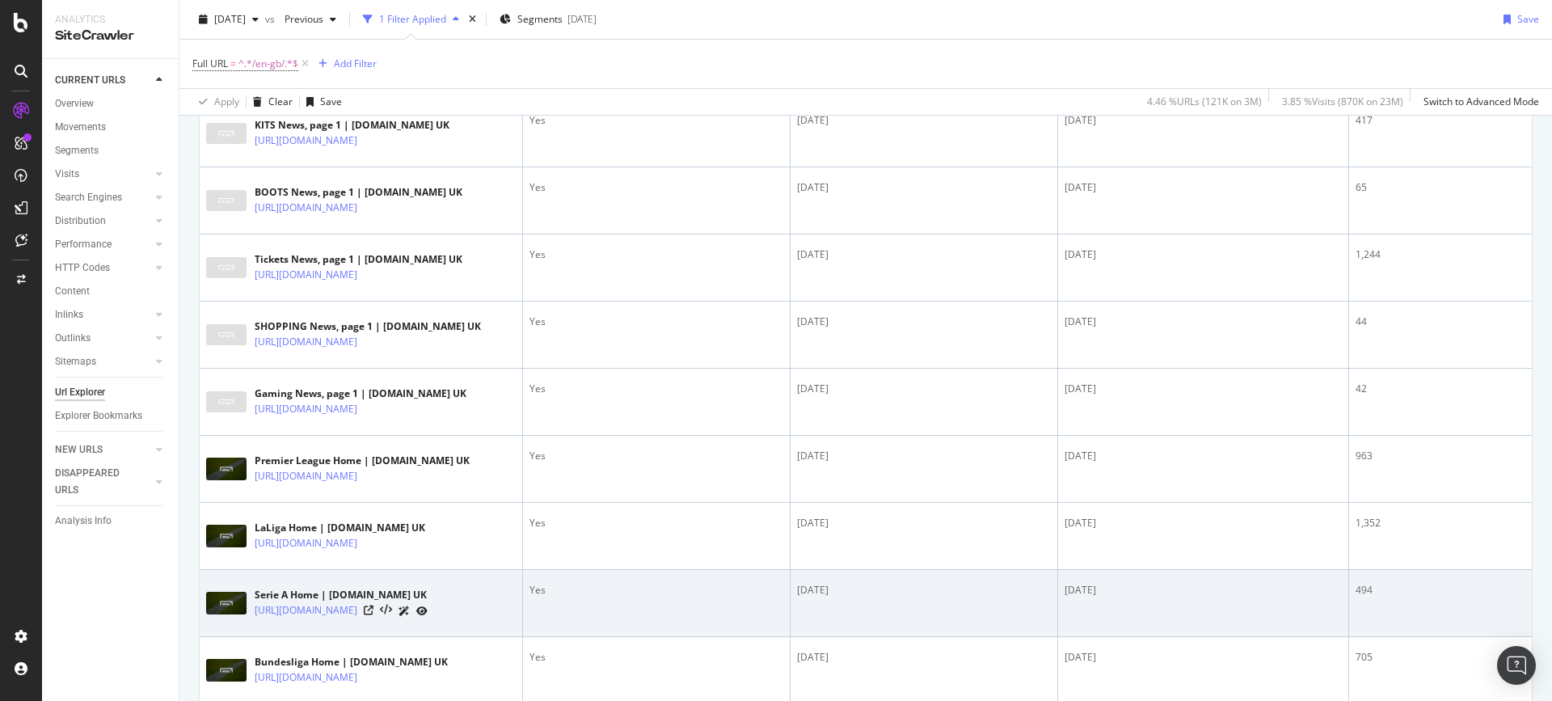
scroll to position [1053, 0]
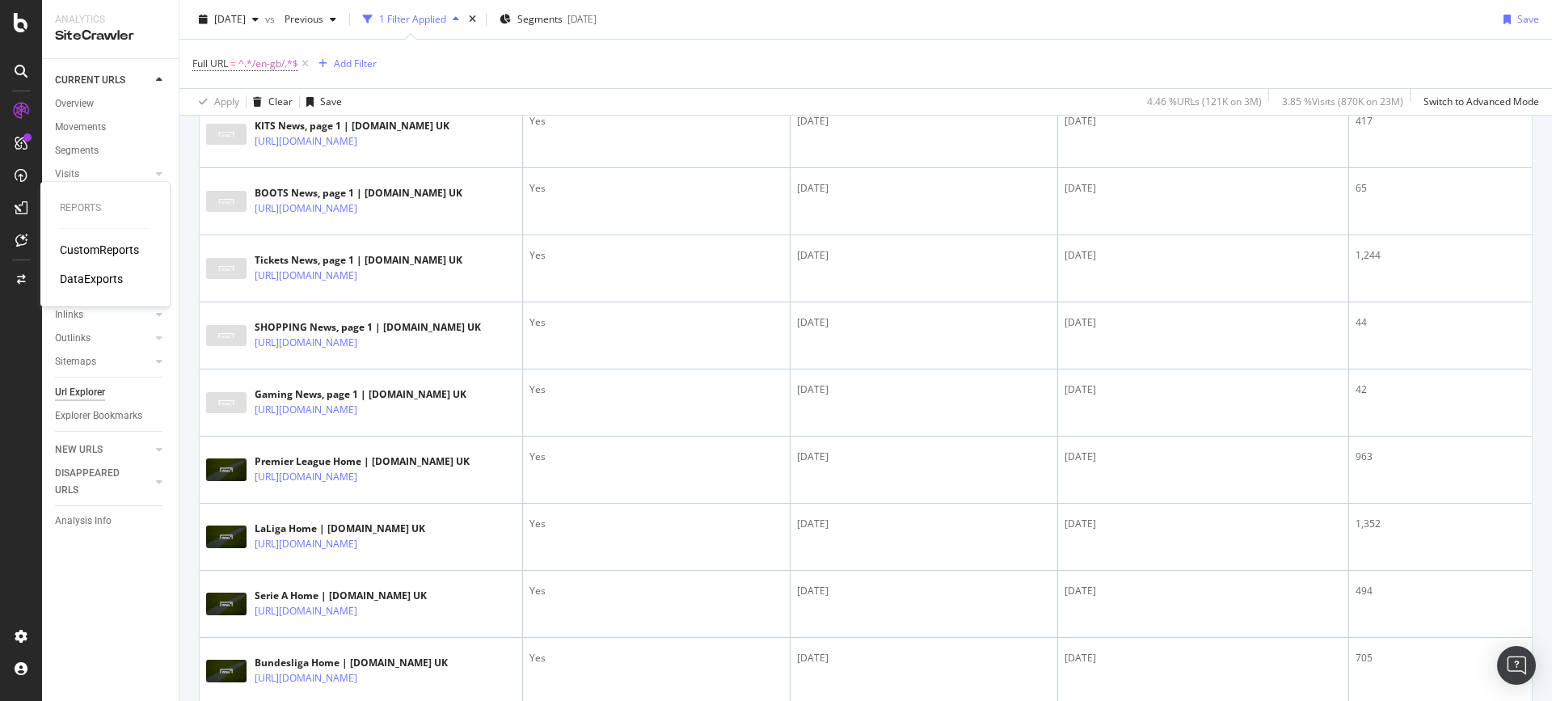
click at [82, 255] on div "CustomReports" at bounding box center [99, 250] width 79 height 16
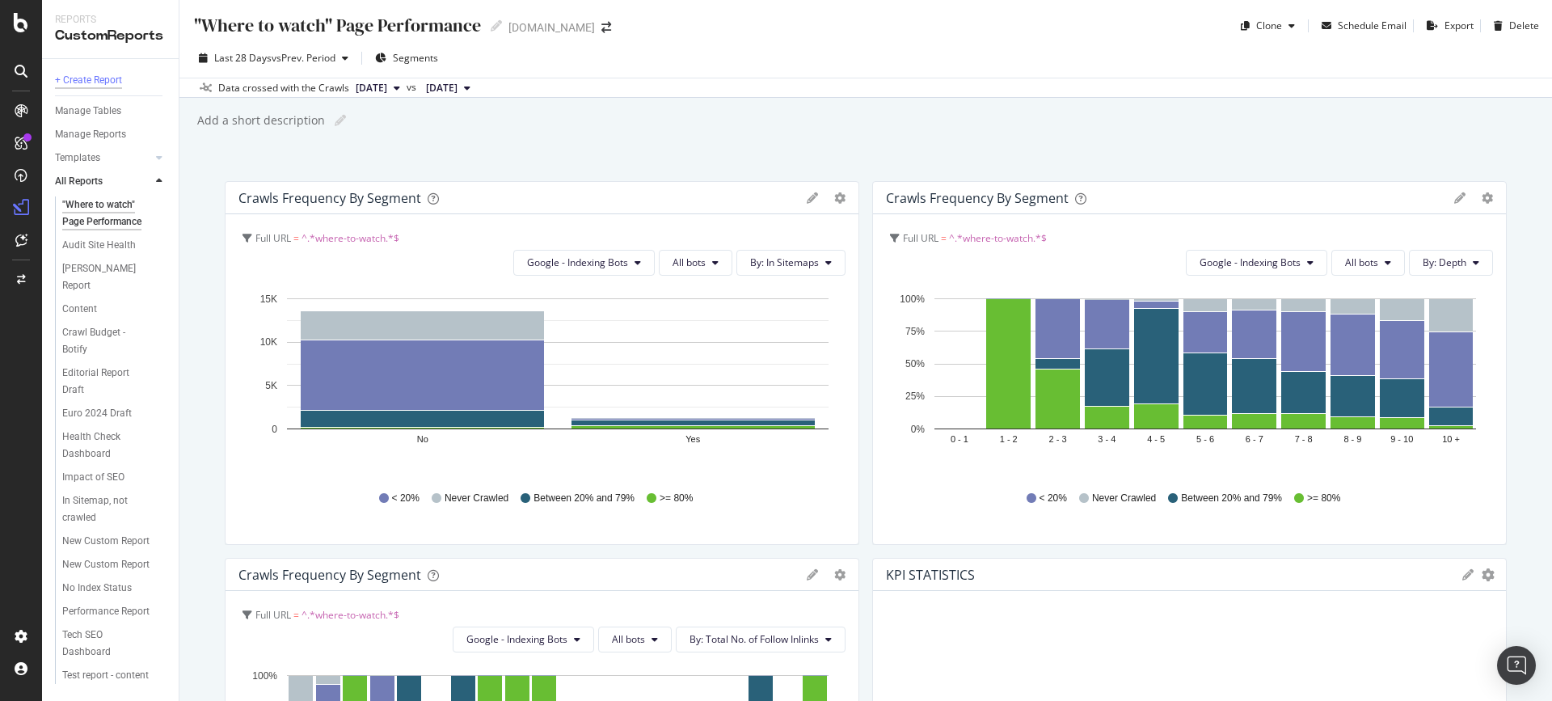
click at [78, 82] on div "+ Create Report" at bounding box center [88, 80] width 67 height 17
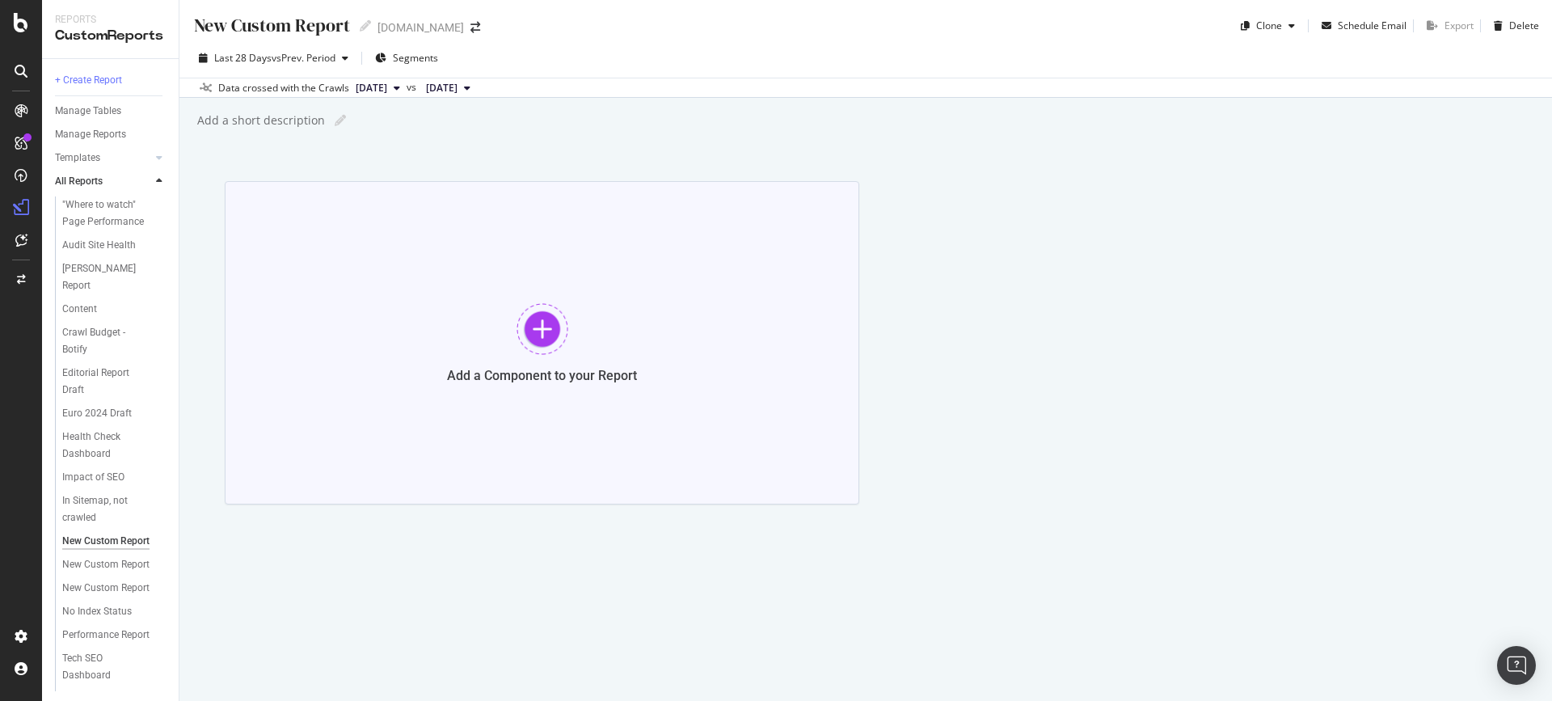
click at [534, 345] on div at bounding box center [543, 329] width 52 height 52
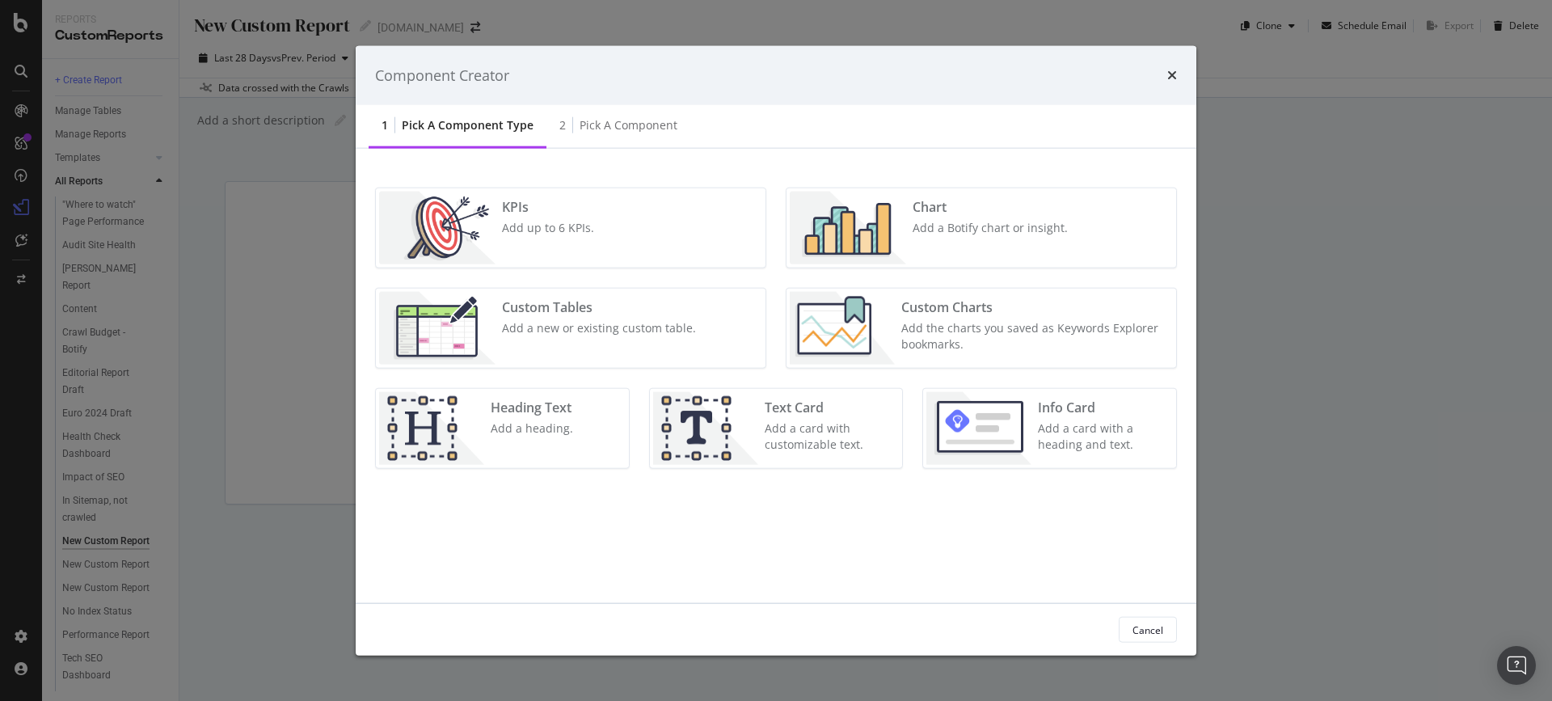
click at [656, 310] on div "Custom Tables" at bounding box center [599, 307] width 194 height 19
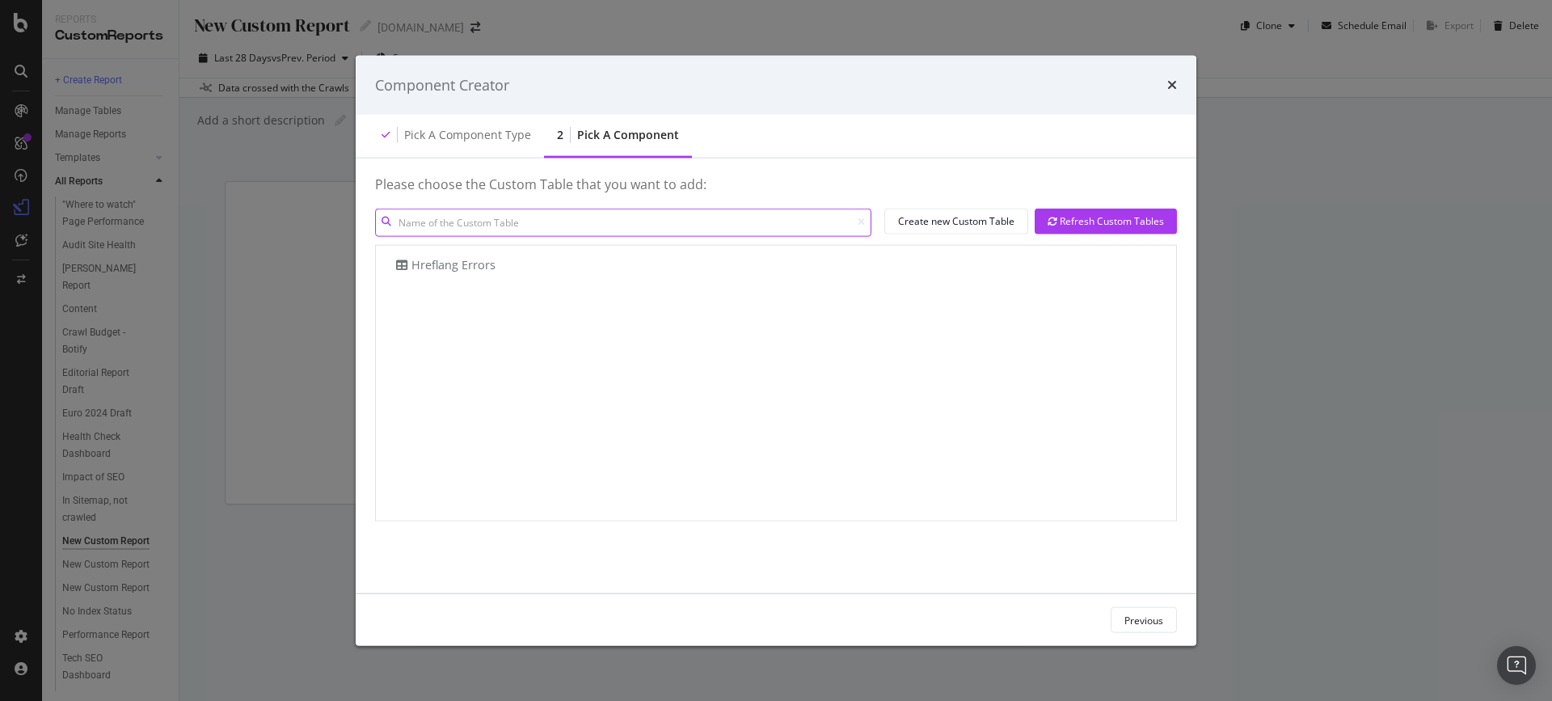
click at [559, 220] on input "modal" at bounding box center [623, 222] width 496 height 28
click at [909, 228] on div "Create new Custom Table" at bounding box center [956, 221] width 116 height 14
click at [1168, 93] on div "times" at bounding box center [1172, 84] width 10 height 21
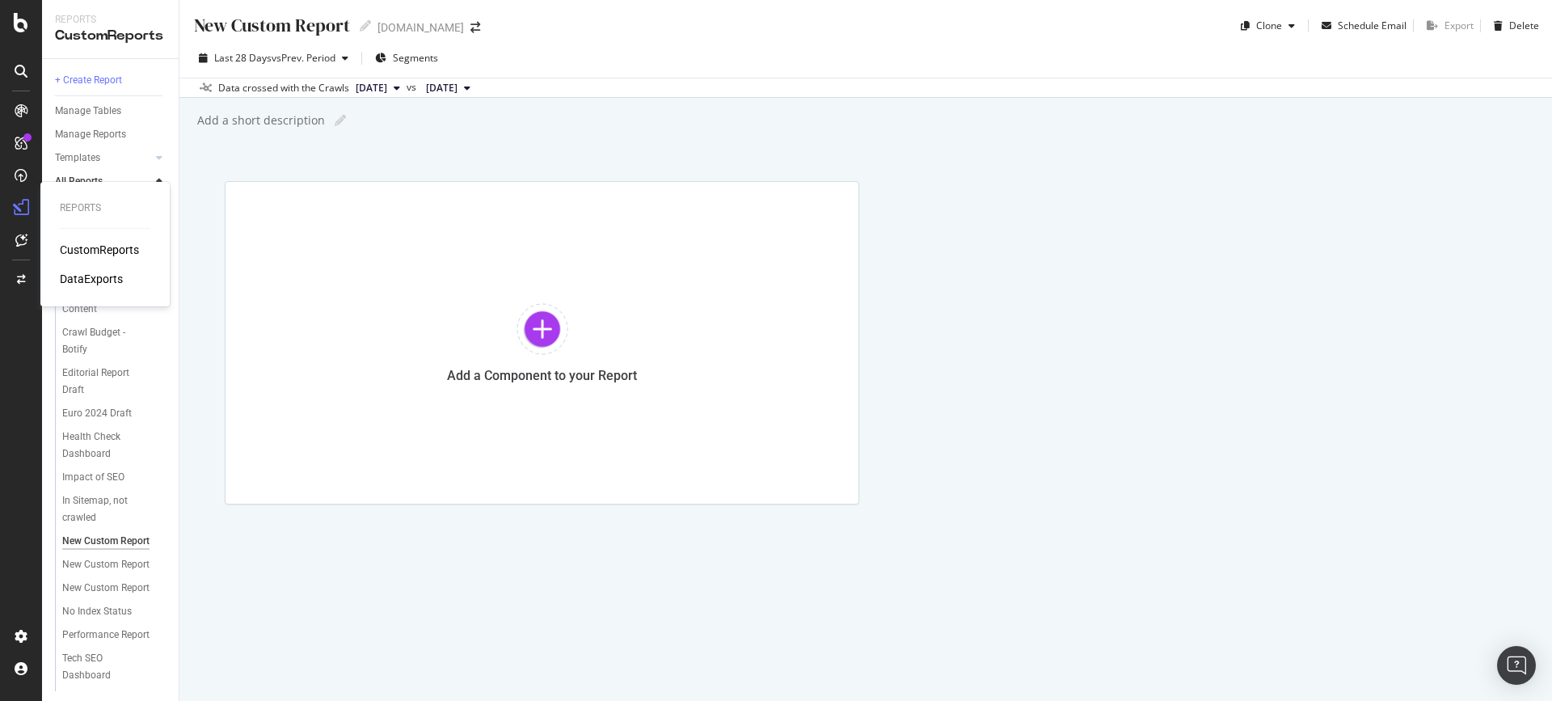
click at [91, 247] on div "CustomReports" at bounding box center [99, 250] width 79 height 16
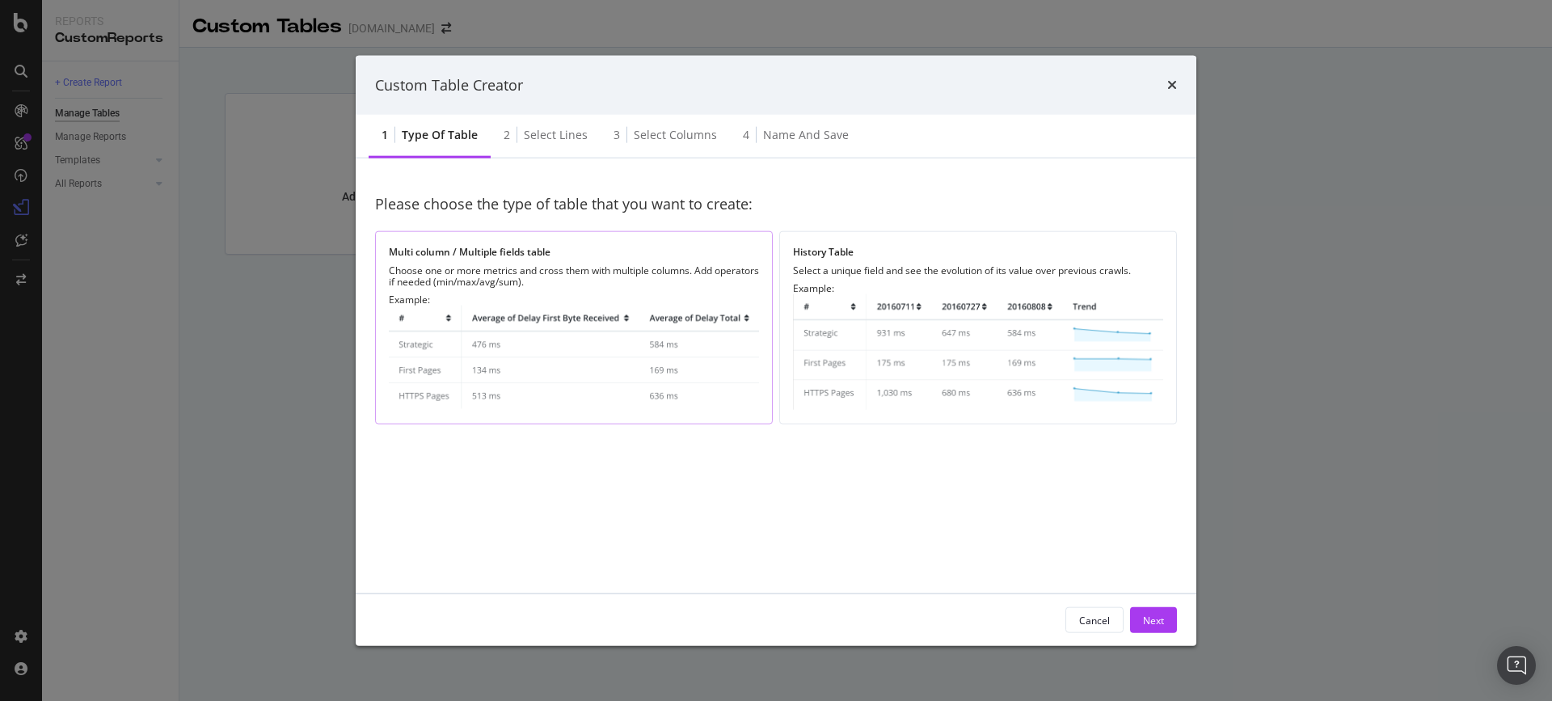
click at [639, 362] on img "modal" at bounding box center [574, 358] width 370 height 105
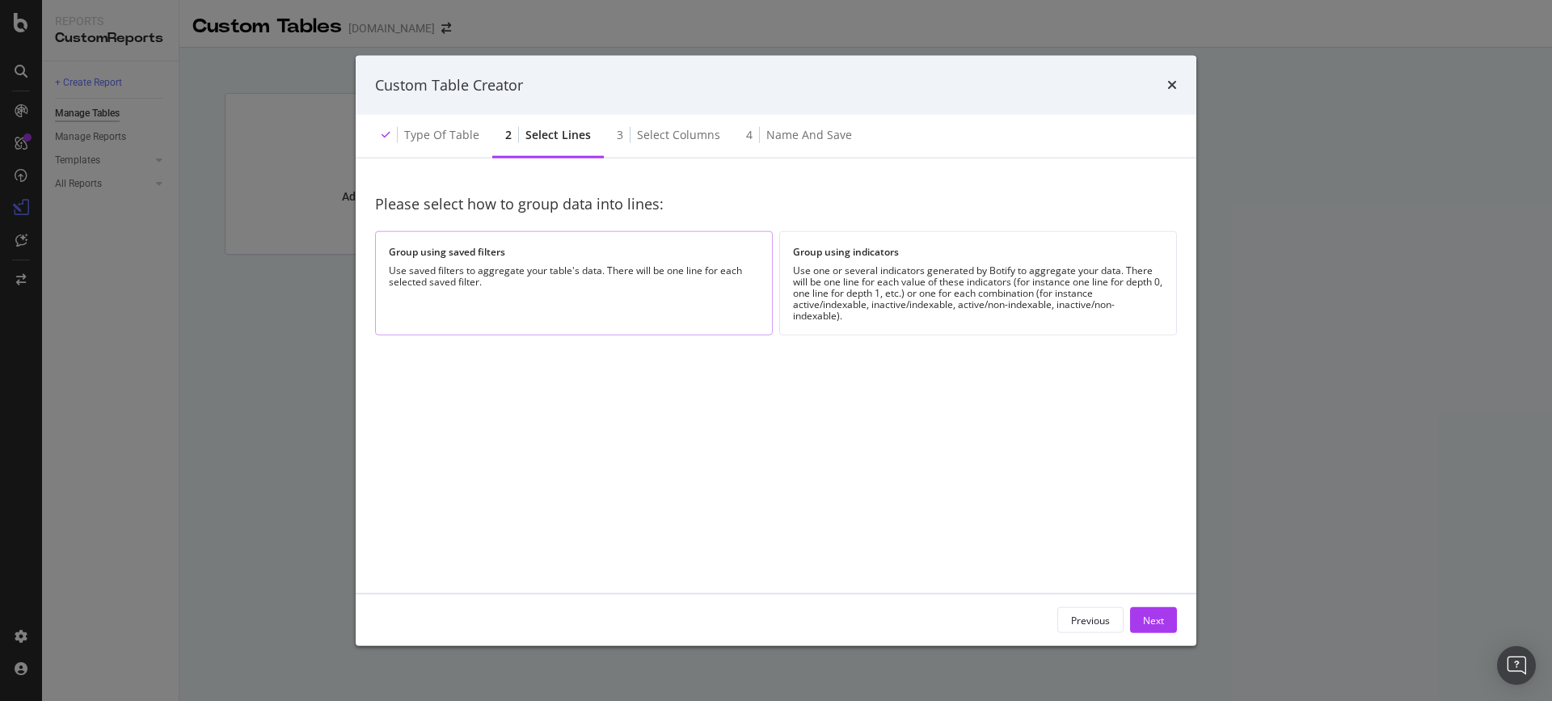
click at [694, 287] on div "Use saved filters to aggregate your table's data. There will be one line for ea…" at bounding box center [574, 276] width 370 height 23
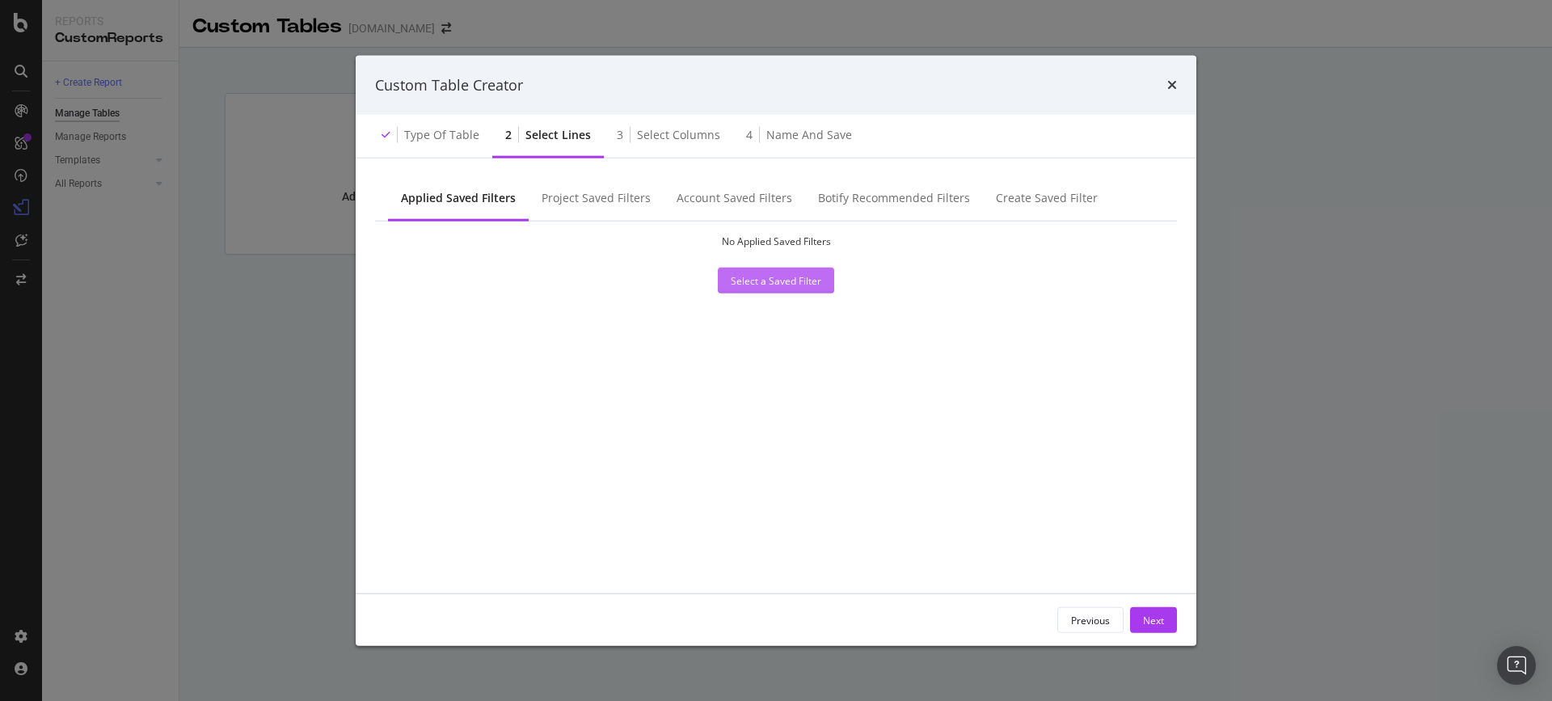
click at [744, 283] on div "Select a Saved Filter" at bounding box center [776, 280] width 91 height 14
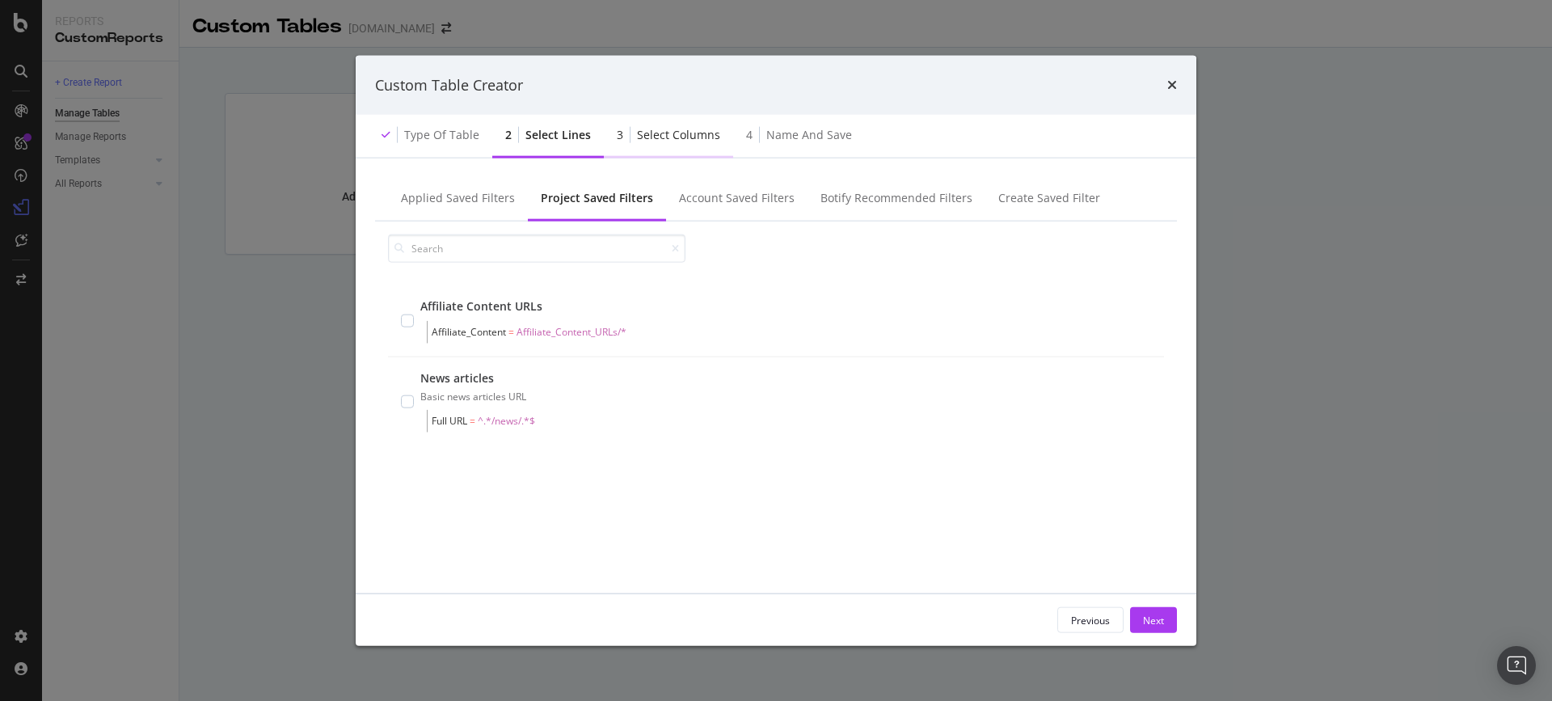
click at [648, 120] on div "3 Select columns" at bounding box center [668, 136] width 129 height 44
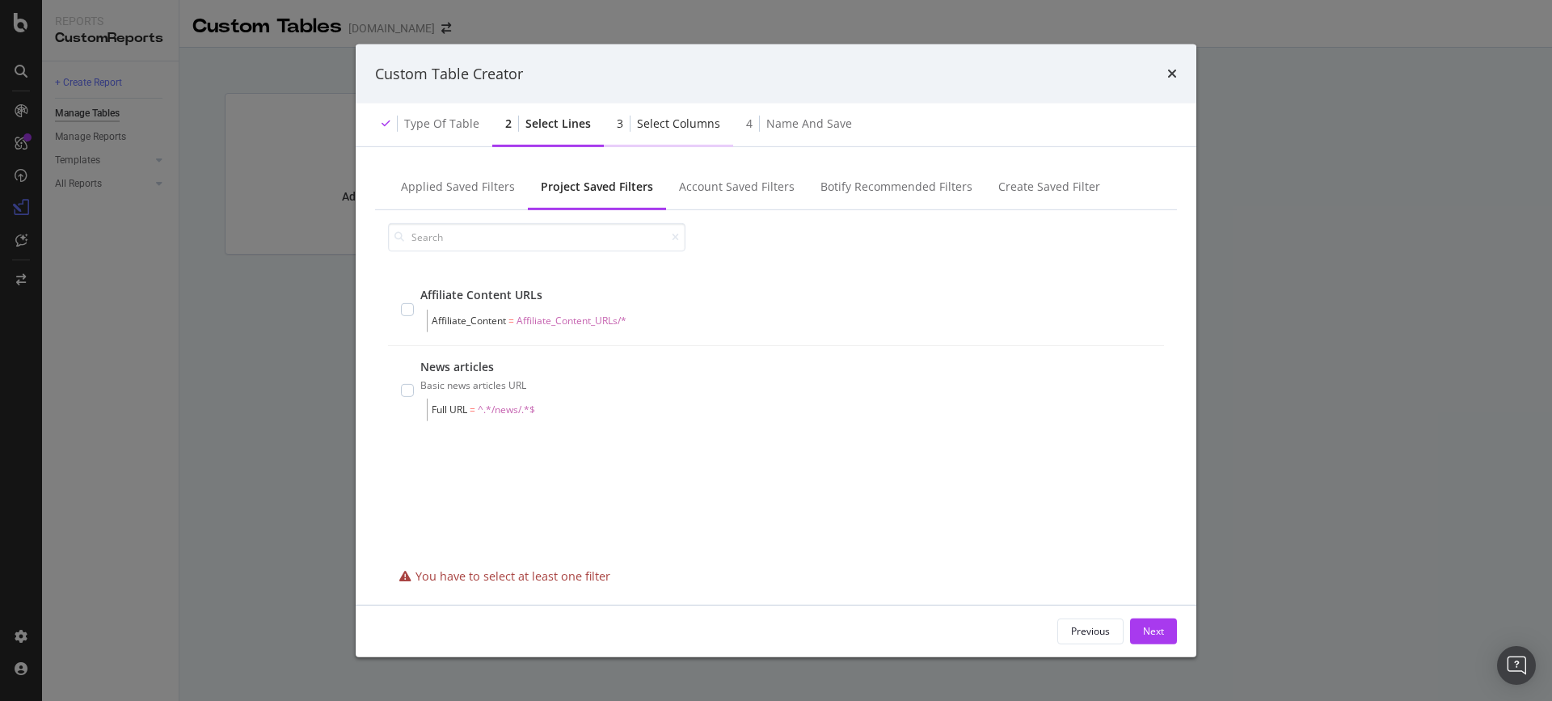
click at [648, 120] on div "Select columns" at bounding box center [678, 124] width 83 height 16
click at [462, 116] on div "Type of table" at bounding box center [441, 124] width 75 height 16
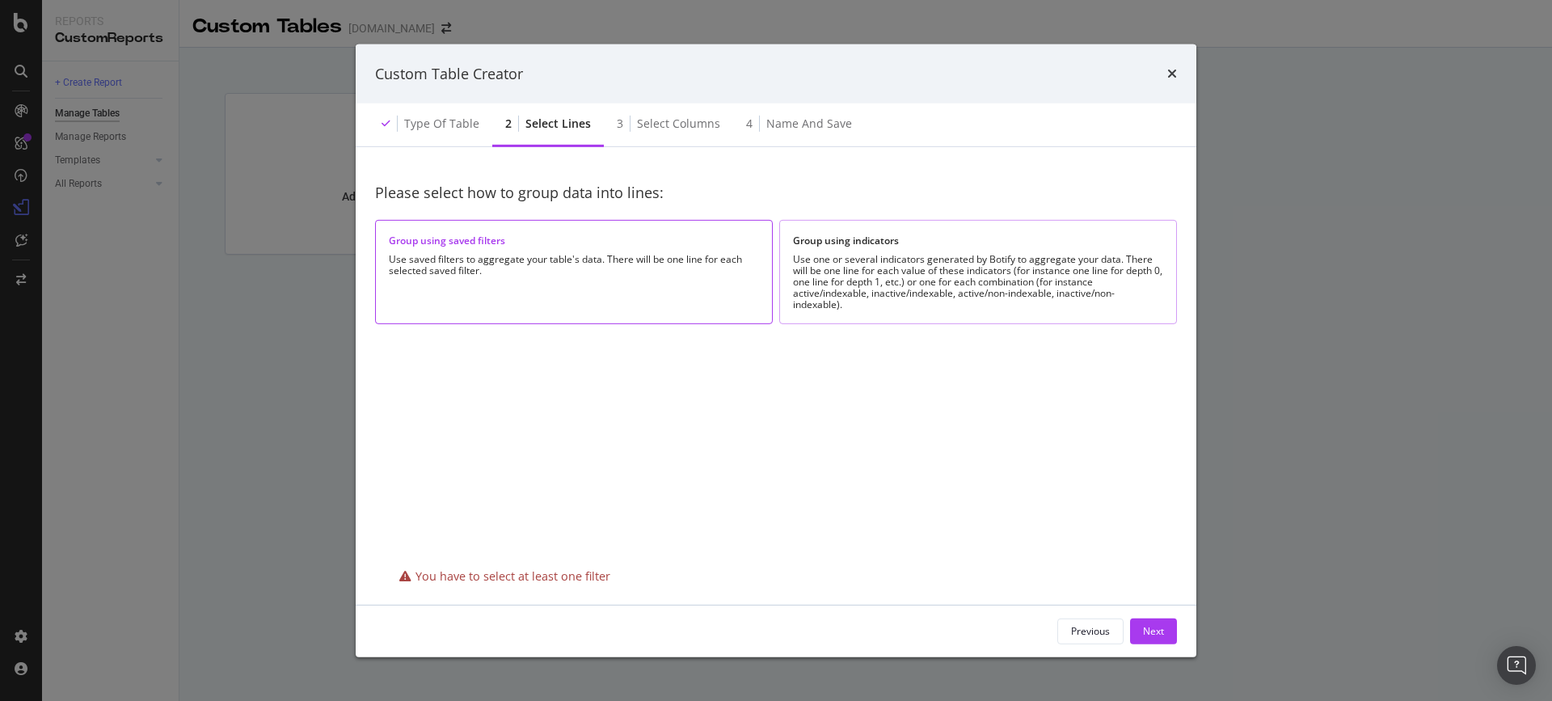
click at [833, 279] on div "Use one or several indicators generated by Botify to aggregate your data. There…" at bounding box center [978, 282] width 370 height 57
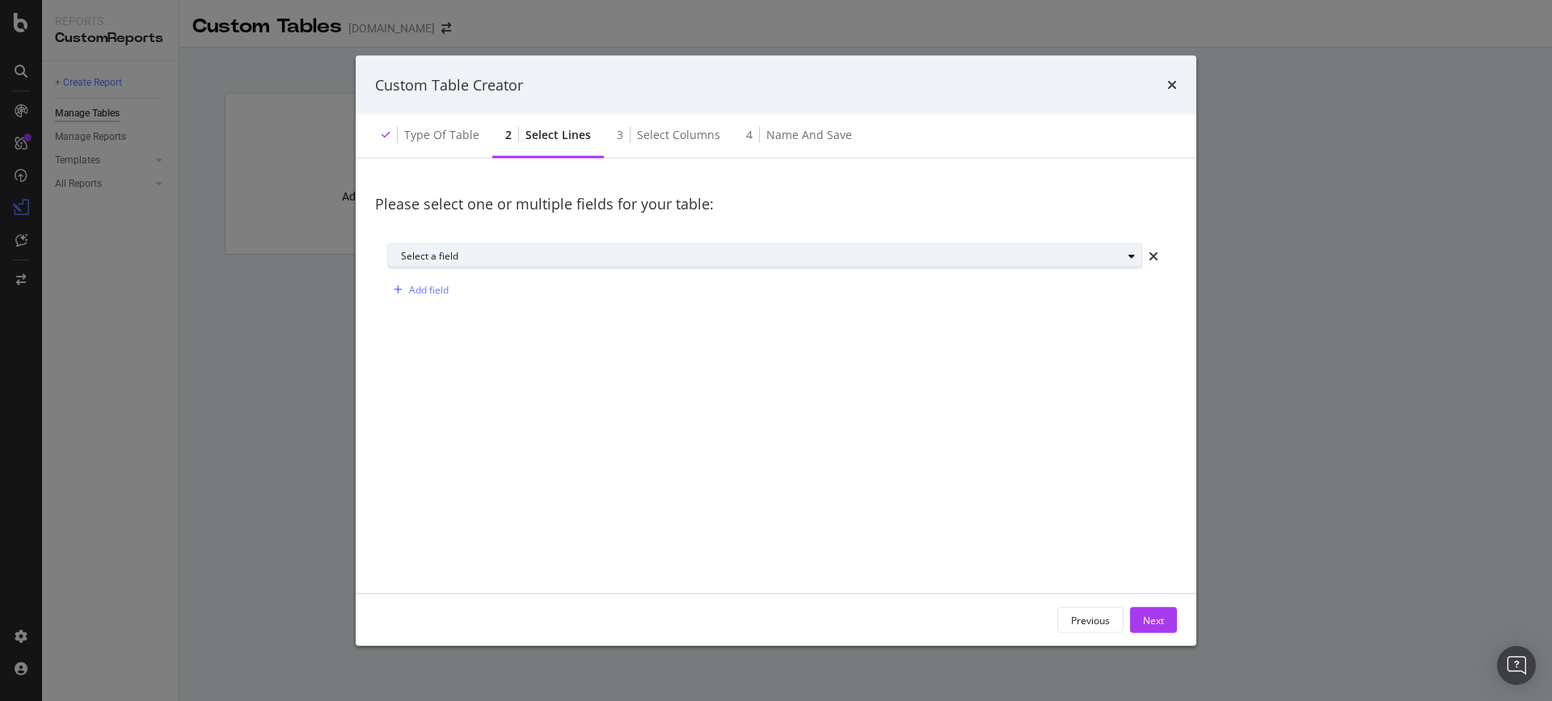
click at [455, 252] on div "Select a field" at bounding box center [761, 256] width 721 height 10
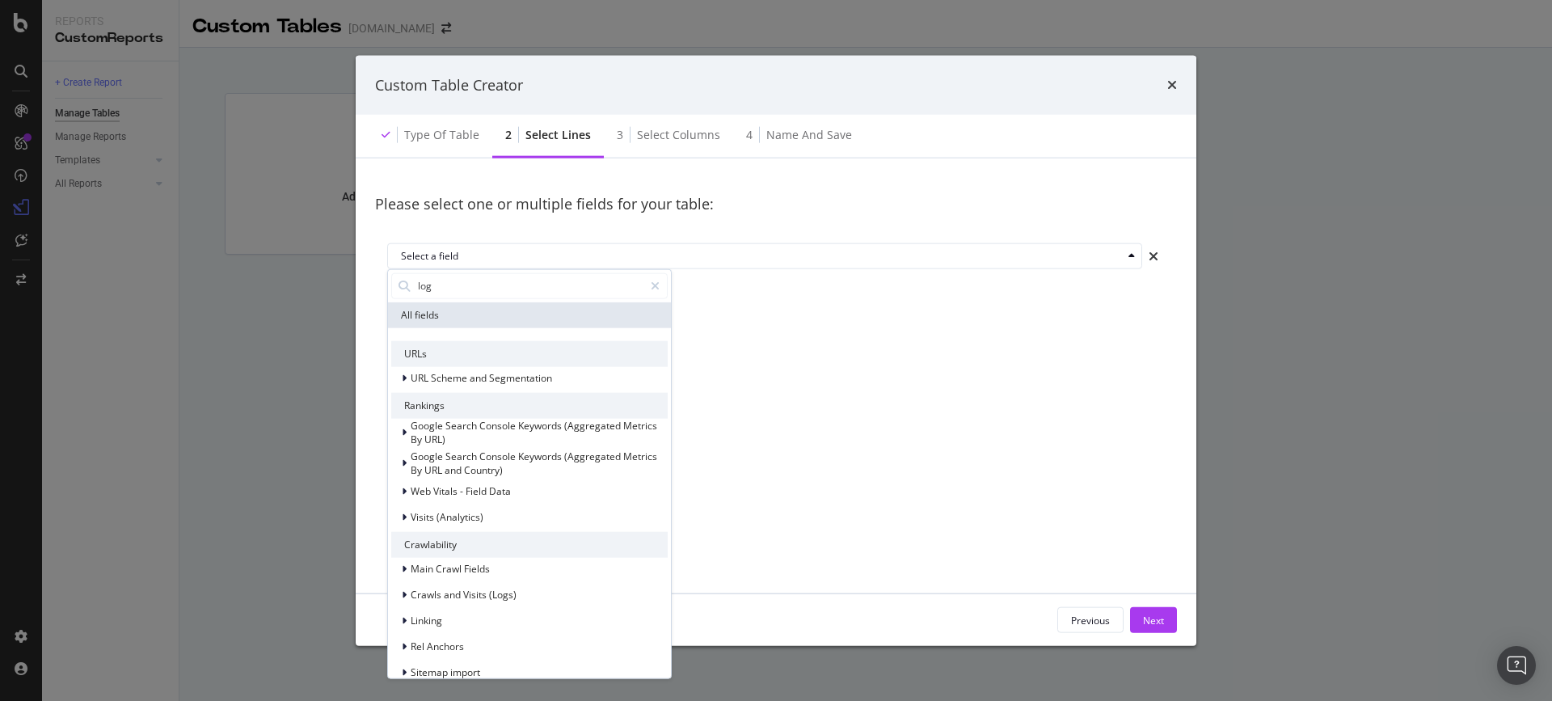
type input "logs"
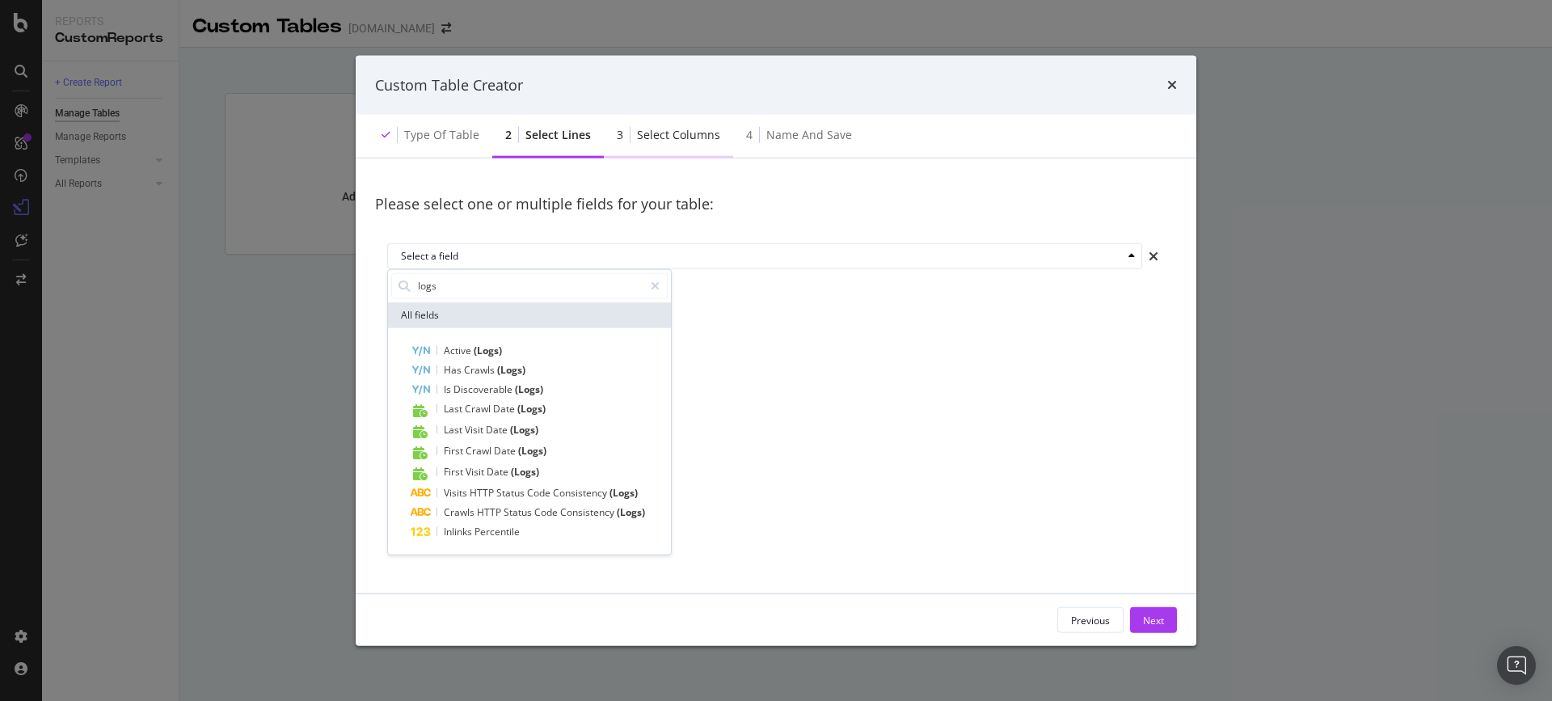
click at [637, 137] on div "Select columns" at bounding box center [678, 135] width 83 height 16
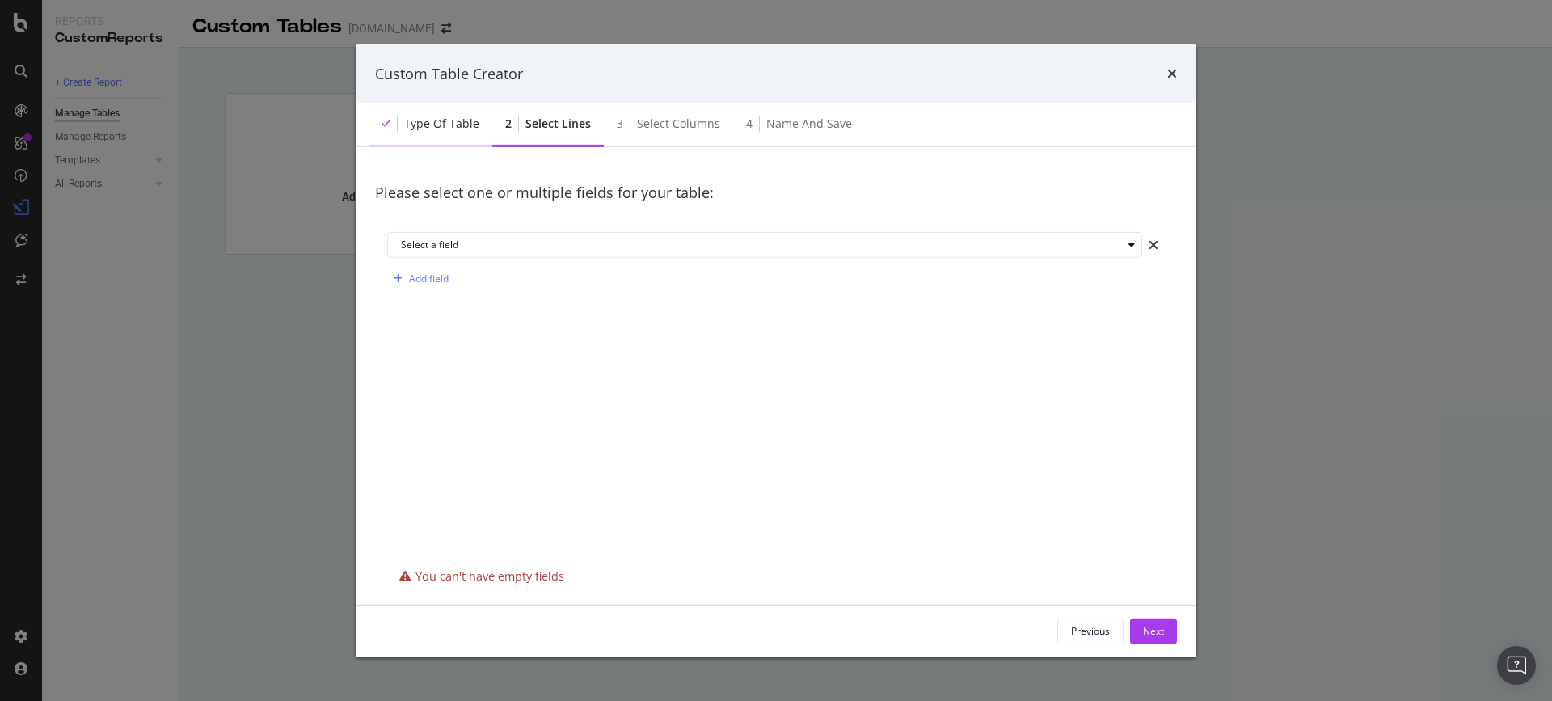
click at [455, 138] on div "Type of table" at bounding box center [431, 125] width 124 height 44
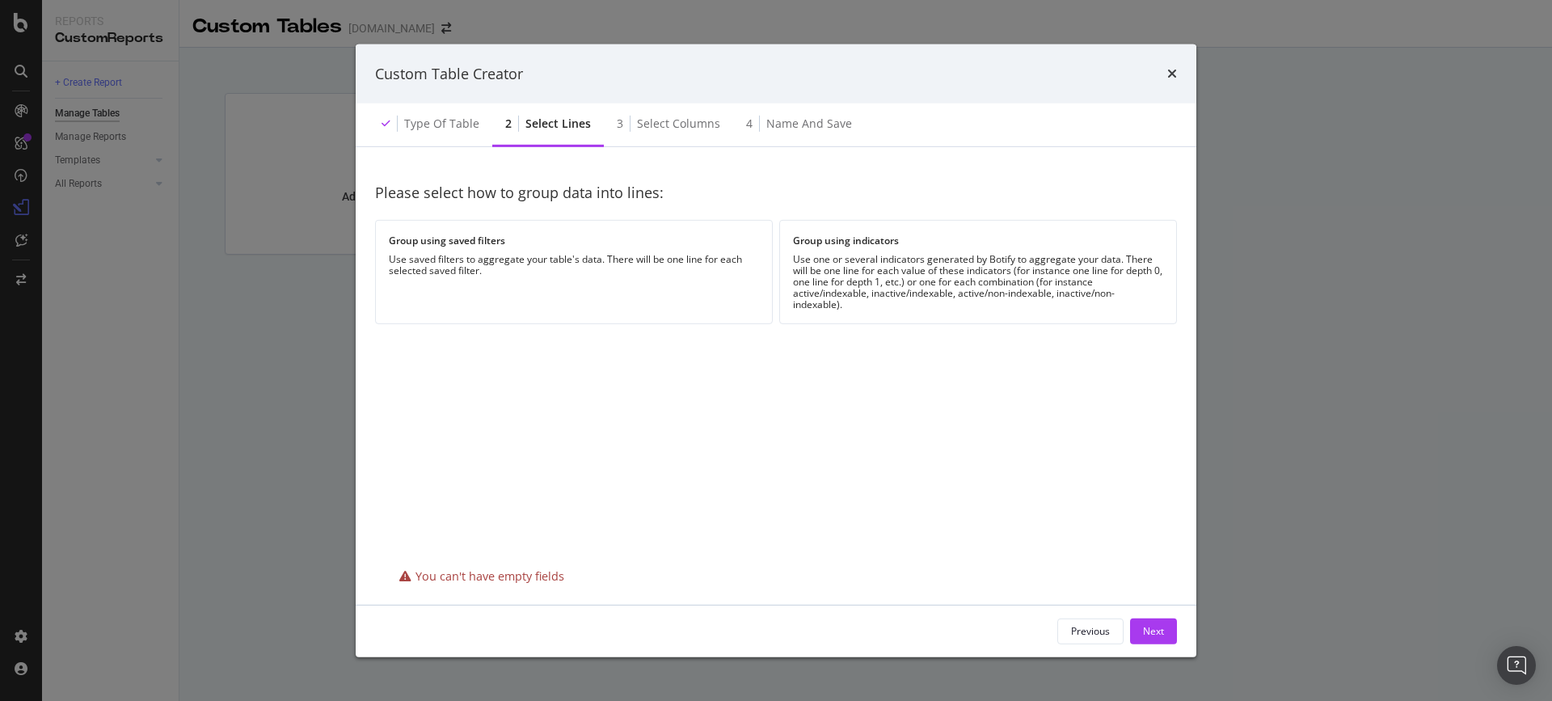
click at [1167, 74] on div "Custom Table Creator" at bounding box center [776, 73] width 802 height 21
click at [1177, 78] on div "Custom Table Creator" at bounding box center [776, 74] width 841 height 60
click at [1171, 76] on icon "times" at bounding box center [1172, 73] width 10 height 13
